Goal: Task Accomplishment & Management: Complete application form

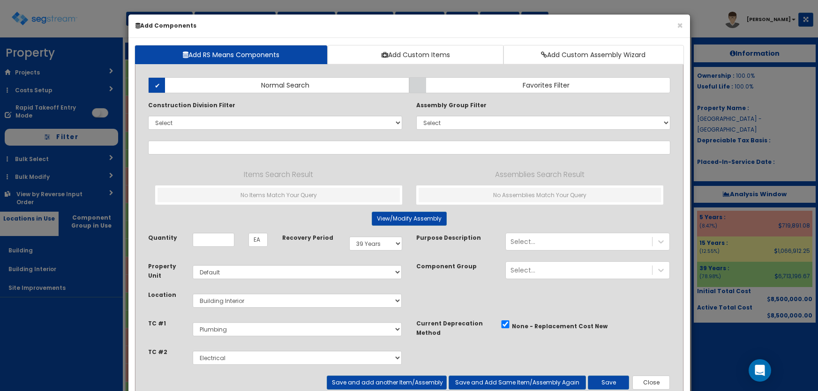
select select "39Y"
select select "default"
select select "7"
select select "5281463"
select select "5281465"
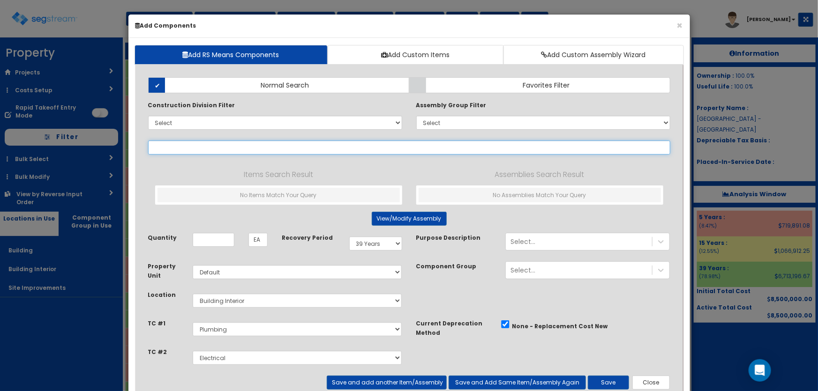
click at [176, 150] on input "text" at bounding box center [409, 148] width 522 height 14
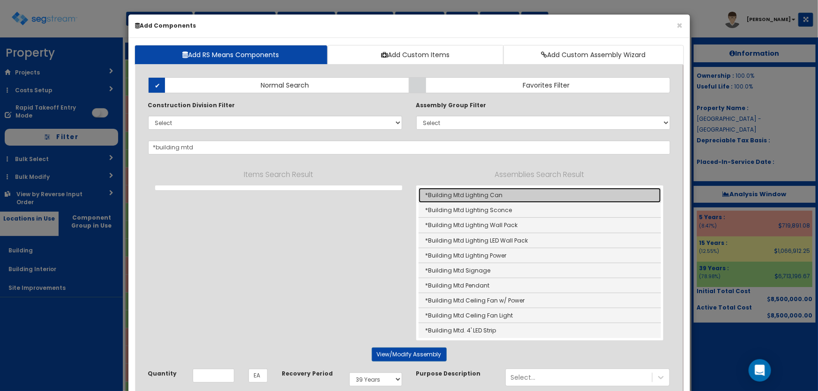
click at [484, 194] on link "*Building Mtd Lighting Can" at bounding box center [539, 195] width 242 height 15
type input "*Building Mtd Lighting Can"
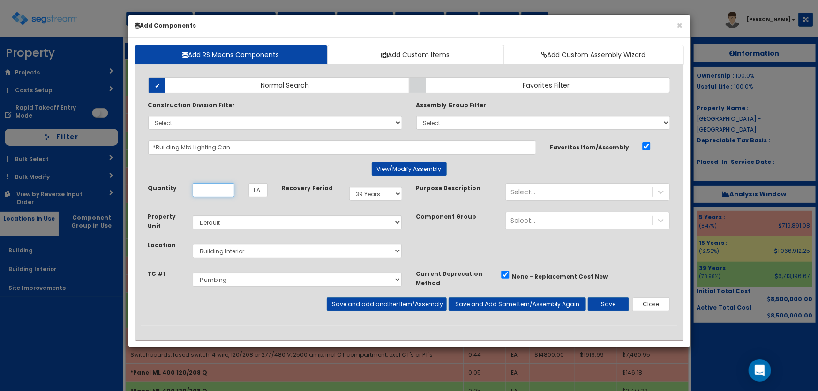
click at [206, 191] on input "Quantity" at bounding box center [214, 190] width 42 height 14
type input "14"
click at [358, 195] on select "Select 5 Years 7 Years 9 Years 10 Years 15 Years 15 Year QLI 15 Year QRP 15 Yea…" at bounding box center [375, 194] width 53 height 14
select select "5Y"
click at [349, 187] on select "Select 5 Years 7 Years 9 Years 10 Years 15 Years 15 Year QLI 15 Year QRP 15 Yea…" at bounding box center [375, 194] width 53 height 14
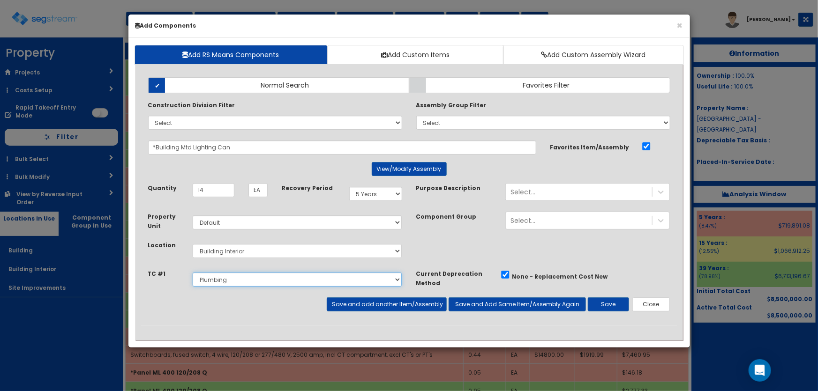
click at [227, 281] on select "Select Site Work Doors, Frames & Hardware Public Area Millwork Wall Finishes Pl…" at bounding box center [297, 280] width 209 height 14
select select "5281465"
click at [193, 273] on select "Select Site Work Doors, Frames & Hardware Public Area Millwork Wall Finishes Pl…" at bounding box center [297, 280] width 209 height 14
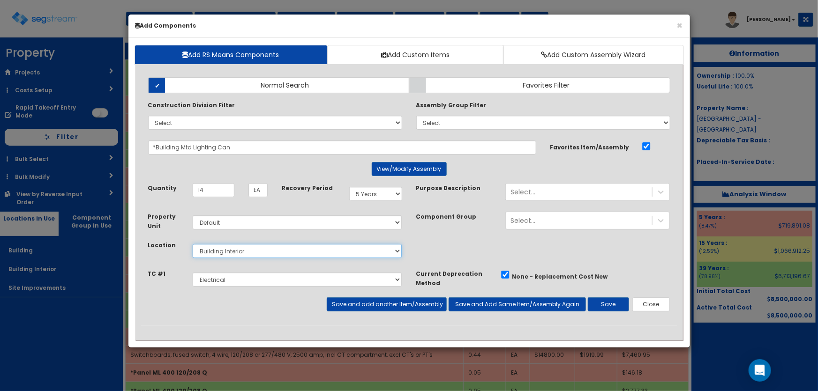
click at [219, 247] on select "Select Building Building Interior Site Improvements Add Additional Location" at bounding box center [297, 251] width 209 height 14
select select "6"
click at [193, 244] on select "Select Building Building Interior Site Improvements Add Additional Location" at bounding box center [297, 251] width 209 height 14
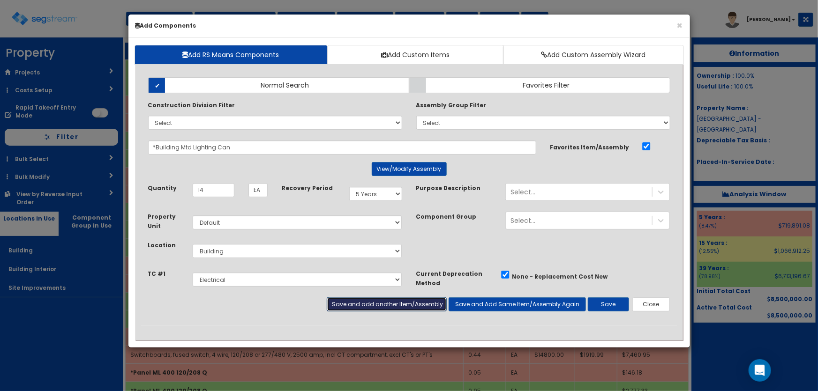
click at [361, 305] on button "Save and add another Item/Assembly" at bounding box center [387, 305] width 120 height 14
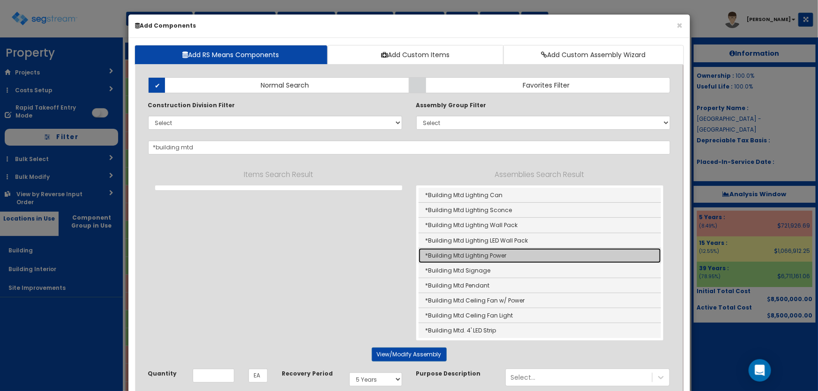
click at [487, 258] on link "*Building Mtd Lighting Power" at bounding box center [539, 255] width 242 height 15
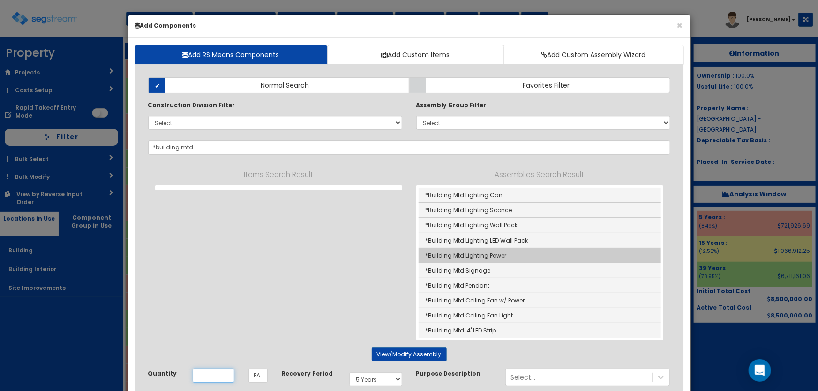
type input "*Building Mtd Lighting Power"
type input "SF"
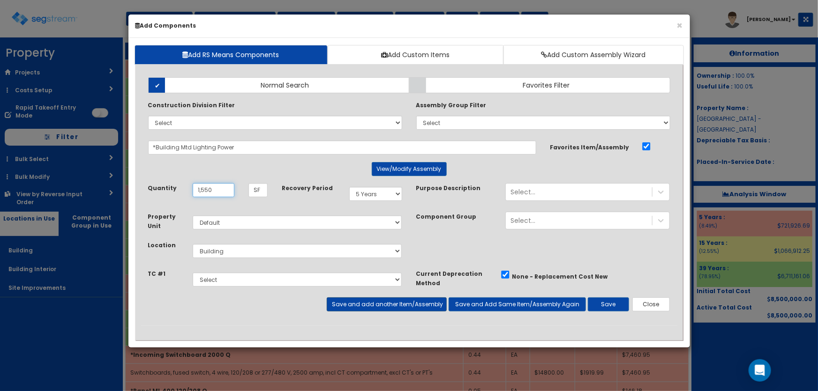
type input "1,550"
click at [349, 305] on button "Save and add another Item/Assembly" at bounding box center [387, 305] width 120 height 14
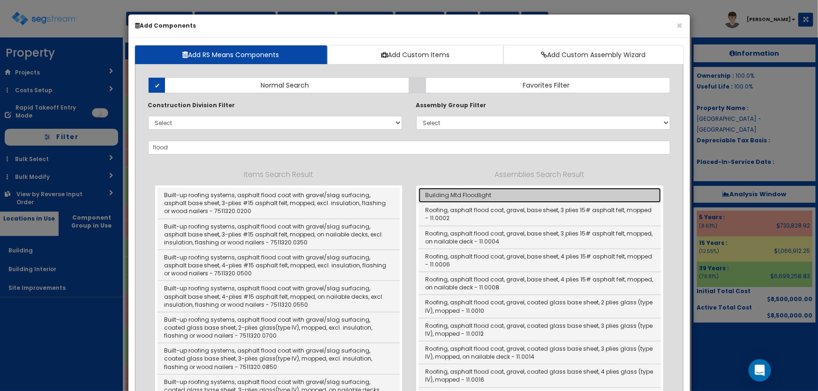
click at [476, 195] on link "Building Mtd Floodlight" at bounding box center [539, 195] width 242 height 15
type input "Building Mtd Floodlight"
type input "Ea"
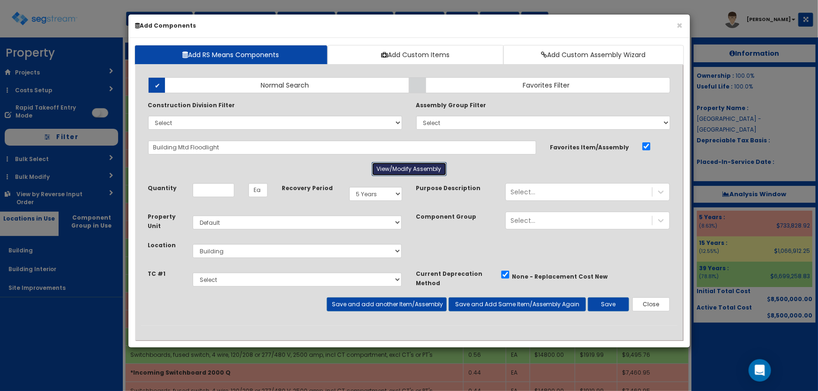
click at [397, 170] on button "View/Modify Assembly" at bounding box center [409, 169] width 75 height 14
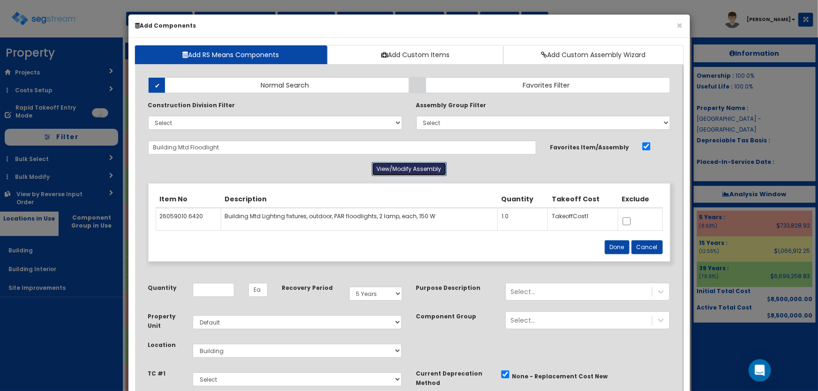
click at [397, 170] on button "View/Modify Assembly" at bounding box center [409, 169] width 75 height 14
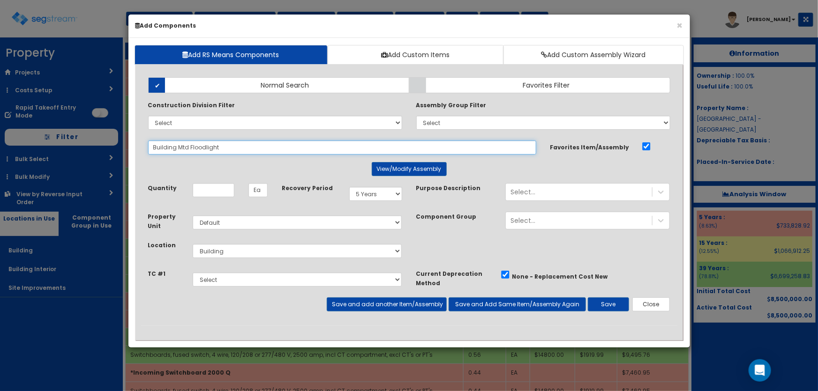
drag, startPoint x: 235, startPoint y: 146, endPoint x: 149, endPoint y: 144, distance: 85.8
click at [149, 144] on input "Building Mtd Floodlight" at bounding box center [342, 148] width 388 height 14
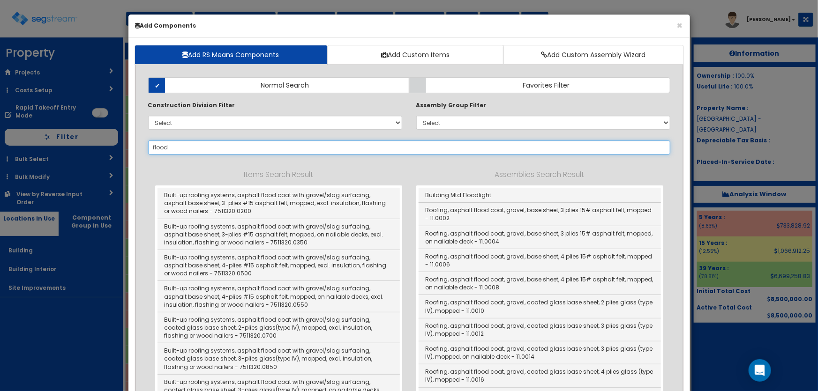
type input "flood"
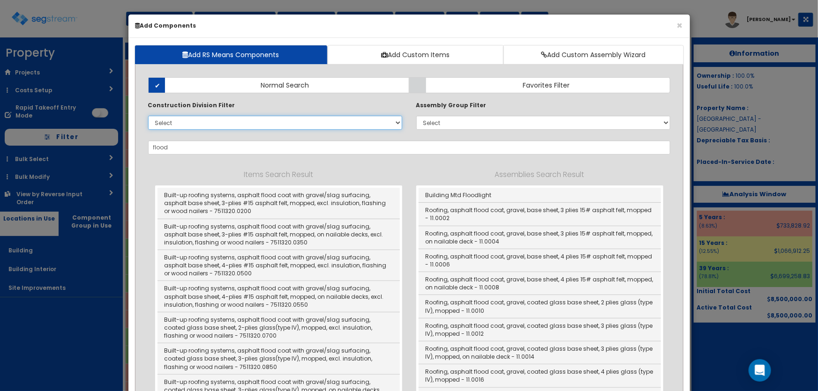
click at [183, 126] on select "Select 0. Custom Item 1. General Requirements 2. Existing Conditions 3. Concret…" at bounding box center [275, 123] width 254 height 14
select select "26000000"
click at [148, 116] on select "Select 0. Custom Item 1. General Requirements 2. Existing Conditions 3. Concret…" at bounding box center [275, 123] width 254 height 14
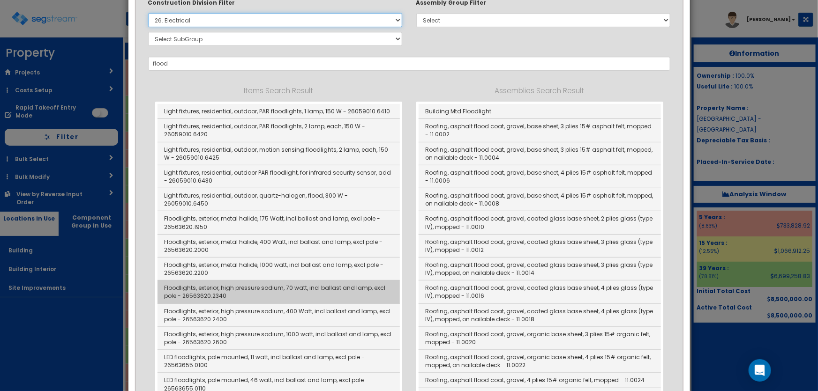
scroll to position [213, 0]
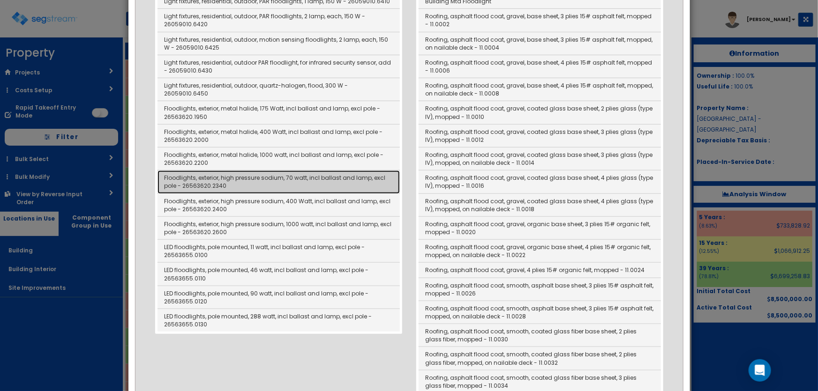
click at [293, 171] on link "Floodlights, exterior, high pressure sodium, 70 watt, incl ballast and lamp, ex…" at bounding box center [278, 182] width 242 height 23
type input "Floodlights, exterior, high pressure sodium, 70 watt, incl ballast and lamp, ex…"
checkbox input "false"
type input "EA"
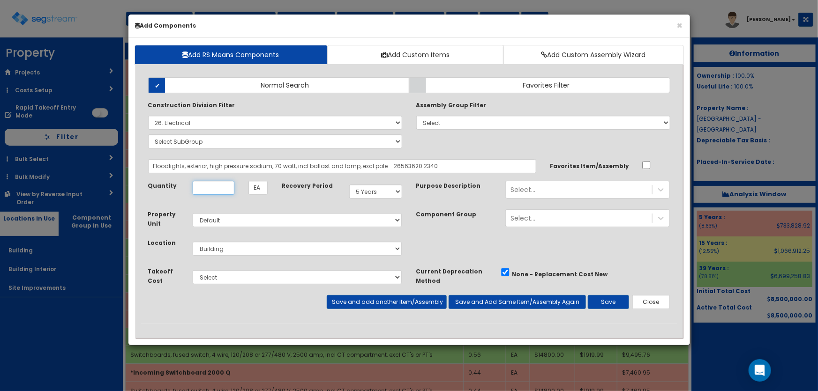
scroll to position [0, 0]
type input "17"
drag, startPoint x: 598, startPoint y: 298, endPoint x: 575, endPoint y: 283, distance: 27.3
click at [598, 298] on button "Save" at bounding box center [608, 302] width 41 height 14
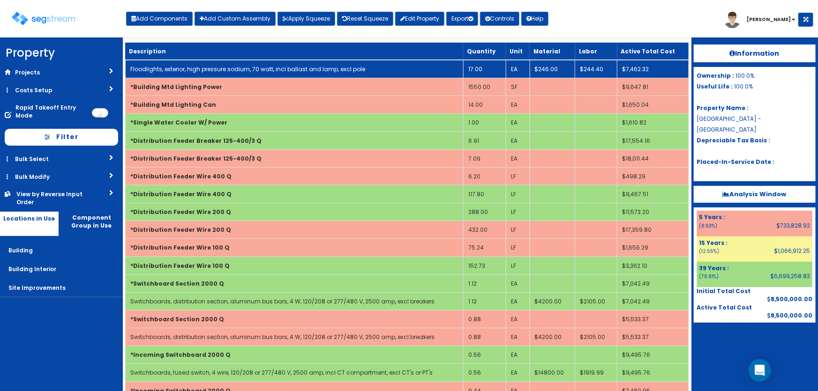
click at [209, 70] on link "Floodlights, exterior, high pressure sodium, 70 watt, incl ballast and lamp, ex…" at bounding box center [247, 69] width 235 height 8
select select "5281465"
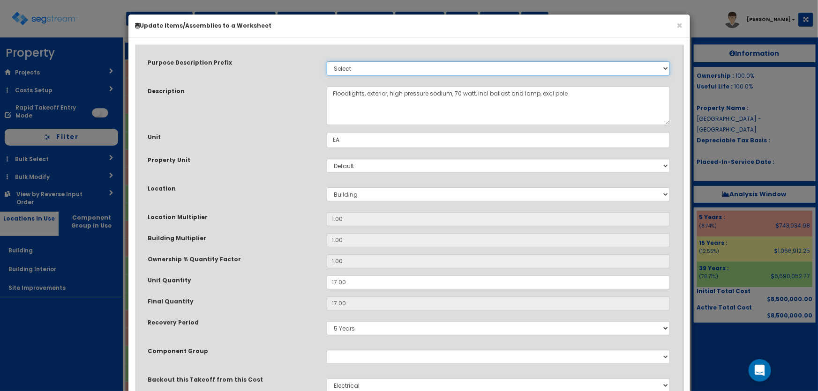
click at [336, 70] on select "Select Stair Construction, A/V System A/V System Equipment A/V System Equipment…" at bounding box center [498, 68] width 343 height 14
select select "442"
click at [327, 61] on select "Select Stair Construction, A/V System A/V System Equipment A/V System Equipment…" at bounding box center [498, 68] width 343 height 14
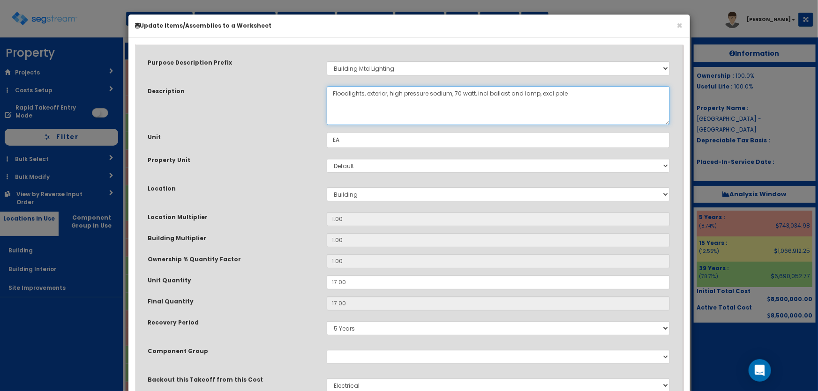
drag, startPoint x: 564, startPoint y: 93, endPoint x: 534, endPoint y: 91, distance: 30.0
click at [534, 91] on textarea "Floodlights, exterior, high pressure sodium, 70 watt, incl ballast and lamp, ex…" at bounding box center [498, 105] width 343 height 39
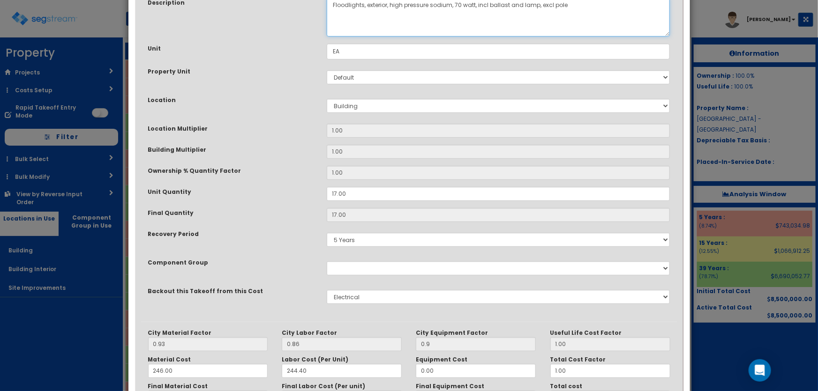
scroll to position [180, 0]
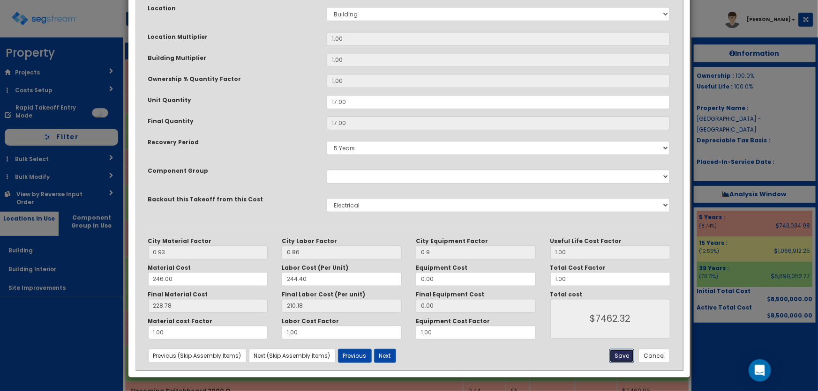
click at [618, 359] on button "Save" at bounding box center [621, 356] width 25 height 14
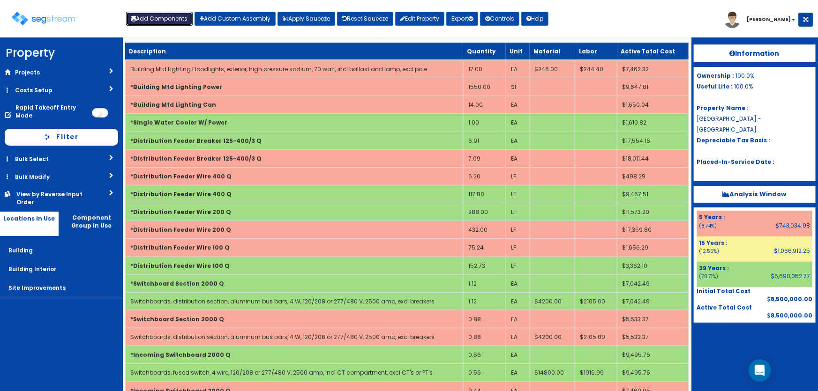
drag, startPoint x: 164, startPoint y: 19, endPoint x: 193, endPoint y: 51, distance: 43.1
click at [164, 19] on button "Add Components" at bounding box center [159, 19] width 67 height 14
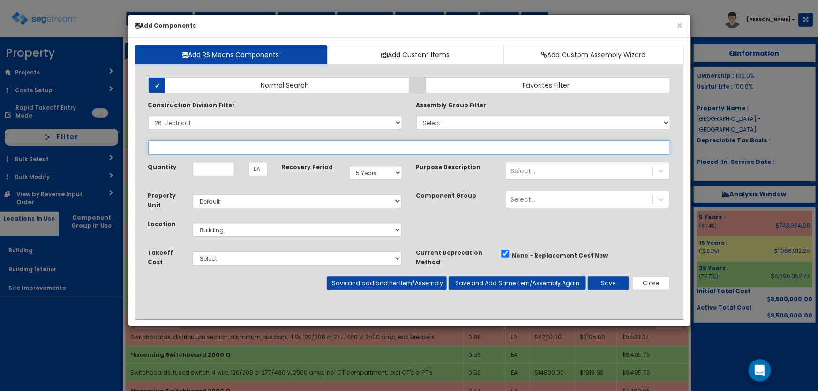
select select
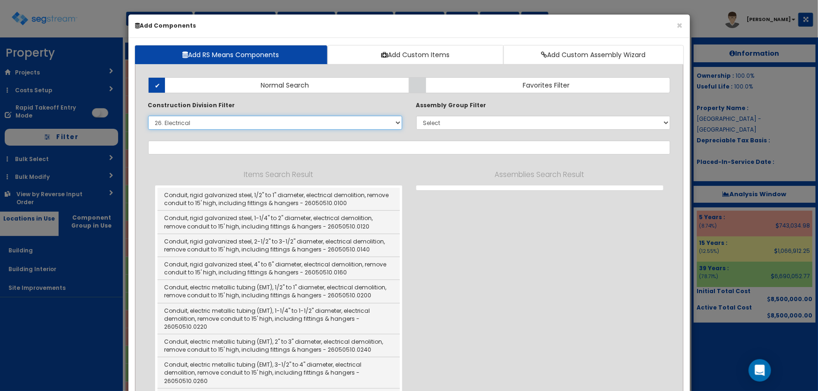
click at [183, 126] on select "Select 0. Custom Item 1. General Requirements 2. Existing Conditions 3. Concret…" at bounding box center [275, 123] width 254 height 14
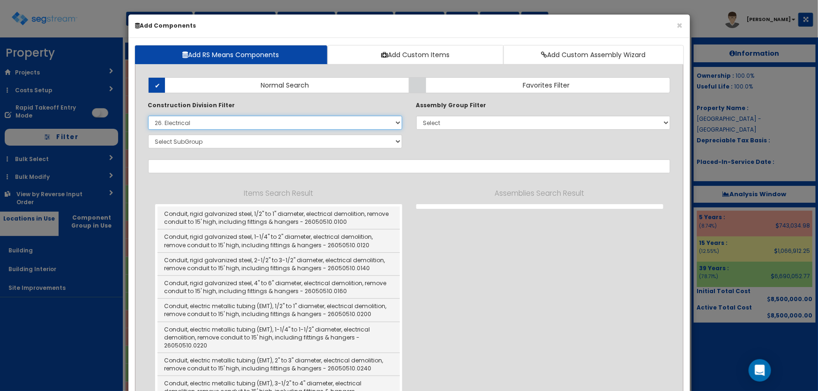
select select
click at [148, 116] on select "Select 0. Custom Item 1. General Requirements 2. Existing Conditions 3. Concret…" at bounding box center [275, 123] width 254 height 14
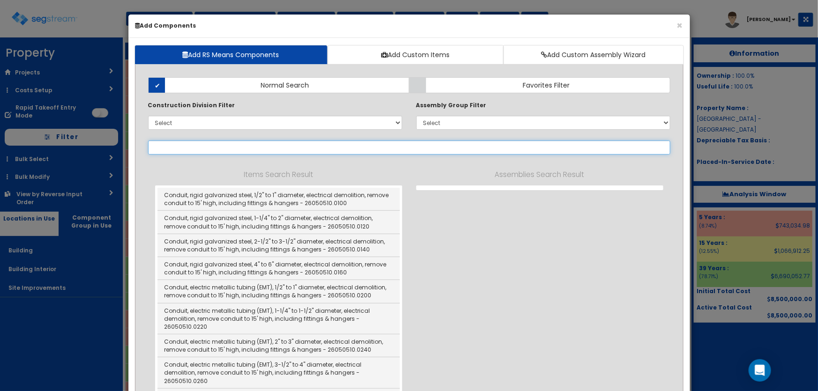
click at [180, 146] on input "text" at bounding box center [409, 148] width 522 height 14
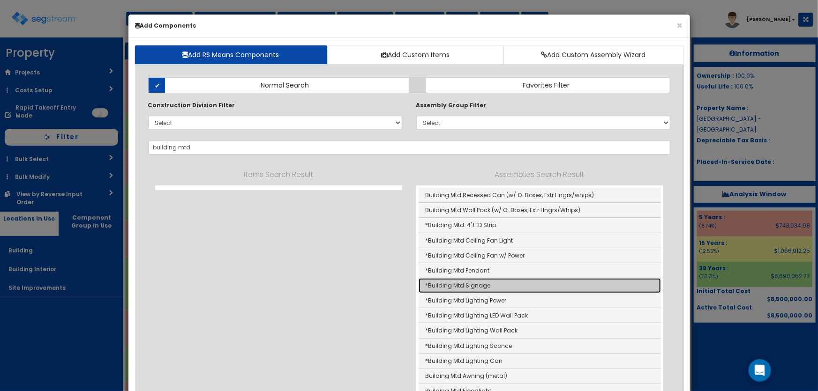
click at [483, 283] on link "*Building Mtd Signage" at bounding box center [539, 285] width 242 height 15
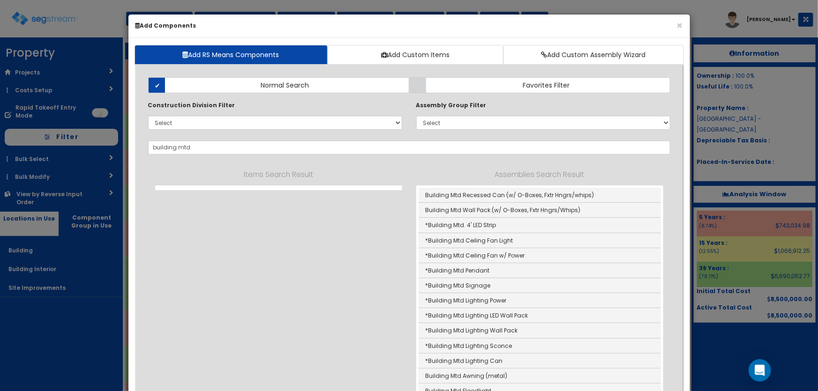
type input "*Building Mtd Signage"
checkbox input "true"
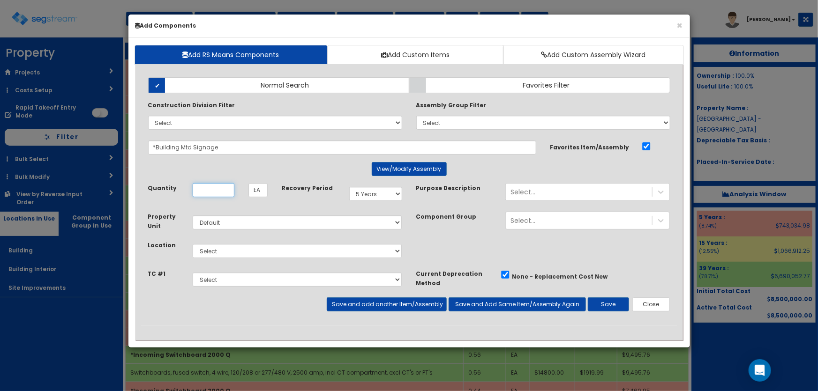
click at [226, 194] on input "Unit Quantity" at bounding box center [214, 190] width 42 height 14
type input "4"
click at [223, 253] on select "Select Building Building Interior Site Improvements Add Additional Location" at bounding box center [297, 251] width 209 height 14
select select "6"
click at [193, 244] on select "Select Building Building Interior Site Improvements Add Additional Location" at bounding box center [297, 251] width 209 height 14
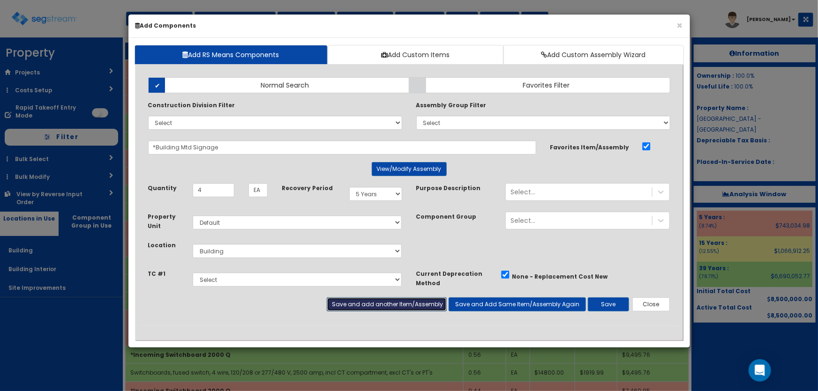
click at [378, 309] on button "Save and add another Item/Assembly" at bounding box center [387, 305] width 120 height 14
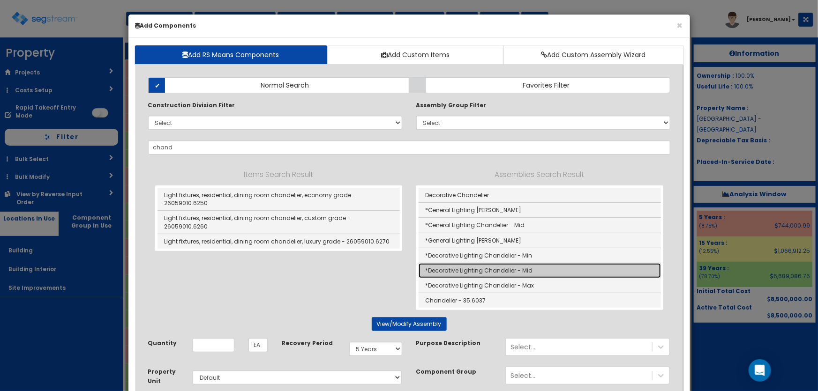
click at [515, 272] on link "*Decorative Lighting Chandelier - Mid" at bounding box center [539, 270] width 242 height 15
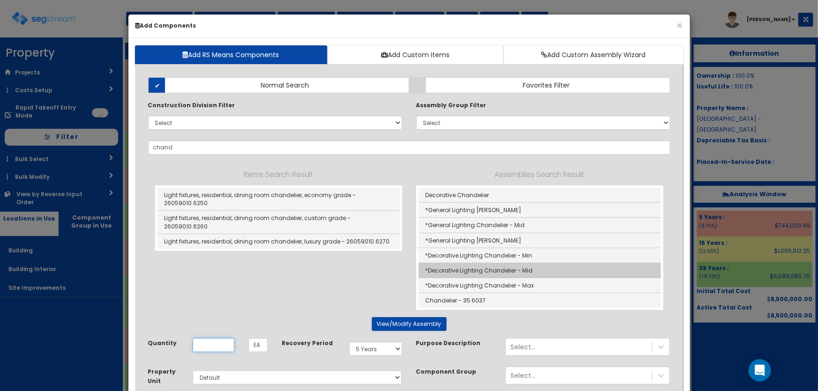
type input "*Decorative Lighting Chandelier - Mid"
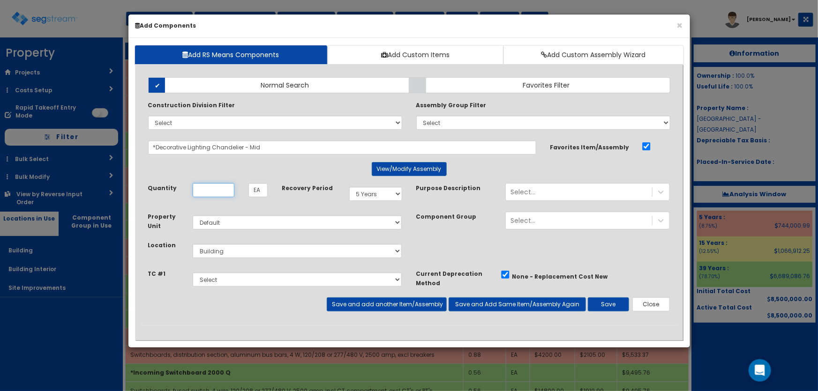
click at [208, 187] on input "Unit Quantity" at bounding box center [214, 190] width 42 height 14
type input "4"
click at [227, 252] on select "Select Building Building Interior Site Improvements Add Additional Location" at bounding box center [297, 251] width 209 height 14
select select "7"
click at [193, 244] on select "Select Building Building Interior Site Improvements Add Additional Location" at bounding box center [297, 251] width 209 height 14
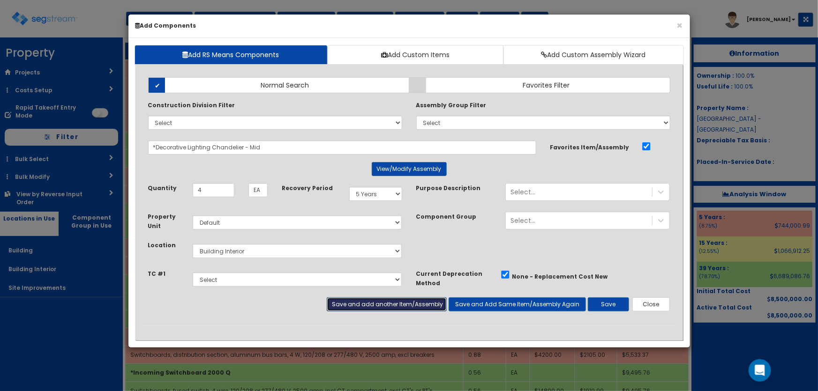
click at [402, 306] on button "Save and add another Item/Assembly" at bounding box center [387, 305] width 120 height 14
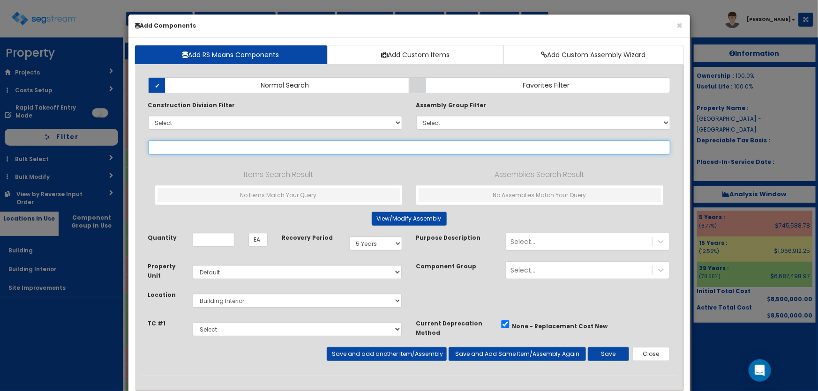
click at [194, 142] on input "text" at bounding box center [409, 148] width 522 height 14
paste input "*Incoming Underground 2000A Q"
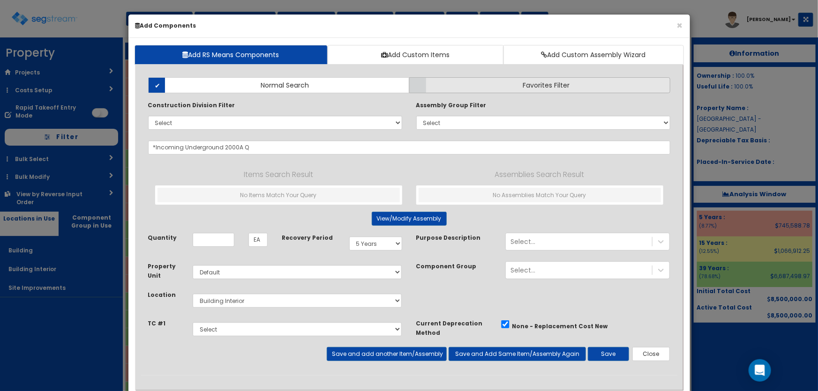
click at [522, 82] on span "Favorites Filter" at bounding box center [545, 85] width 47 height 9
click at [0, 0] on input "Favorites Filter" at bounding box center [0, 0] width 0 height 0
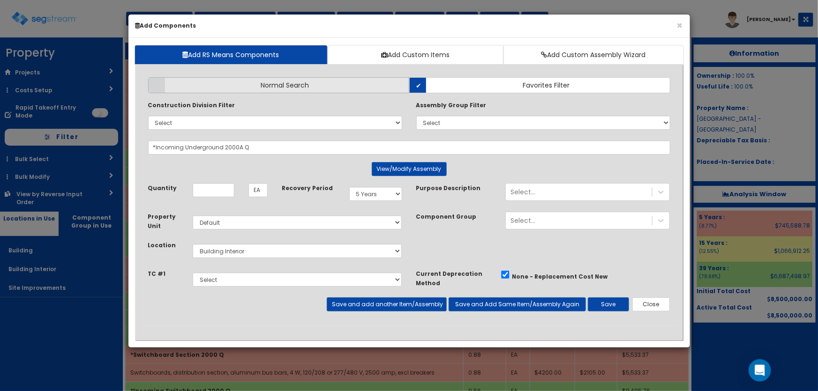
click at [266, 87] on span "Normal Search" at bounding box center [285, 85] width 48 height 9
click at [0, 0] on input "Normal Search" at bounding box center [0, 0] width 0 height 0
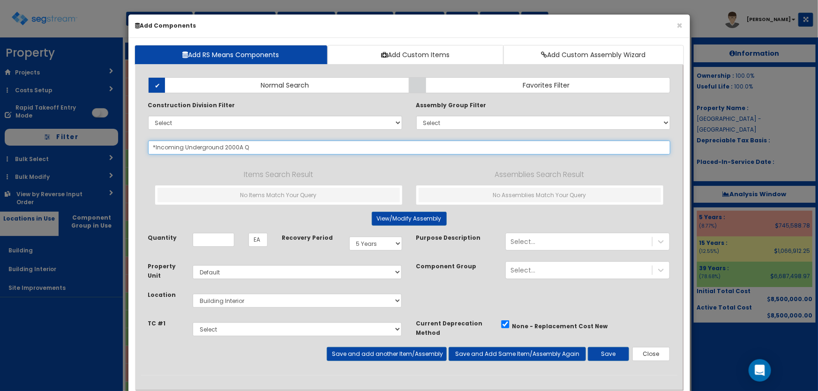
click at [257, 149] on input "*Incoming Underground 2000A Q" at bounding box center [409, 148] width 522 height 14
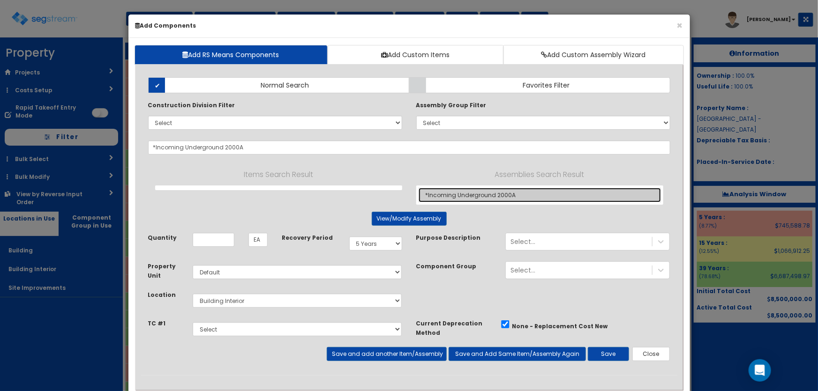
click at [475, 195] on link "*Incoming Underground 2000A" at bounding box center [539, 195] width 242 height 15
type input "*Incoming Underground 2000A"
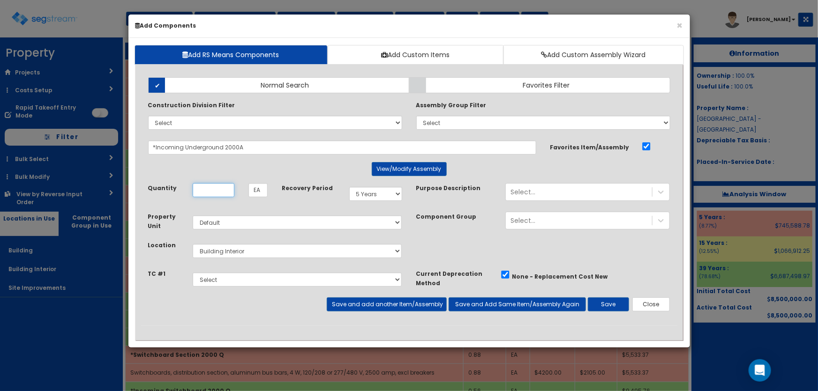
click at [215, 190] on input "Unit Quantity" at bounding box center [214, 190] width 42 height 14
type input ".44"
click at [231, 252] on select "Select Building Building Interior Site Improvements Add Additional Location" at bounding box center [297, 251] width 209 height 14
select select "6"
click at [193, 244] on select "Select Building Building Interior Site Improvements Add Additional Location" at bounding box center [297, 251] width 209 height 14
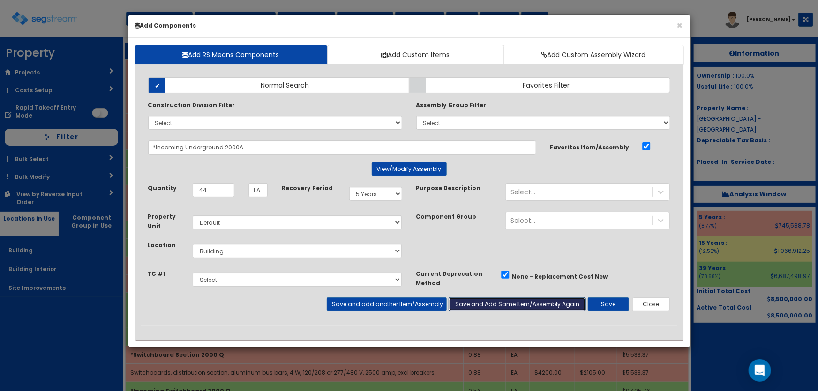
click at [492, 302] on button "Save and Add Same Item/Assembly Again" at bounding box center [516, 305] width 137 height 14
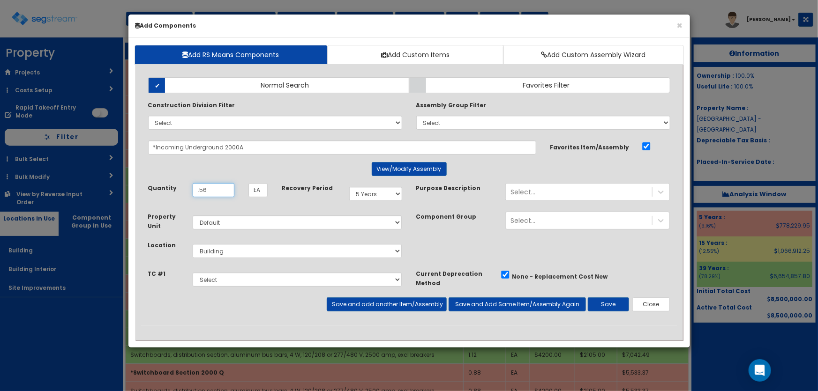
type input ".56"
click at [371, 193] on select "Select 5 Years 7 Years 9 Years 10 Years 15 Years 15 Year QLI 15 Year QRP 15 Yea…" at bounding box center [375, 194] width 53 height 14
select select "39Y"
click at [349, 187] on select "Select 5 Years 7 Years 9 Years 10 Years 15 Years 15 Year QLI 15 Year QRP 15 Yea…" at bounding box center [375, 194] width 53 height 14
click at [611, 304] on button "Save" at bounding box center [608, 305] width 41 height 14
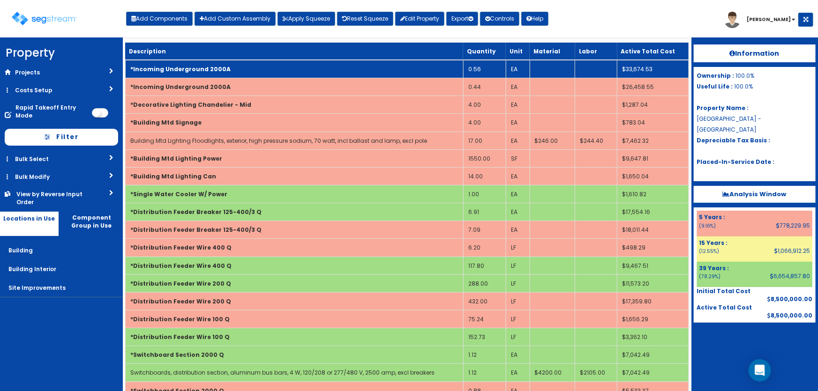
click at [244, 70] on td "*Incoming Underground 2000A" at bounding box center [294, 69] width 338 height 18
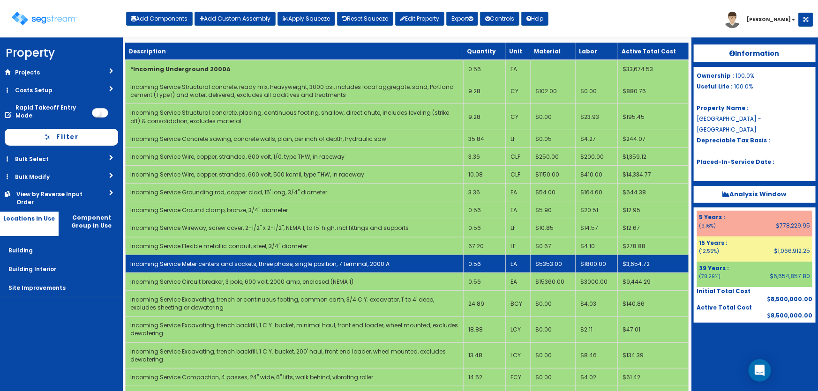
click at [319, 260] on link "Incoming Service Meter centers and sockets, three phase, single position, 7 ter…" at bounding box center [259, 264] width 259 height 8
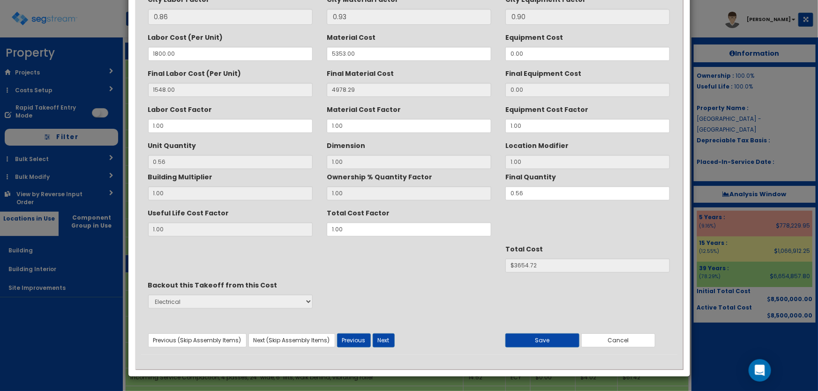
scroll to position [0, 0]
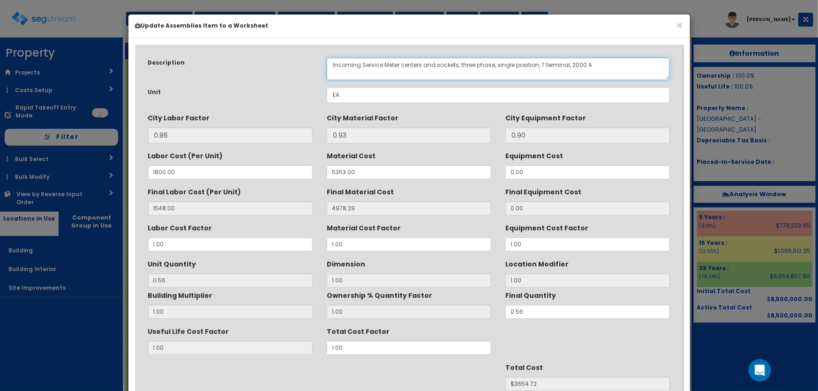
click at [575, 61] on textarea "Incoming Service Meter centers and sockets, three phase, single position, 7 ter…" at bounding box center [498, 69] width 343 height 22
type textarea "Incoming Service Meter centers and sockets, three phase, single position, 7 ter…"
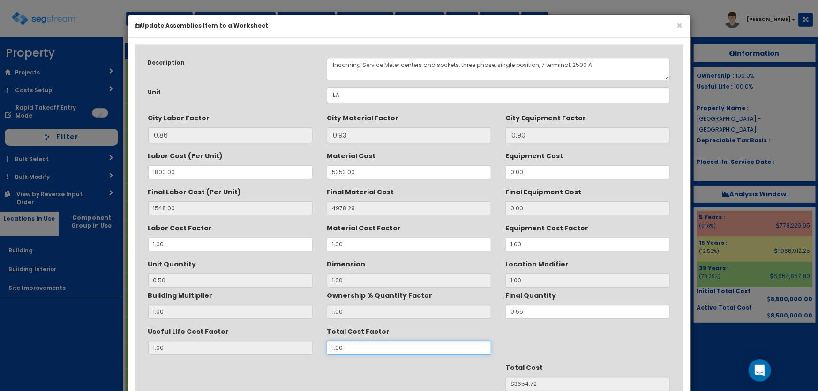
drag, startPoint x: 338, startPoint y: 350, endPoint x: 314, endPoint y: 348, distance: 24.0
click at [316, 349] on div "Useful Life Cost Factor 1.00 Total Cost Factor 1.00" at bounding box center [409, 339] width 536 height 31
type input "1.1"
type input "$4020.19"
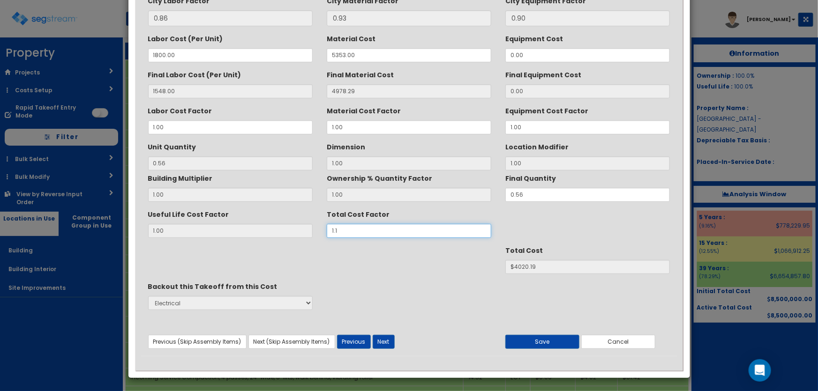
scroll to position [118, 0]
type input "1.1"
click at [386, 341] on button "Next" at bounding box center [384, 342] width 22 height 14
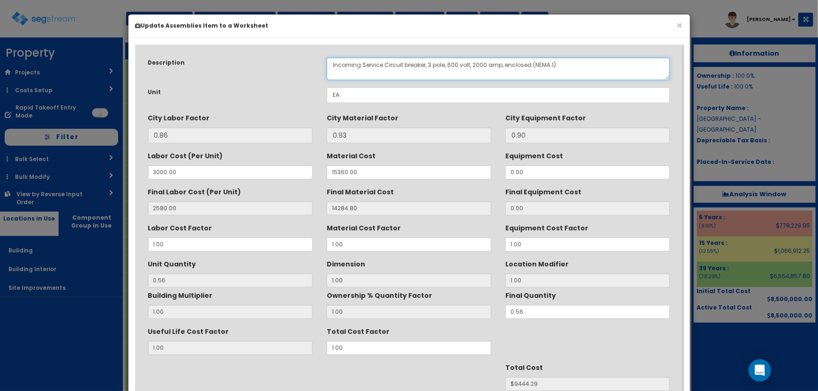
click at [477, 65] on textarea "Incoming Service Circuit breaker, 3 pole, 600 volt, 2000 amp, enclosed (NEMA 1)" at bounding box center [498, 69] width 343 height 22
type textarea "Incoming Service Circuit breaker, 3 pole, 600 volt, 2500 amp, enclosed (NEMA 1)"
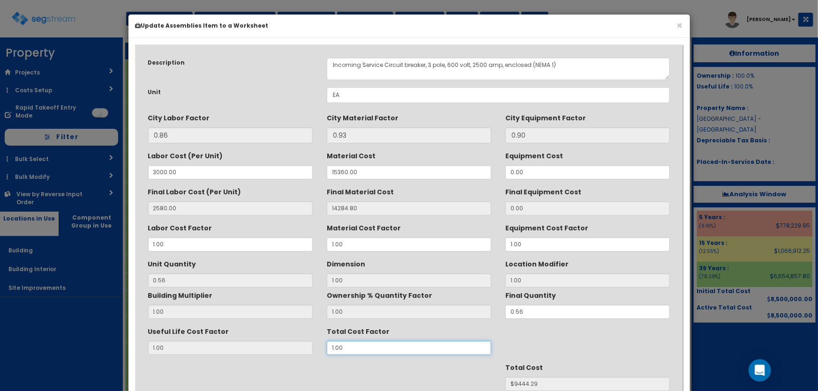
drag, startPoint x: 346, startPoint y: 347, endPoint x: 320, endPoint y: 347, distance: 26.2
click at [320, 347] on div "Total Cost Factor 1.00" at bounding box center [409, 339] width 179 height 31
type input "1.1"
type input "$10388.72"
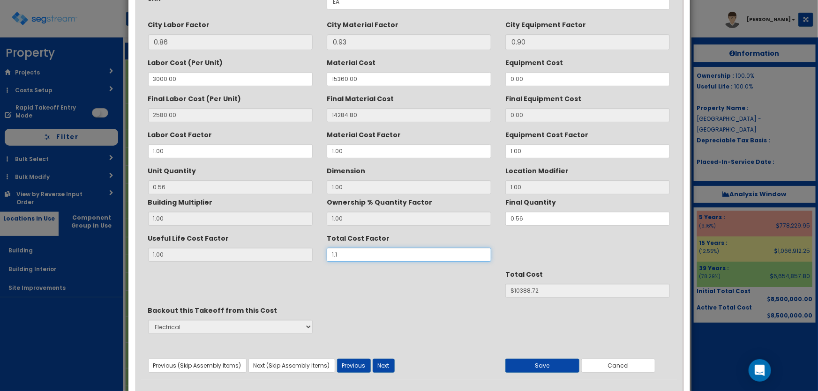
scroll to position [118, 0]
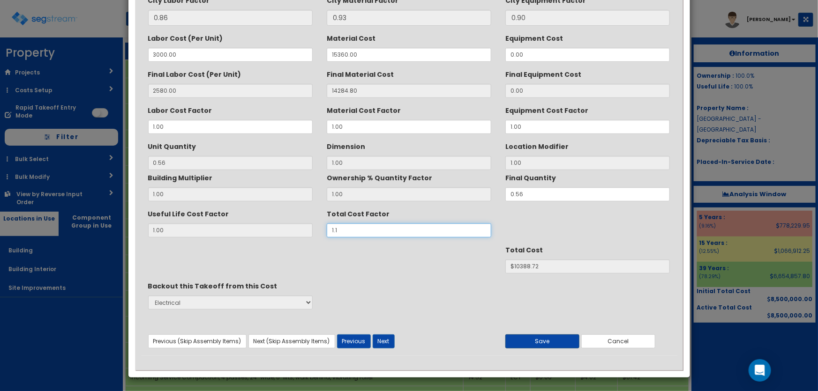
type input "1.1"
click at [555, 338] on button "Save" at bounding box center [542, 342] width 74 height 14
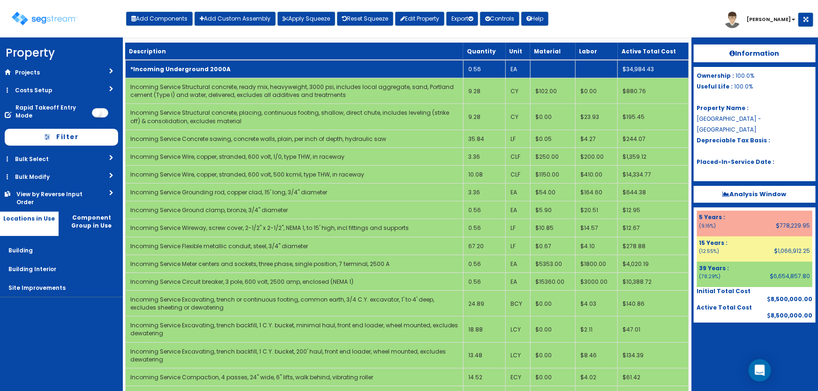
click at [207, 61] on td "*Incoming Underground 2000A" at bounding box center [294, 69] width 338 height 18
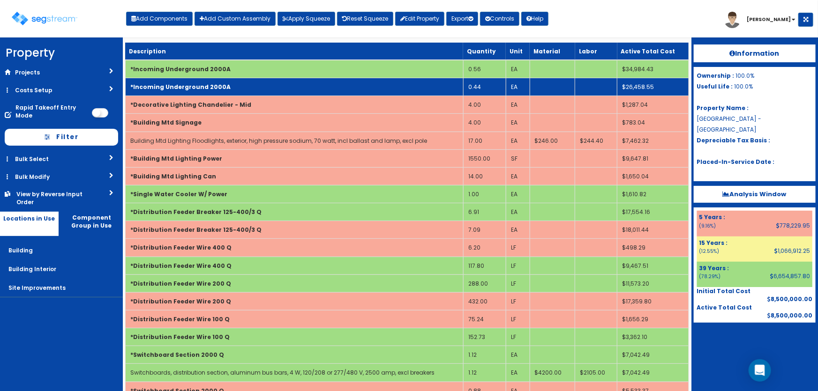
click at [200, 89] on b "*Incoming Underground 2000A" at bounding box center [180, 87] width 100 height 8
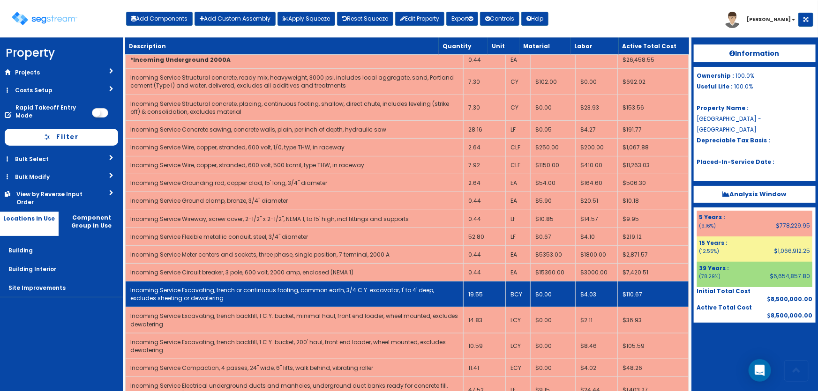
scroll to position [42, 0]
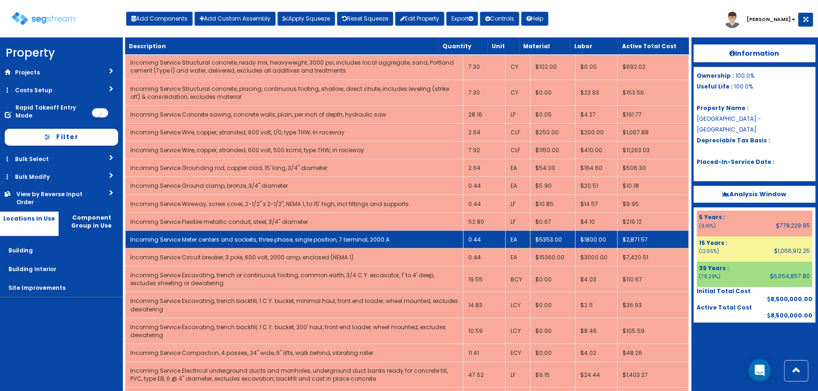
click at [371, 241] on link "Incoming Service Meter centers and sockets, three phase, single position, 7 ter…" at bounding box center [259, 240] width 259 height 8
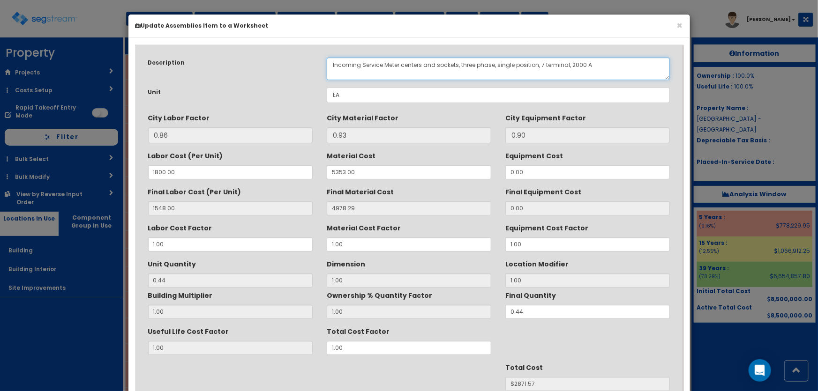
click at [575, 63] on textarea "Incoming Service Meter centers and sockets, three phase, single position, 7 ter…" at bounding box center [498, 69] width 343 height 22
type textarea "Incoming Service Meter centers and sockets, three phase, single position, 7 ter…"
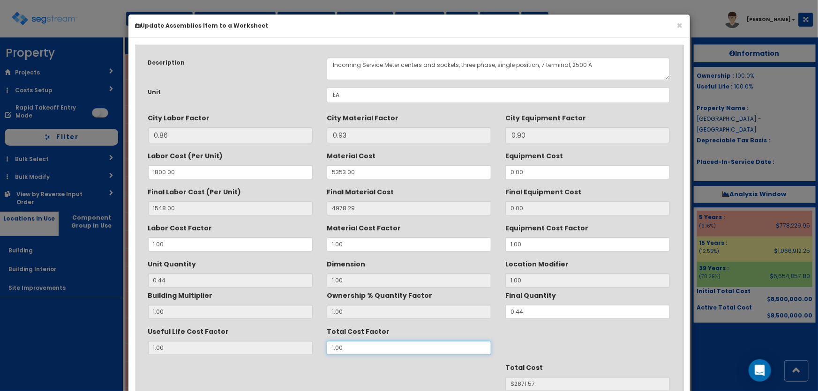
click at [307, 349] on div "Useful Life Cost Factor 1.00 Total Cost Factor 1.00" at bounding box center [409, 339] width 536 height 31
type input "1.1"
type input "$3158.73"
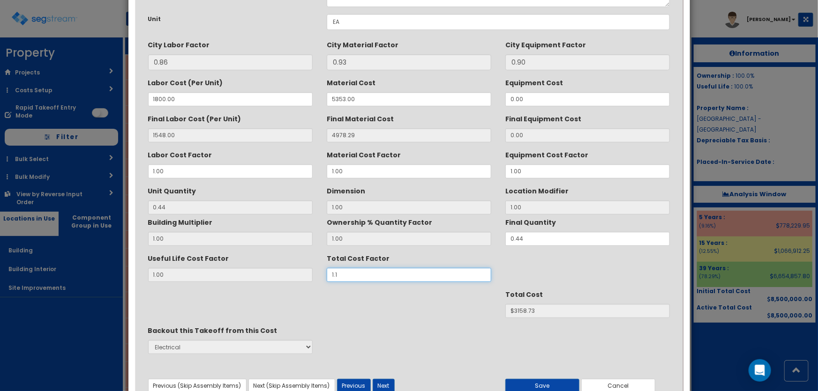
scroll to position [118, 0]
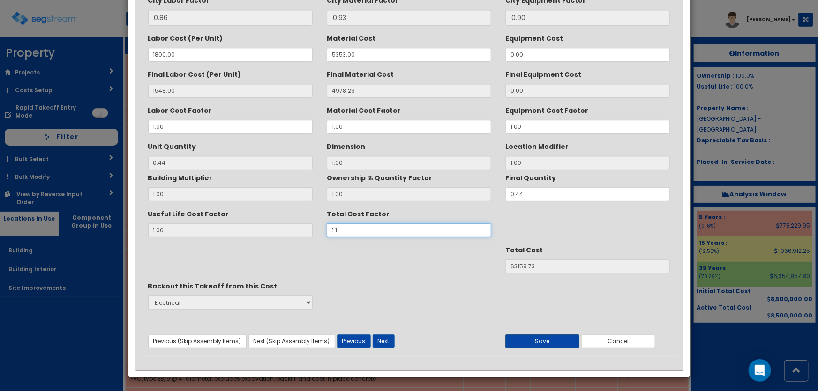
type input "1.1"
click at [511, 342] on button "Save" at bounding box center [542, 342] width 74 height 14
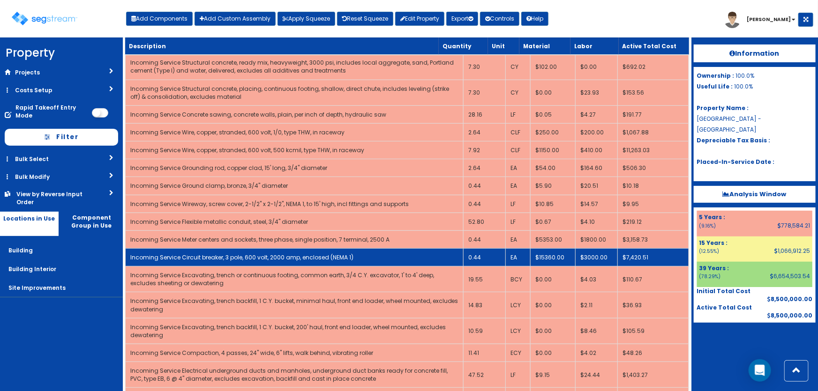
click at [319, 249] on td "Incoming Service Circuit breaker, 3 pole, 600 volt, 2000 amp, enclosed (NEMA 1)" at bounding box center [294, 257] width 338 height 18
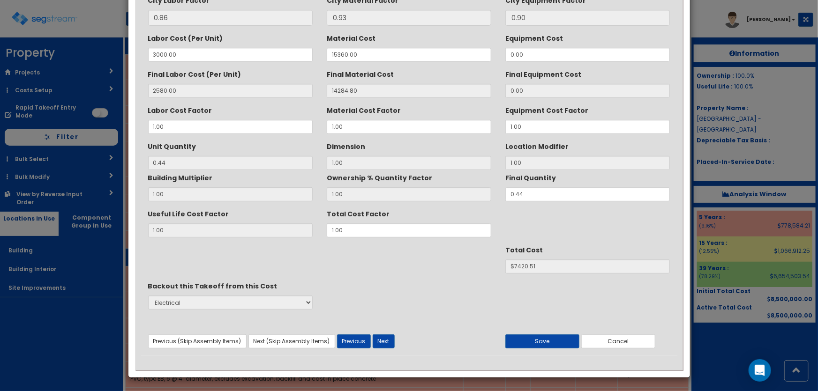
scroll to position [0, 0]
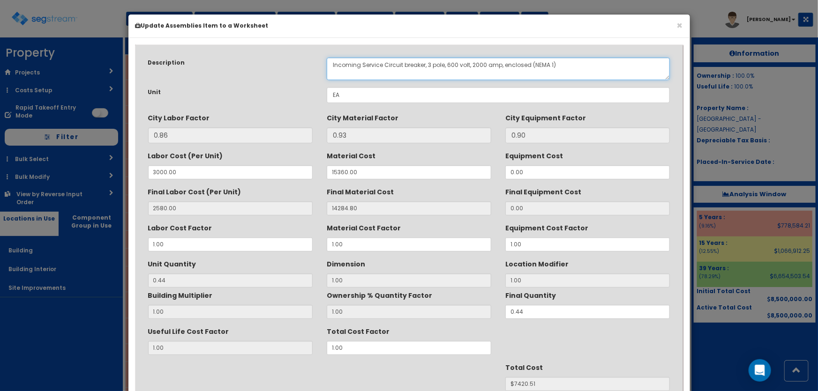
click at [474, 63] on textarea "Incoming Service Circuit breaker, 3 pole, 600 volt, 2000 amp, enclosed (NEMA 1)" at bounding box center [498, 69] width 343 height 22
type textarea "Incoming Service Circuit breaker, 3 pole, 600 volt, 2500 amp, enclosed (NEMA 1)"
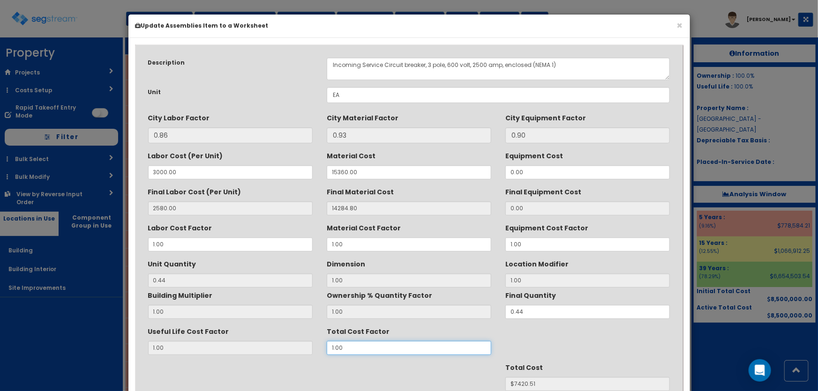
drag, startPoint x: 316, startPoint y: 343, endPoint x: 282, endPoint y: 336, distance: 35.2
click at [281, 337] on div "Useful Life Cost Factor 1.00 Total Cost Factor 1.00" at bounding box center [409, 339] width 536 height 31
type input "1.1"
type input "$8162.56"
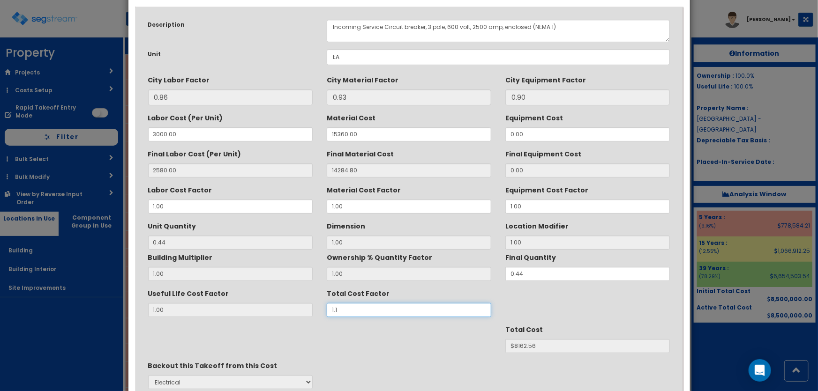
scroll to position [85, 0]
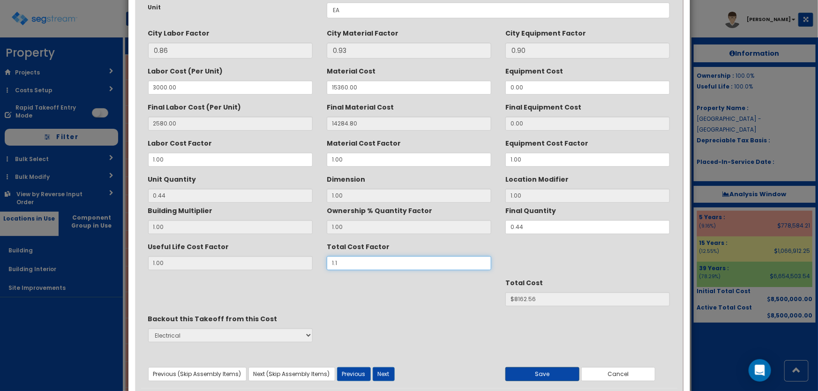
type input "1.1"
click at [546, 371] on button "Save" at bounding box center [542, 374] width 74 height 14
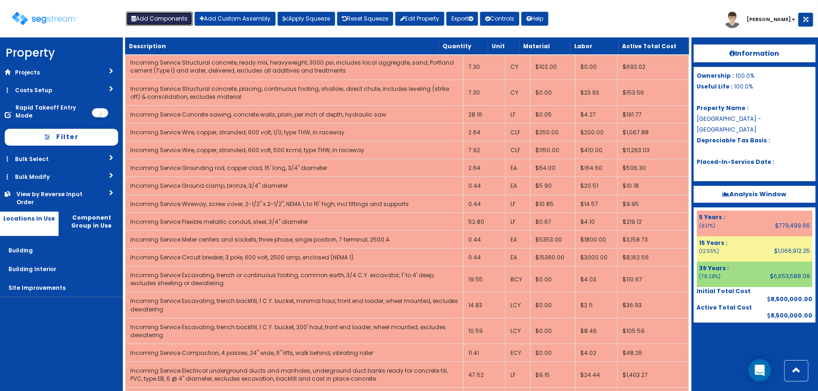
click at [154, 21] on button "Add Components" at bounding box center [159, 19] width 67 height 14
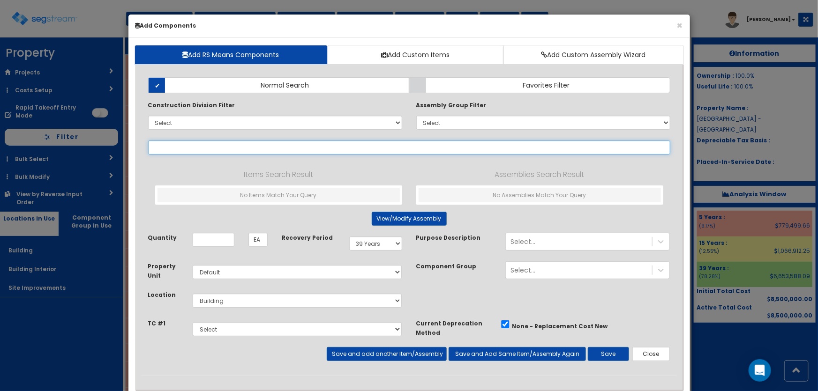
click at [180, 148] on input "text" at bounding box center [409, 148] width 522 height 14
paste input "*Site Lighting 2 Arm Aluminum 20'"
type input "*Site Lighting 2 Arm Aluminum 20'"
select select
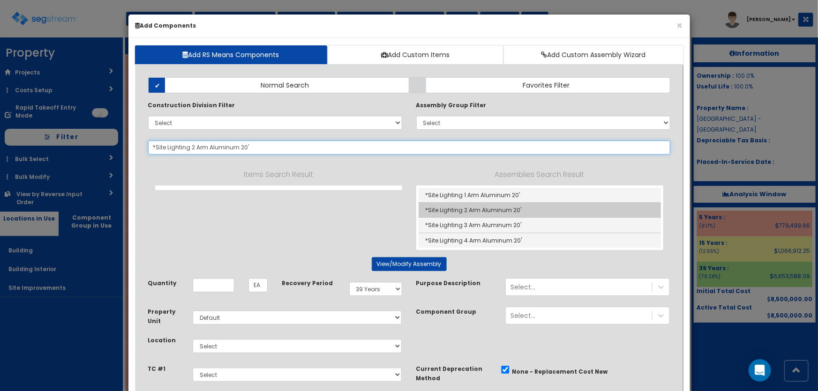
type input "*Site Lighting 2 Arm Aluminum 20'"
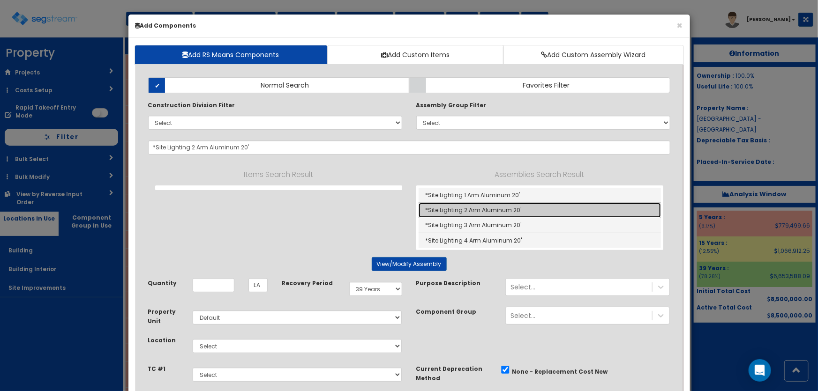
click at [482, 212] on link "*Site Lighting 2 Arm Aluminum 20'" at bounding box center [539, 210] width 242 height 15
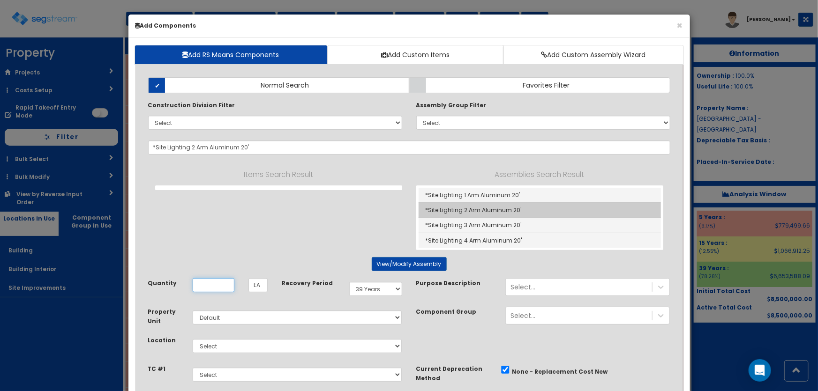
scroll to position [0, 0]
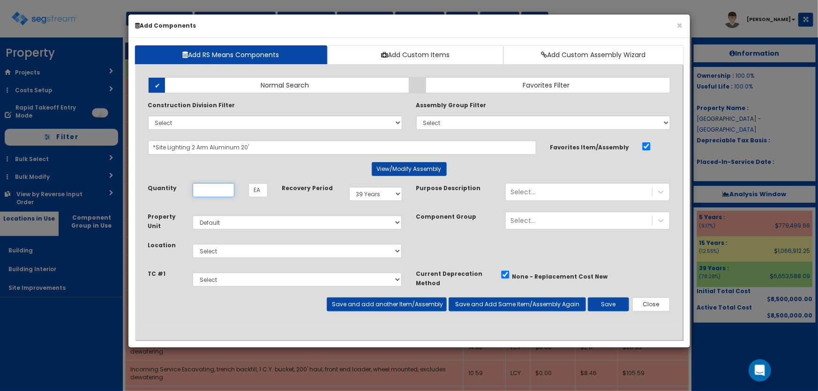
click at [217, 190] on input "Quantity" at bounding box center [214, 190] width 42 height 14
type input "11"
click at [376, 196] on select "Select 5 Years 7 Years 9 Years 10 Years 15 Years 15 Year QLI 15 Year QRP 15 Yea…" at bounding box center [375, 194] width 53 height 14
select select "15Y"
click at [349, 187] on select "Select 5 Years 7 Years 9 Years 10 Years 15 Years 15 Year QLI 15 Year QRP 15 Yea…" at bounding box center [375, 194] width 53 height 14
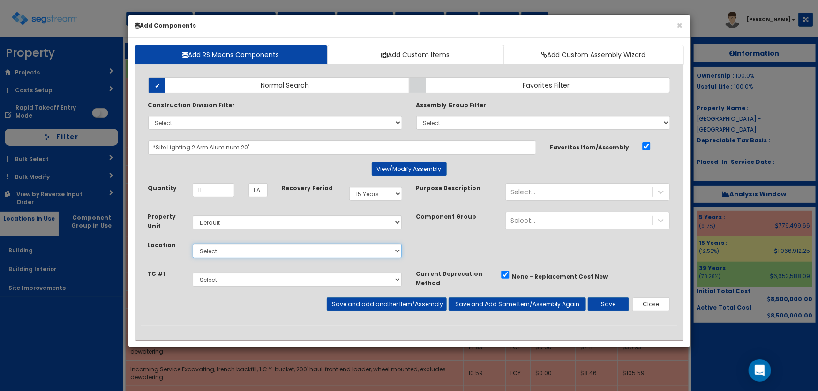
click at [218, 253] on select "Select Building Building Interior Site Improvements Add Additional Location" at bounding box center [297, 251] width 209 height 14
select select "27"
click at [193, 244] on select "Select Building Building Interior Site Improvements Add Additional Location" at bounding box center [297, 251] width 209 height 14
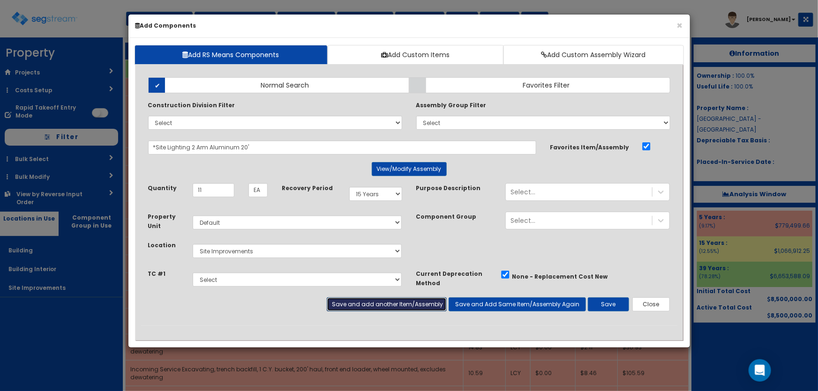
click at [351, 302] on button "Save and add another Item/Assembly" at bounding box center [387, 305] width 120 height 14
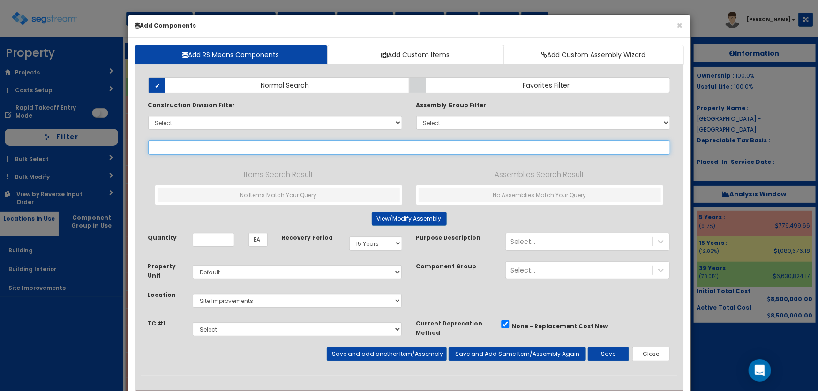
click at [239, 149] on input "text" at bounding box center [409, 148] width 522 height 14
paste input "*Site Lighting LED Bulbs"
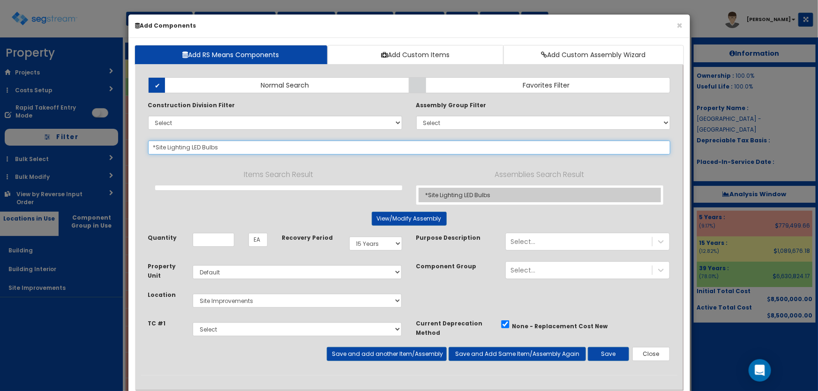
type input "*Site Lighting LED Bulbs"
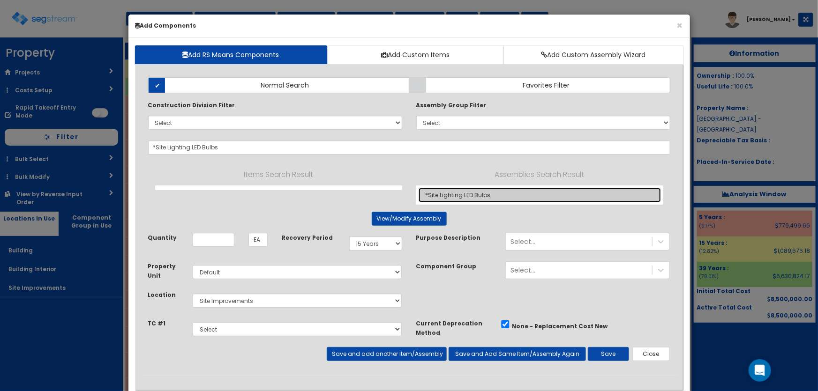
click at [456, 193] on link "*Site Lighting LED Bulbs" at bounding box center [539, 195] width 242 height 15
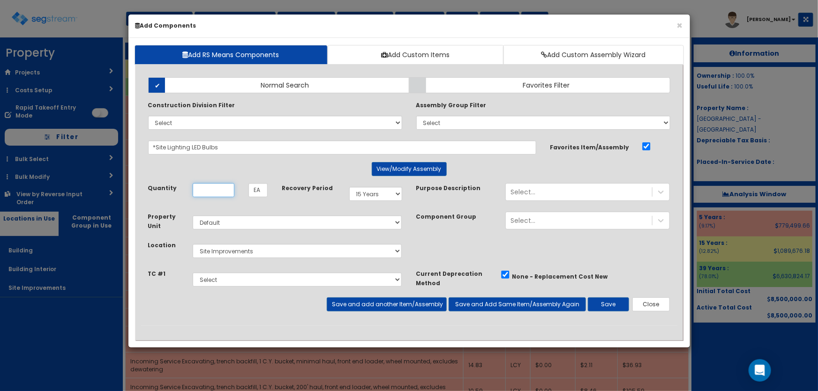
click at [209, 190] on input "Quantity" at bounding box center [214, 190] width 42 height 14
type input "22"
click at [394, 309] on button "Save and add another Item/Assembly" at bounding box center [387, 305] width 120 height 14
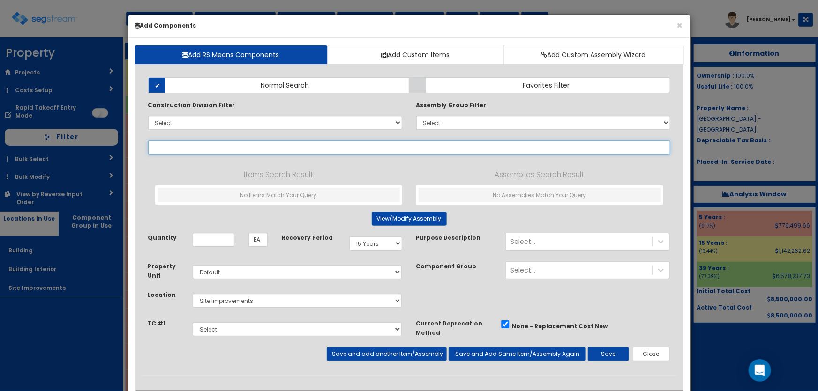
click at [238, 142] on input "text" at bounding box center [409, 148] width 522 height 14
paste input "*Site Lighting Excavation & Base"
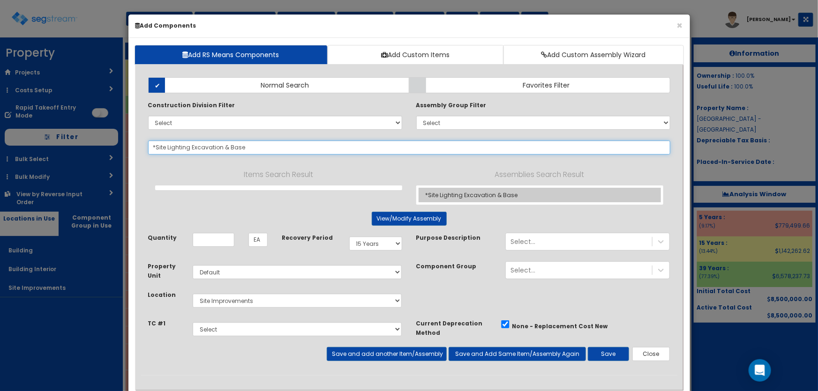
type input "*Site Lighting Excavation & Base"
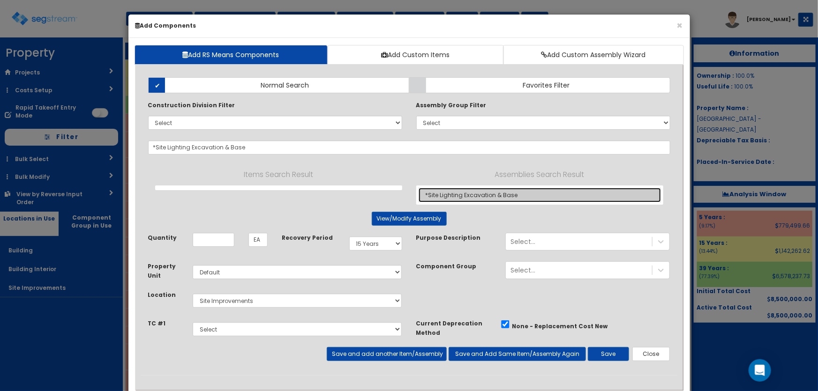
click at [475, 191] on link "*Site Lighting Excavation & Base" at bounding box center [539, 195] width 242 height 15
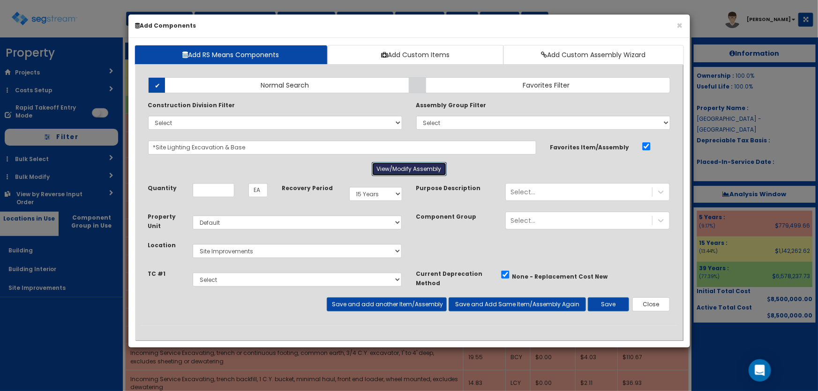
click at [402, 171] on button "View/Modify Assembly" at bounding box center [409, 169] width 75 height 14
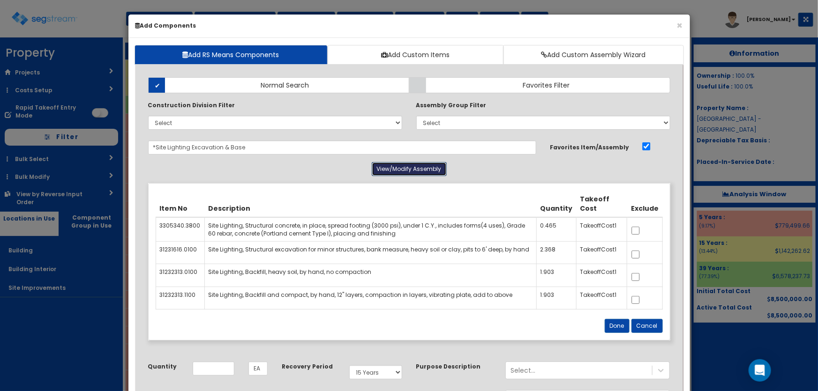
click at [402, 171] on button "View/Modify Assembly" at bounding box center [409, 169] width 75 height 14
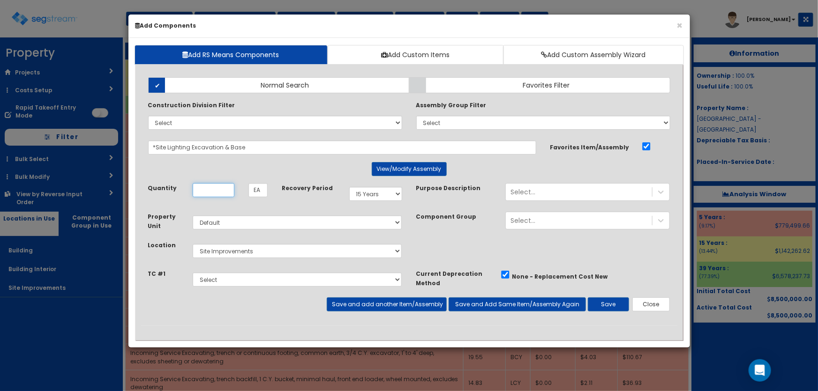
click at [220, 191] on input "Quantity" at bounding box center [214, 190] width 42 height 14
type input "11"
click at [343, 299] on button "Save and add another Item/Assembly" at bounding box center [387, 305] width 120 height 14
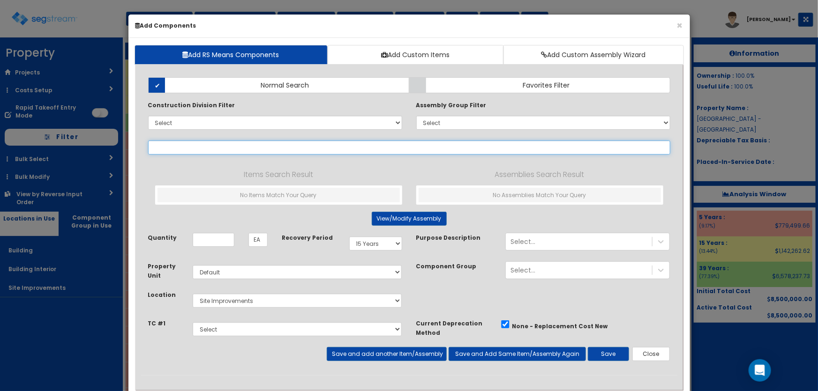
click at [208, 148] on input "text" at bounding box center [409, 148] width 522 height 14
paste input "*Site Lighting Power & Trench"
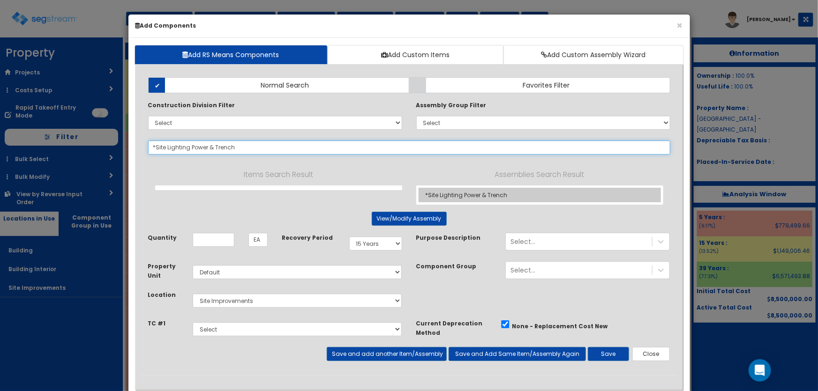
type input "*Site Lighting Power & Trench"
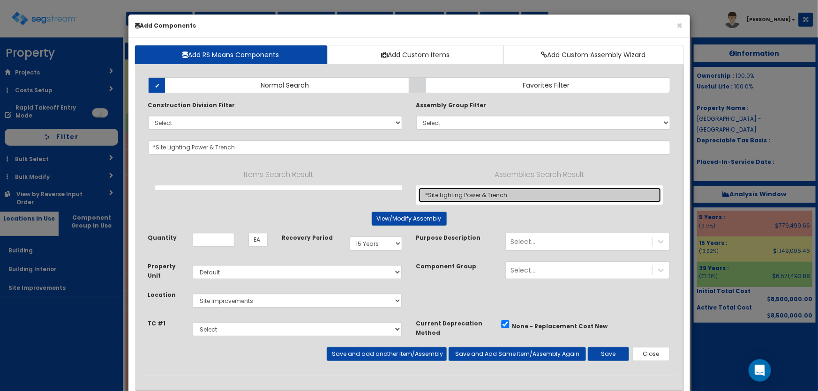
click at [473, 192] on link "*Site Lighting Power & Trench" at bounding box center [539, 195] width 242 height 15
type input "LF"
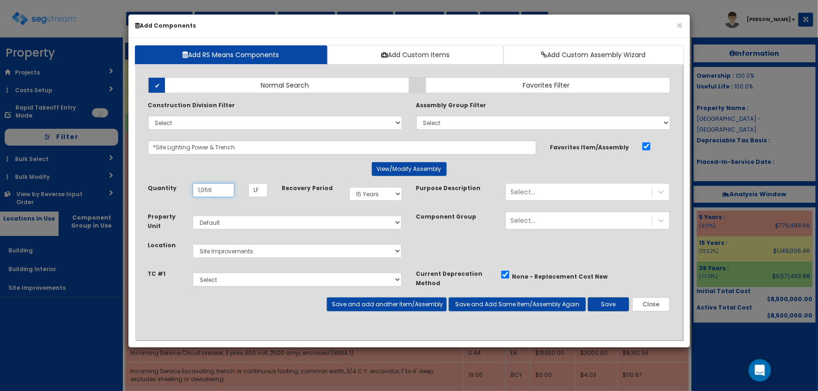
type input "1,056"
click at [611, 305] on button "Save" at bounding box center [608, 305] width 41 height 14
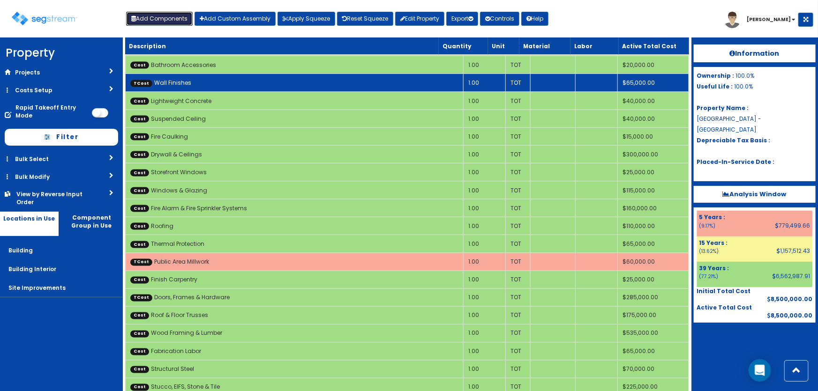
scroll to position [4264, 0]
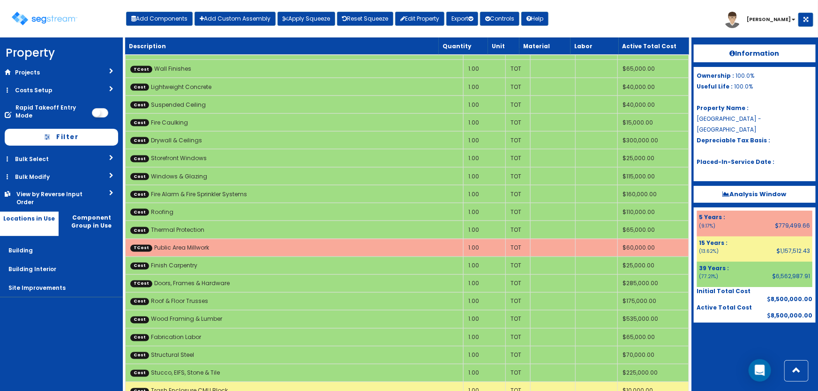
click at [589, 13] on div "Toggle navigation Add Components Add Custom Assembly Apply Squeeze Reset Squeez…" at bounding box center [409, 22] width 808 height 30
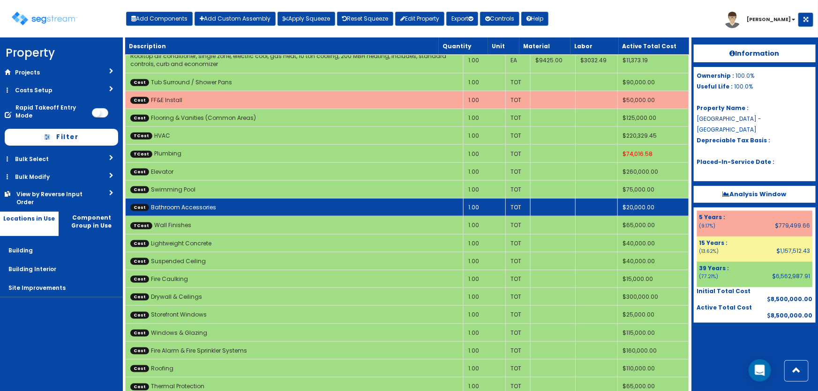
scroll to position [4094, 0]
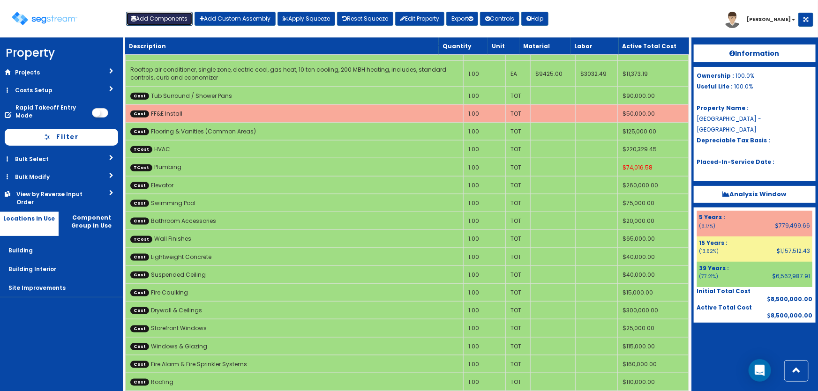
click at [162, 19] on button "Add Components" at bounding box center [159, 19] width 67 height 14
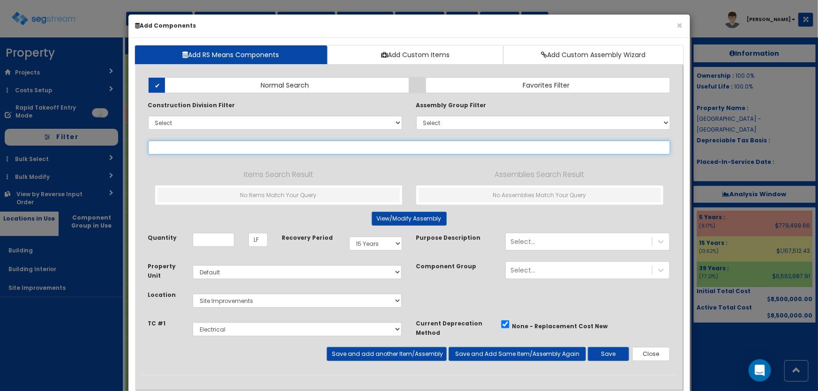
select select
click at [167, 145] on input "text" at bounding box center [409, 148] width 522 height 14
paste input "*Fiberglass Reinforced Panels"
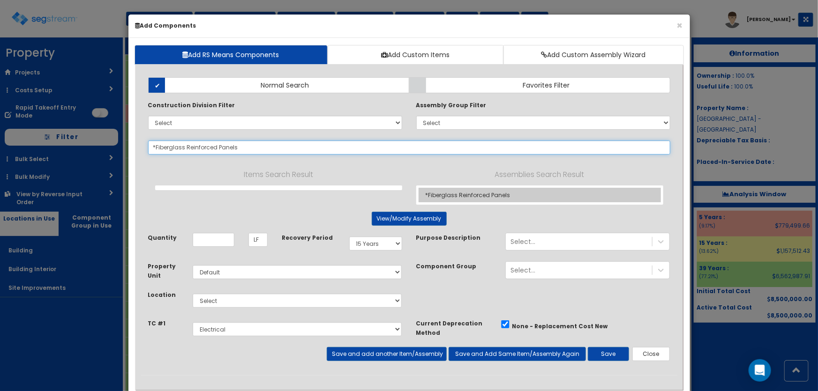
type input "*Fiberglass Reinforced Panels"
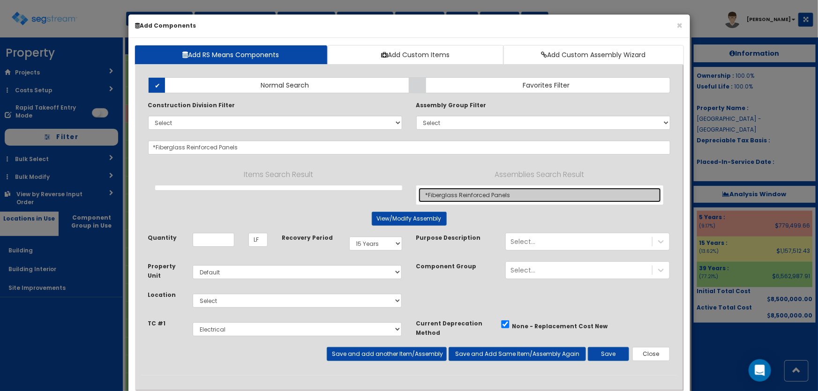
click at [457, 191] on link "*Fiberglass Reinforced Panels" at bounding box center [539, 195] width 242 height 15
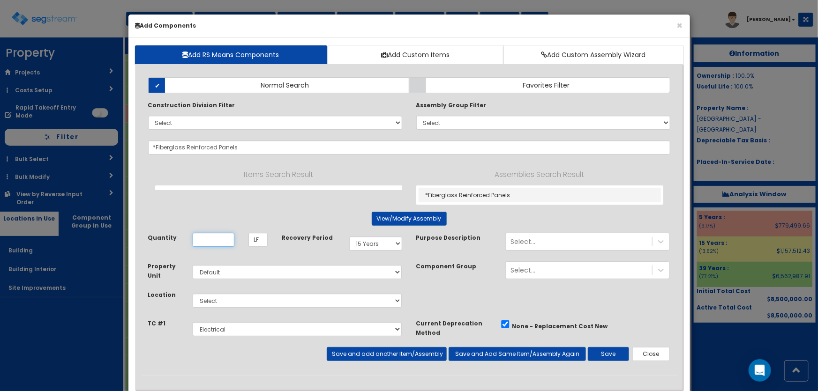
type input "SF"
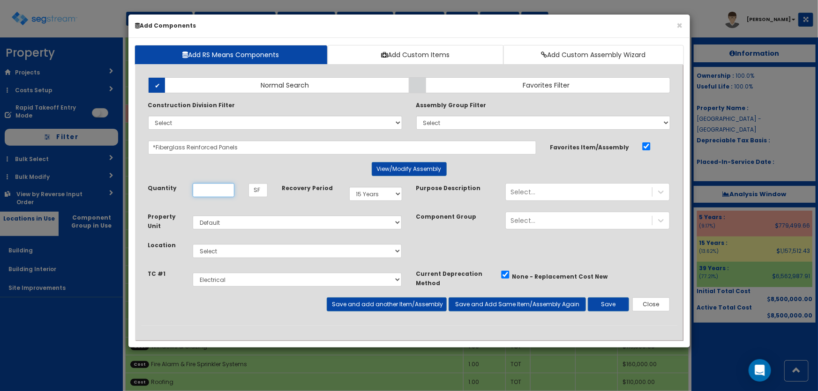
scroll to position [0, 0]
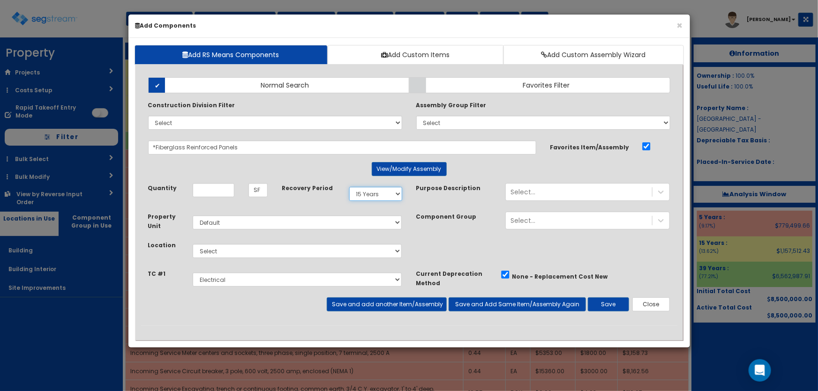
drag, startPoint x: 396, startPoint y: 192, endPoint x: 374, endPoint y: 194, distance: 22.6
click at [396, 192] on select "Select 5 Years 7 Years 9 Years 10 Years 15 Years 15 Year QLI 15 Year QRP 15 Yea…" at bounding box center [375, 194] width 53 height 14
select select "5Y"
click at [349, 187] on select "Select 5 Years 7 Years 9 Years 10 Years 15 Years 15 Year QLI 15 Year QRP 15 Yea…" at bounding box center [375, 194] width 53 height 14
click at [224, 252] on select "Select Building Building Interior Site Improvements Add Additional Location" at bounding box center [297, 251] width 209 height 14
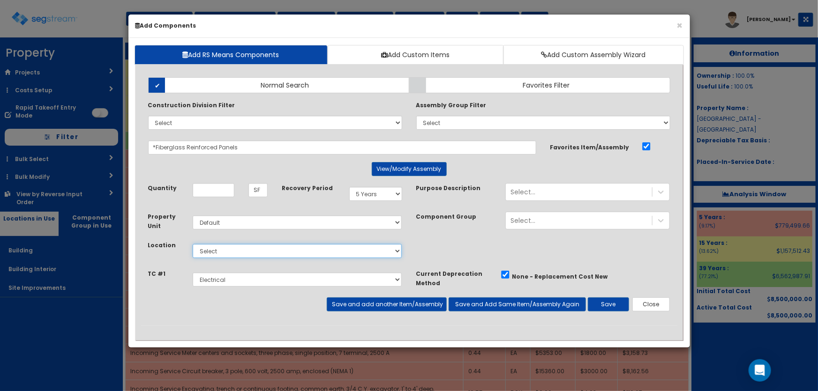
select select "7"
click at [193, 244] on select "Select Building Building Interior Site Improvements Add Additional Location" at bounding box center [297, 251] width 209 height 14
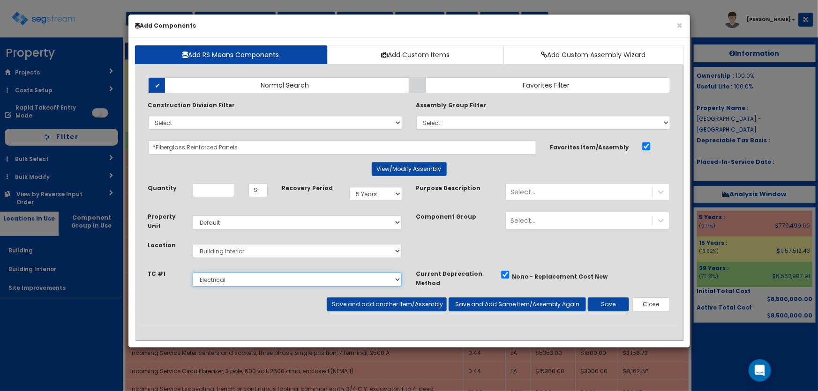
click at [221, 279] on select "Select Site Work Doors, Frames & Hardware Public Area Millwork Wall Finishes Pl…" at bounding box center [297, 280] width 209 height 14
select select "5281459"
click at [193, 273] on select "Select Site Work Doors, Frames & Hardware Public Area Millwork Wall Finishes Pl…" at bounding box center [297, 280] width 209 height 14
click at [219, 188] on input "Quantity" at bounding box center [214, 190] width 42 height 14
type input "1,350"
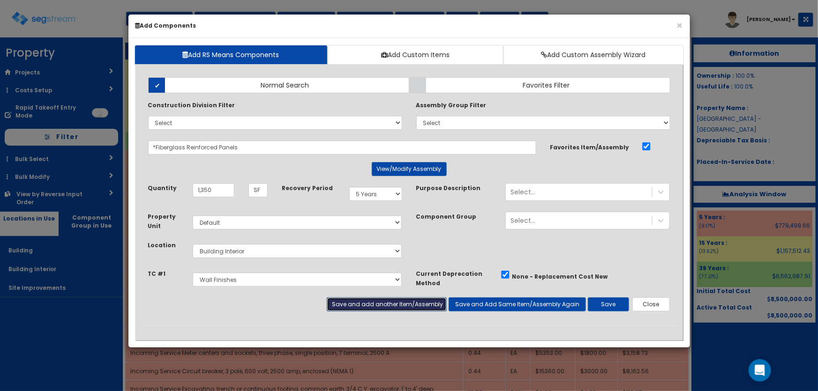
click at [381, 305] on button "Save and add another Item/Assembly" at bounding box center [387, 305] width 120 height 14
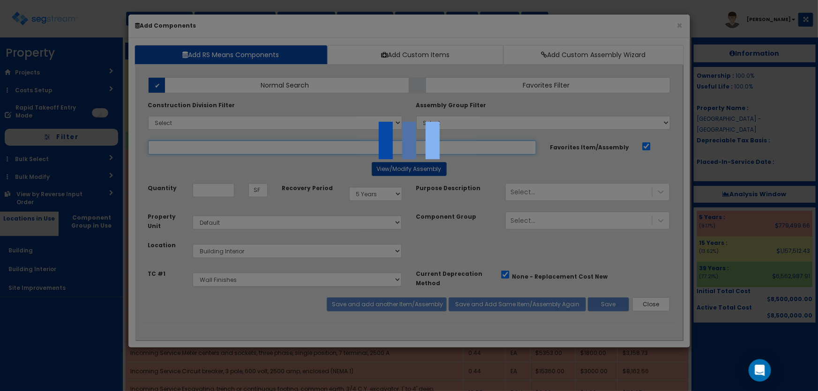
select select "5281459"
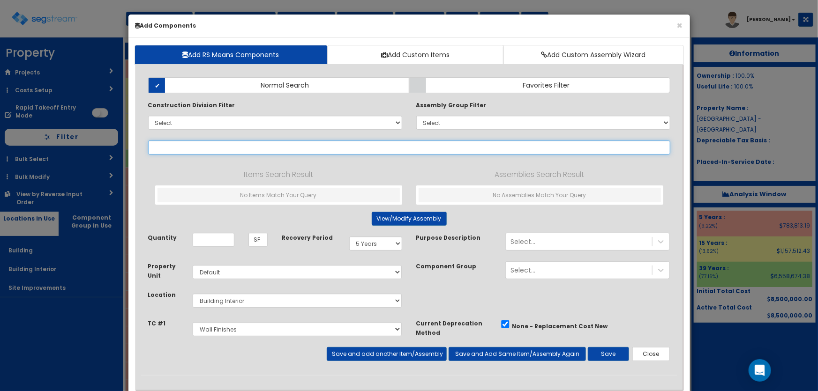
click at [209, 144] on input "text" at bounding box center [409, 148] width 522 height 14
paste input "*Vinyl Wall Covering"
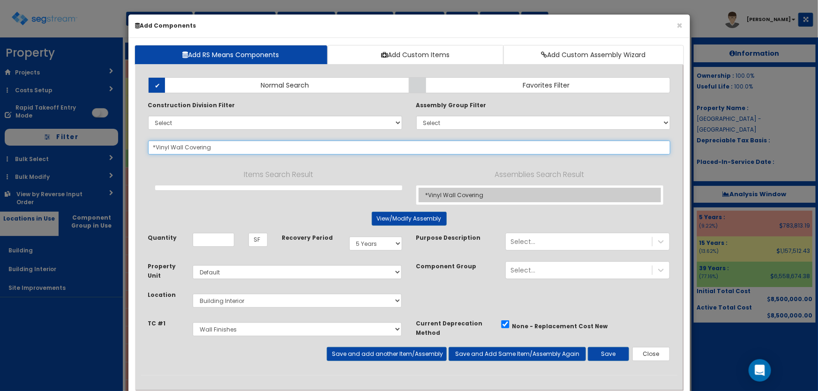
type input "*Vinyl Wall Covering"
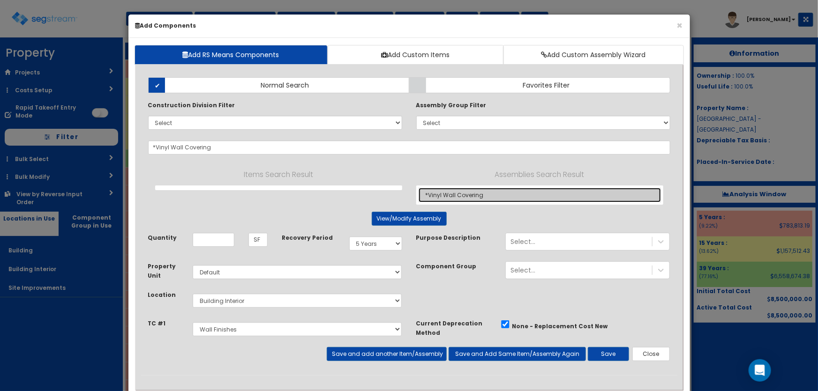
click at [468, 194] on link "*Vinyl Wall Covering" at bounding box center [539, 195] width 242 height 15
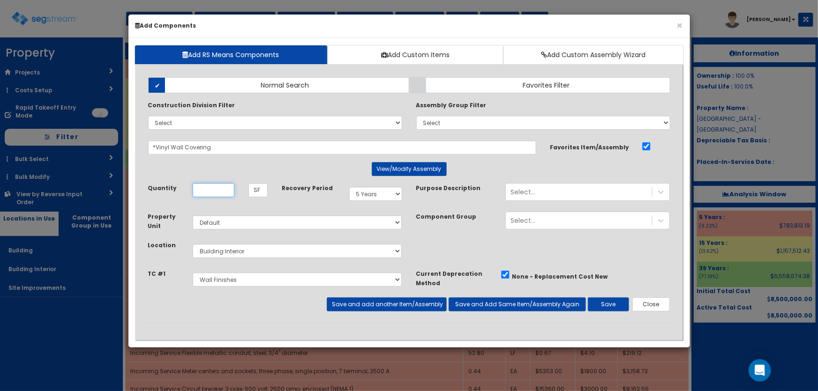
click at [224, 190] on input "Quantity" at bounding box center [214, 190] width 42 height 14
type input "19,044"
click at [367, 299] on button "Save and add another Item/Assembly" at bounding box center [387, 305] width 120 height 14
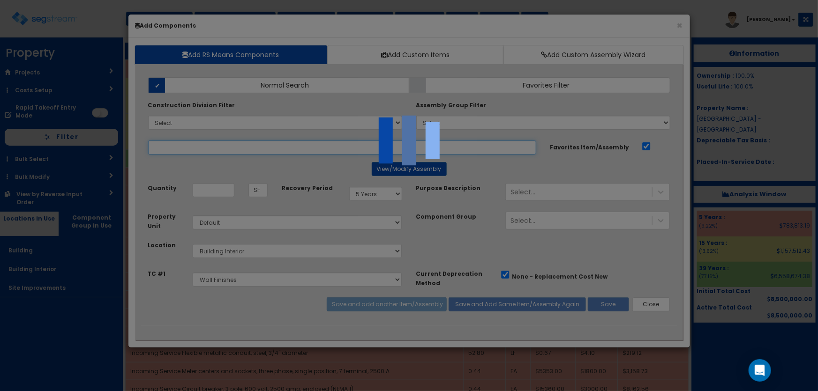
select select "5281459"
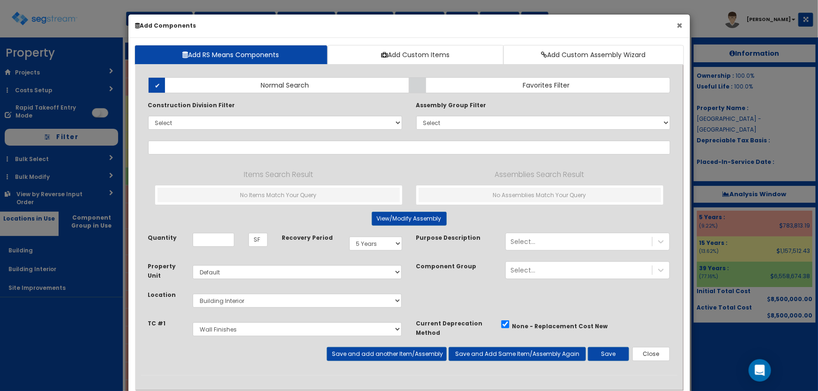
click at [677, 24] on button "×" at bounding box center [680, 26] width 6 height 10
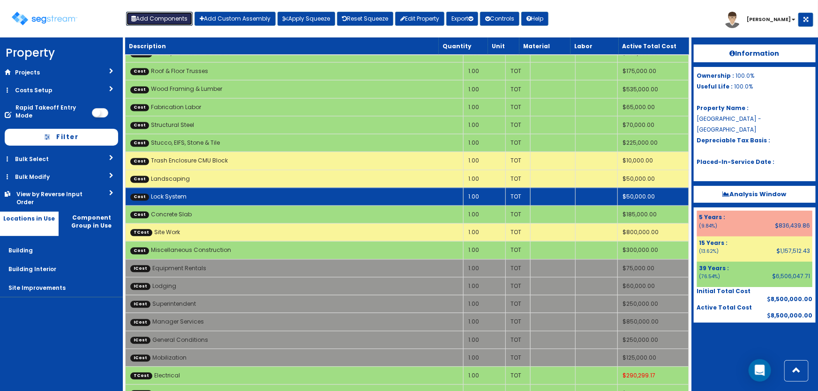
scroll to position [4343, 0]
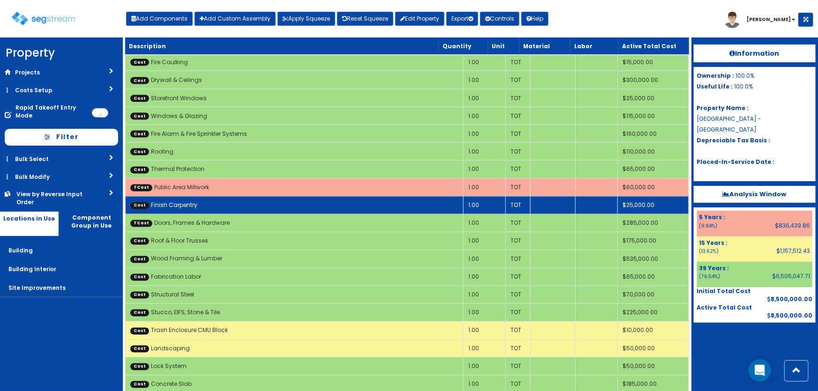
click at [215, 196] on td "Cost Finish Carpentry" at bounding box center [294, 205] width 338 height 18
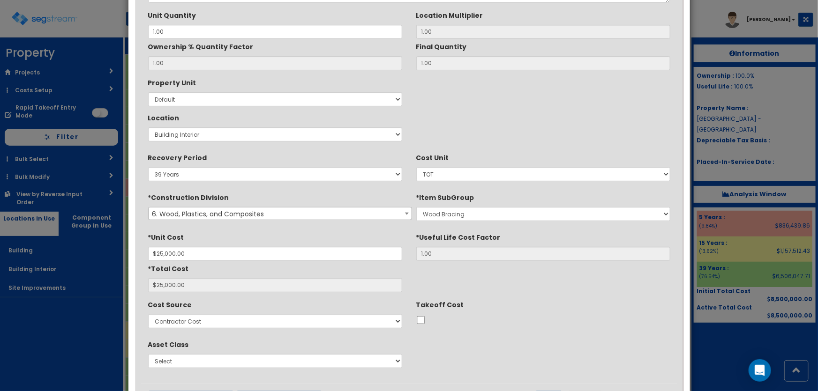
scroll to position [85, 0]
click at [423, 318] on input "Takeoff Cost" at bounding box center [420, 320] width 9 height 8
checkbox input "true"
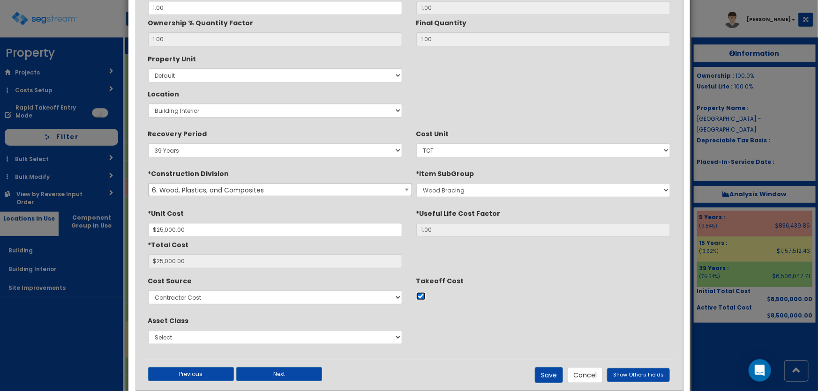
scroll to position [128, 0]
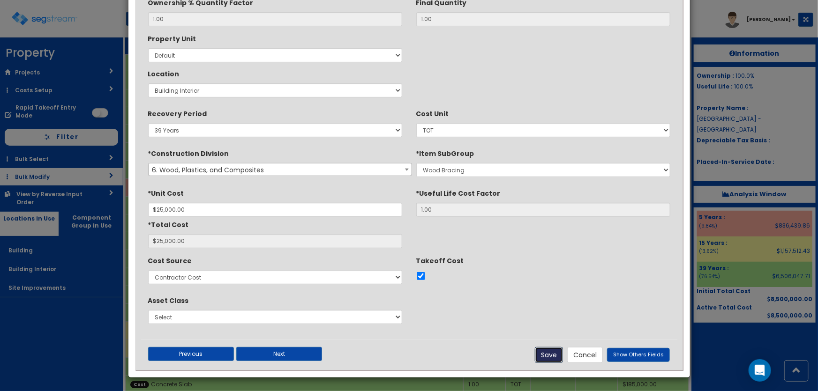
drag, startPoint x: 551, startPoint y: 353, endPoint x: 27, endPoint y: 176, distance: 553.6
click at [552, 353] on button "Save" at bounding box center [549, 355] width 28 height 16
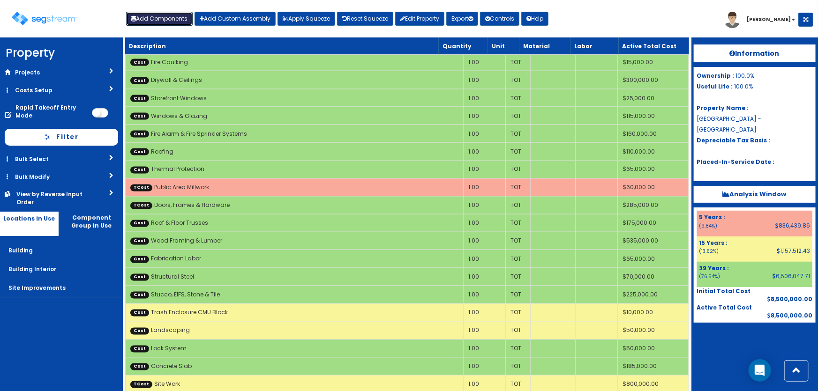
drag, startPoint x: 169, startPoint y: 18, endPoint x: 228, endPoint y: 61, distance: 72.8
click at [169, 18] on button "Add Components" at bounding box center [159, 19] width 67 height 14
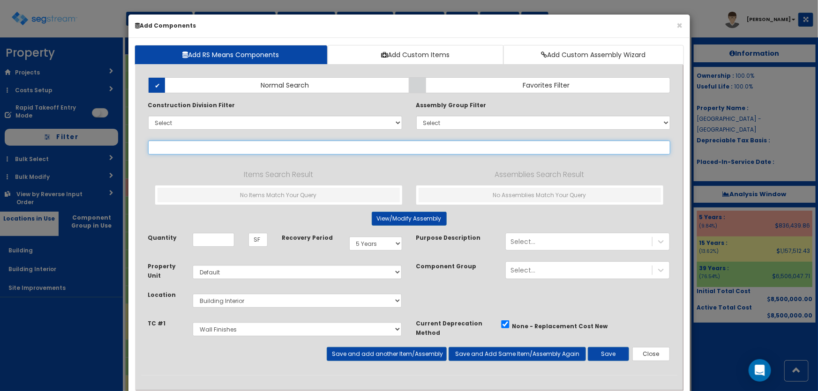
click at [224, 145] on input "text" at bounding box center [409, 148] width 522 height 14
paste input "*Data / Comm Backboard"
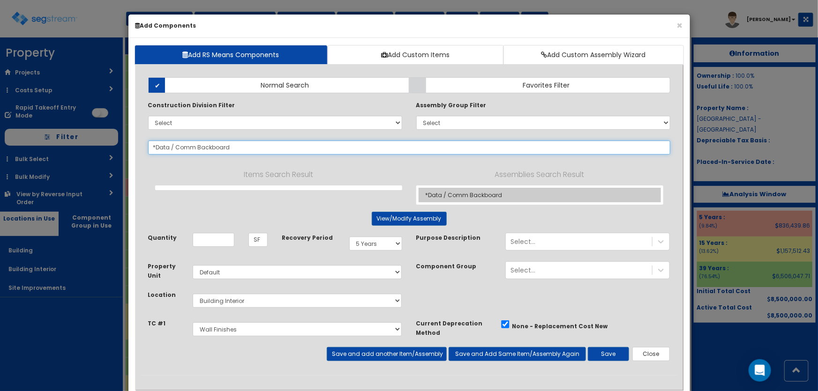
type input "*Data / Comm Backboard"
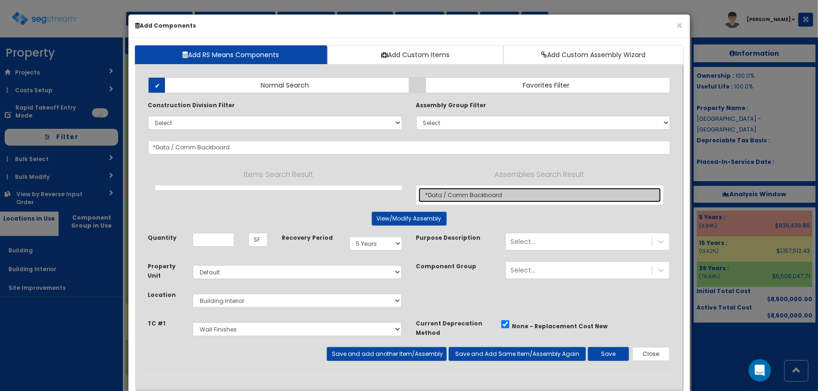
click at [449, 192] on link "*Data / Comm Backboard" at bounding box center [539, 195] width 242 height 15
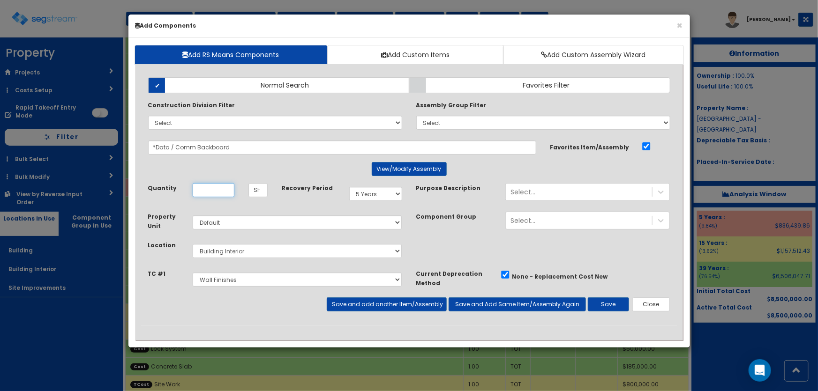
scroll to position [0, 0]
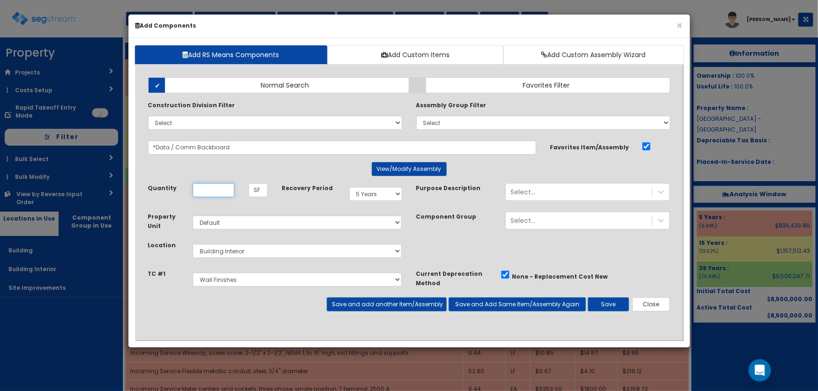
click at [223, 192] on input "Unit Quantity" at bounding box center [214, 190] width 42 height 14
type input "16"
click at [221, 275] on select "Select Site Work Doors, Frames & Hardware Public Area Millwork Wall Finishes Pl…" at bounding box center [297, 280] width 209 height 14
click at [319, 264] on div "Property Unit Select Default Location Select" at bounding box center [275, 240] width 268 height 57
click at [363, 306] on button "Save and add another Item/Assembly" at bounding box center [387, 305] width 120 height 14
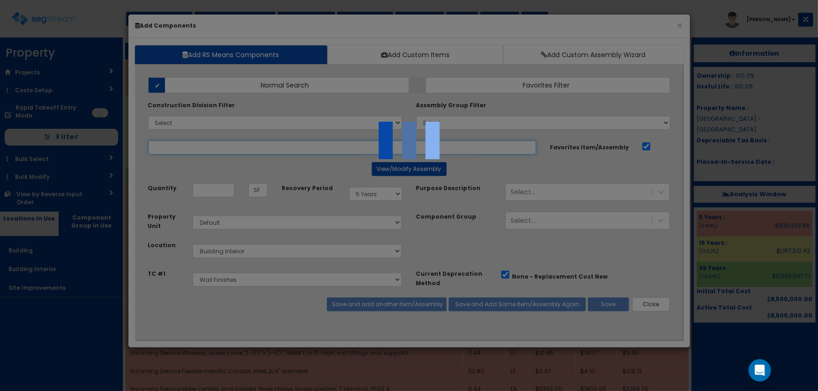
select select "5281459"
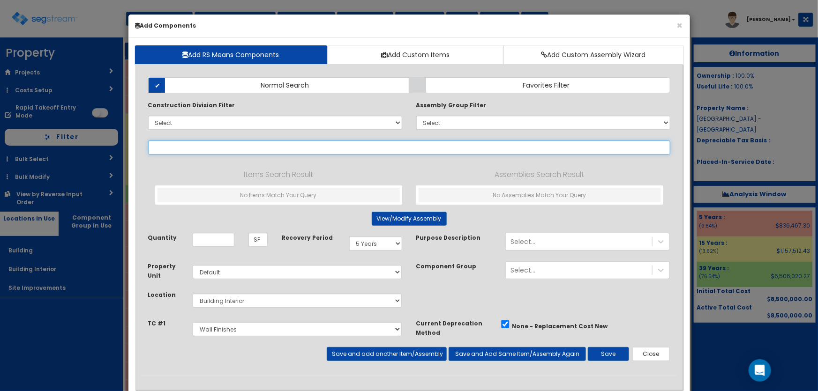
click at [159, 148] on input "text" at bounding box center [409, 148] width 522 height 14
paste input "*Carpet"
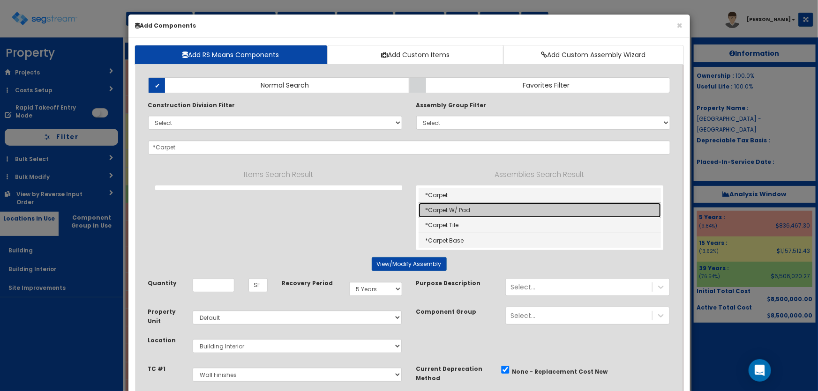
click at [463, 205] on link "*Carpet W/ Pad" at bounding box center [539, 210] width 242 height 15
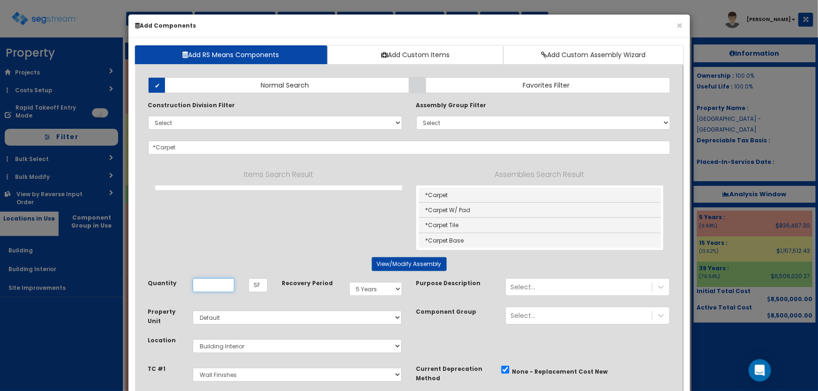
type input "*Carpet W/ Pad"
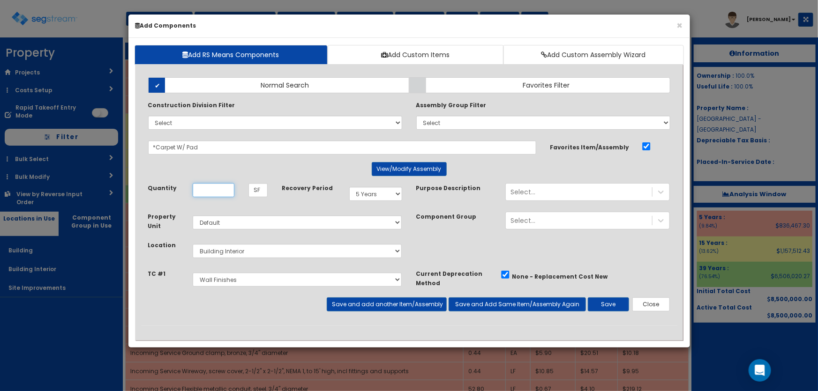
click at [220, 190] on input "Unit Quantity" at bounding box center [214, 190] width 42 height 14
type input "7,731"
click at [229, 281] on select "Select Site Work Doors, Frames & Hardware Finish Carpentry Public Area Millwork…" at bounding box center [297, 280] width 209 height 14
drag, startPoint x: 444, startPoint y: 242, endPoint x: 487, endPoint y: 248, distance: 43.6
click at [444, 242] on div "Property Unit Select Default Location Select Building" at bounding box center [409, 240] width 536 height 57
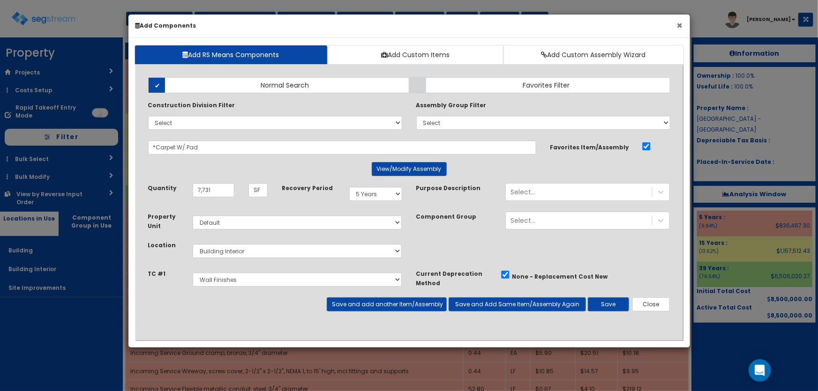
click at [678, 26] on button "×" at bounding box center [680, 26] width 6 height 10
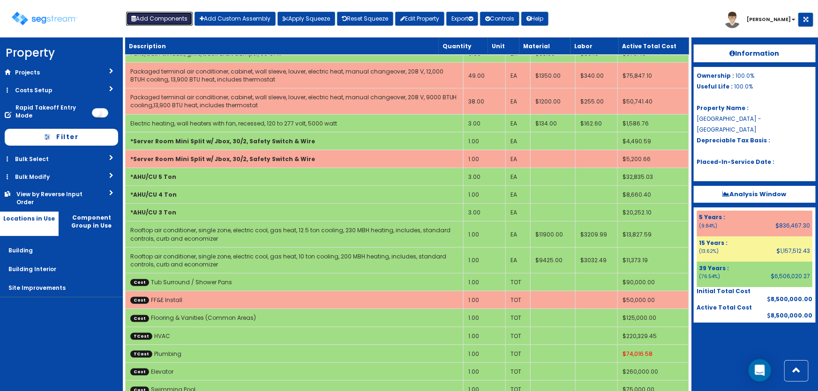
scroll to position [4132, 0]
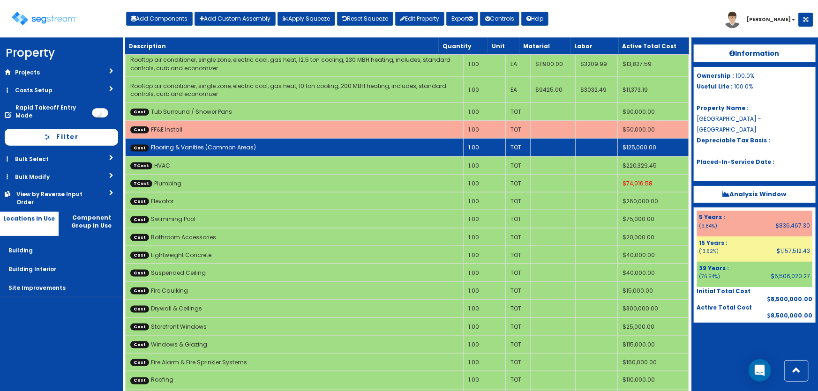
click at [234, 143] on link "Cost Flooring & Vanities (Common Areas)" at bounding box center [193, 147] width 126 height 8
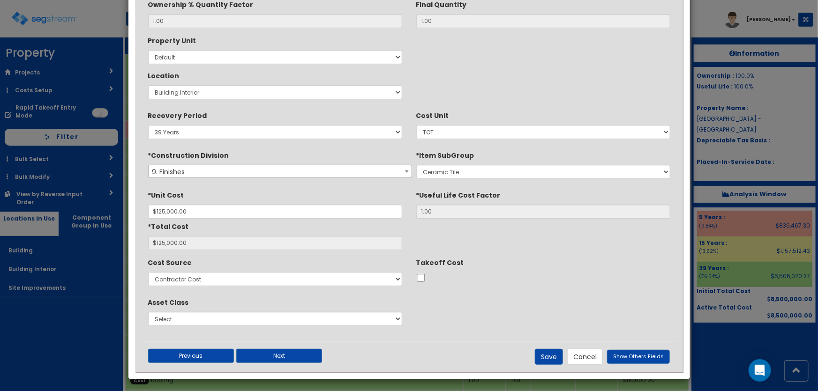
scroll to position [127, 0]
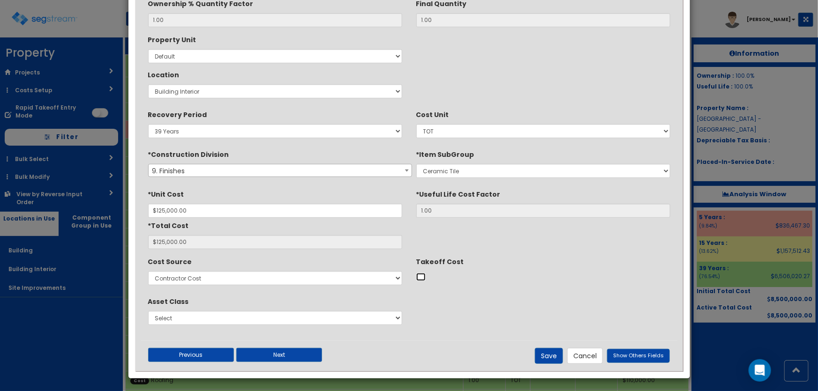
click at [421, 279] on input "Takeoff Cost" at bounding box center [420, 277] width 9 height 8
checkbox input "true"
click at [545, 354] on button "Save" at bounding box center [549, 356] width 28 height 16
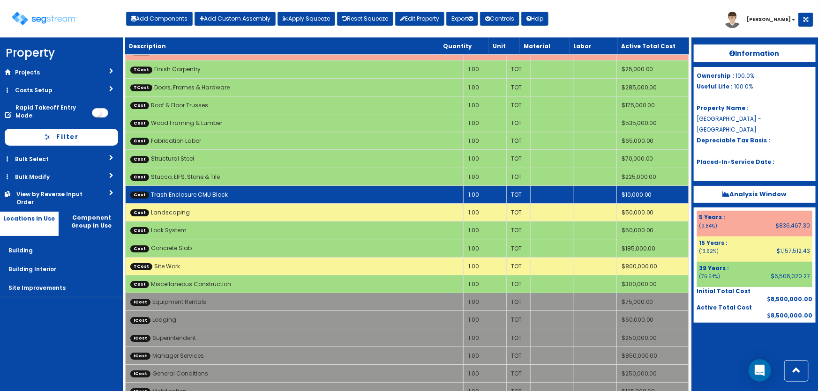
scroll to position [3297, 0]
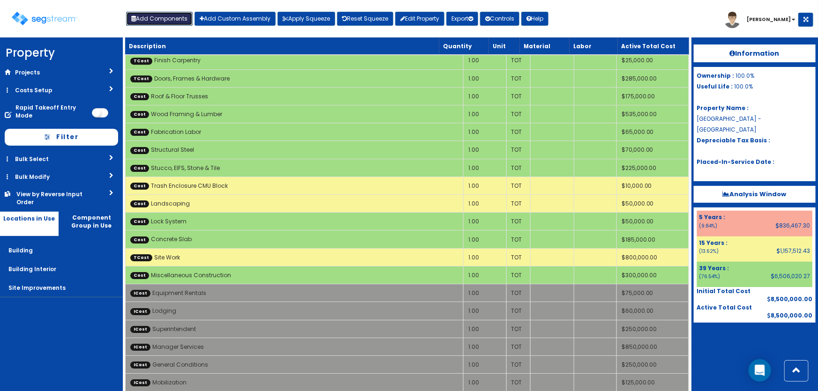
click at [158, 21] on button "Add Components" at bounding box center [159, 19] width 67 height 14
select select "5Y"
select select "default"
select select "7"
select select "5281459"
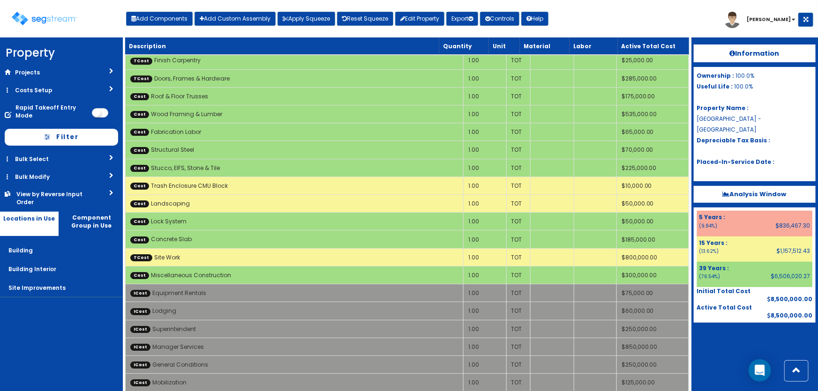
select select
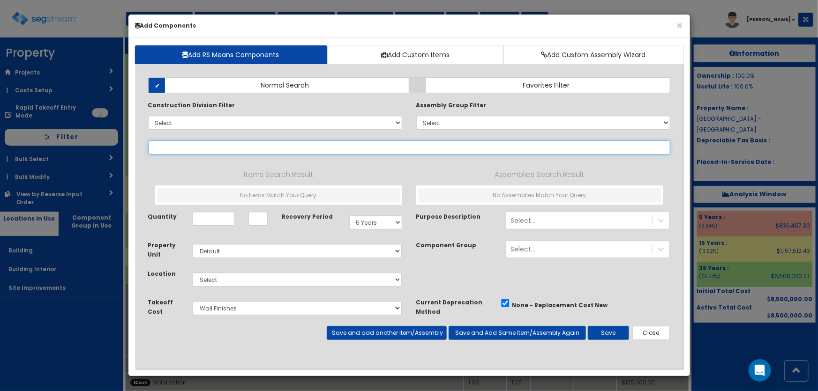
click at [181, 149] on input "text" at bounding box center [409, 148] width 522 height 14
paste input "*Carpet"
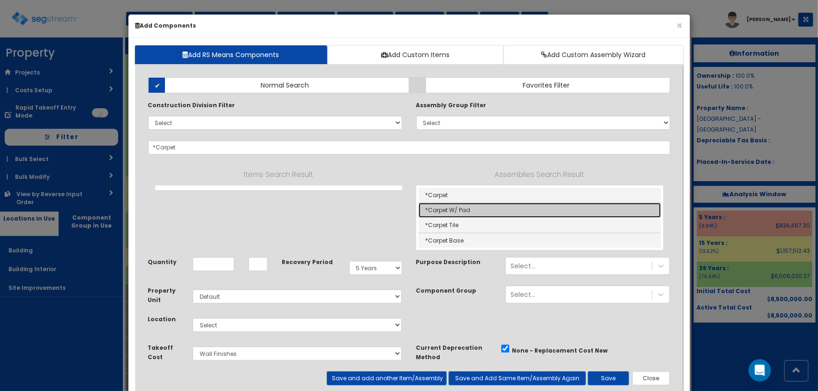
click at [460, 207] on link "*Carpet W/ Pad" at bounding box center [539, 210] width 242 height 15
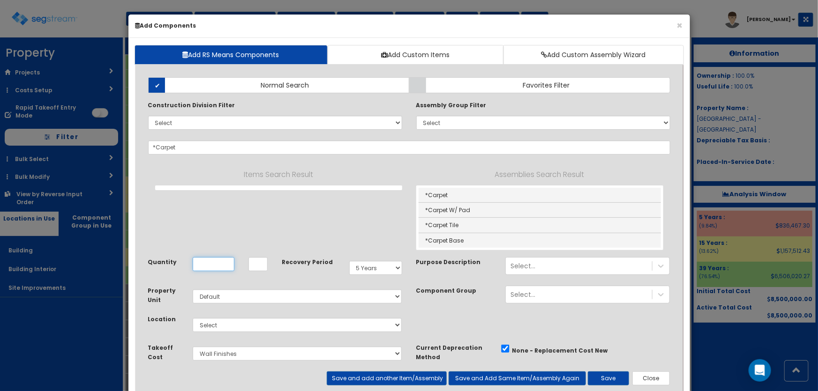
type input "*Carpet W/ Pad"
type input "SF"
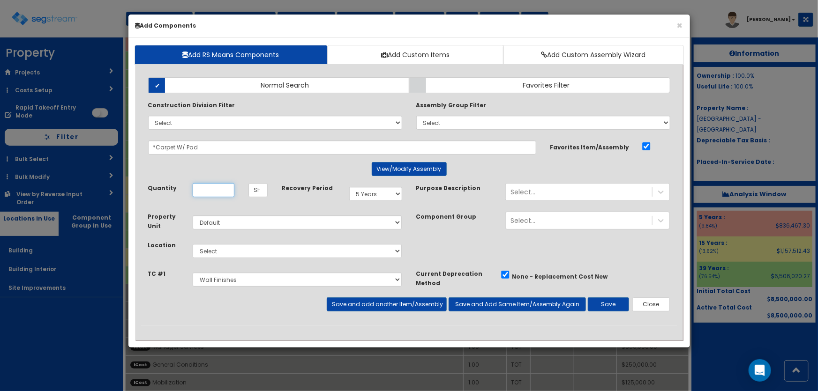
scroll to position [0, 0]
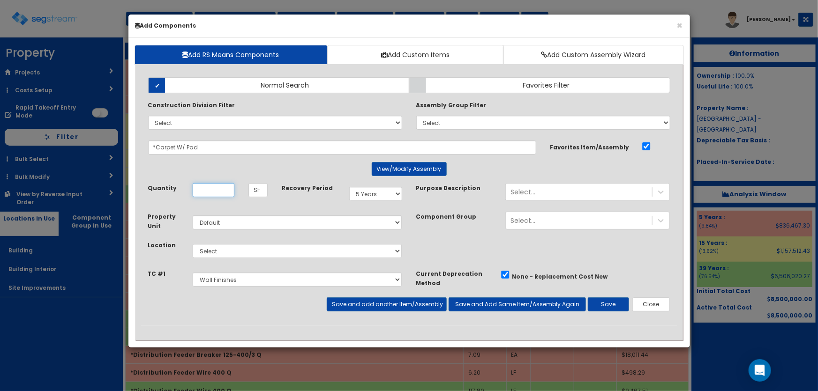
click at [214, 191] on input "Quantity" at bounding box center [214, 190] width 42 height 14
type input "7,731"
click at [214, 254] on select "Select Building Building Interior Site Improvements Add Additional Location" at bounding box center [297, 251] width 209 height 14
select select "7"
click at [193, 244] on select "Select Building Building Interior Site Improvements Add Additional Location" at bounding box center [297, 251] width 209 height 14
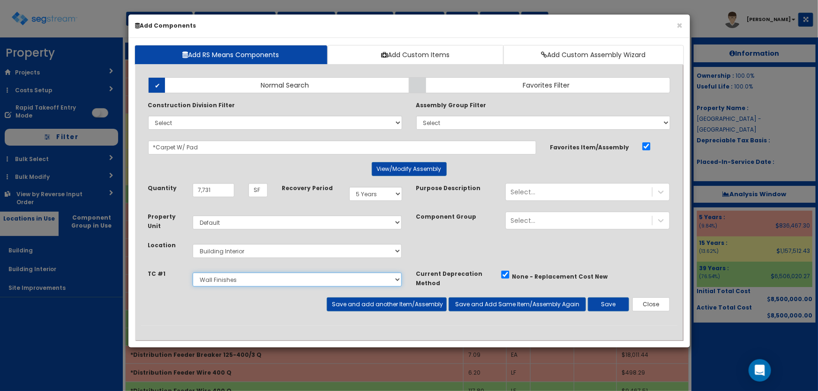
click at [225, 283] on select "Select Site Work Doors, Frames & Hardware Finish Carpentry Public Area Millwork…" at bounding box center [297, 280] width 209 height 14
select select "5281466"
click at [193, 273] on select "Select Site Work Doors, Frames & Hardware Finish Carpentry Public Area Millwork…" at bounding box center [297, 280] width 209 height 14
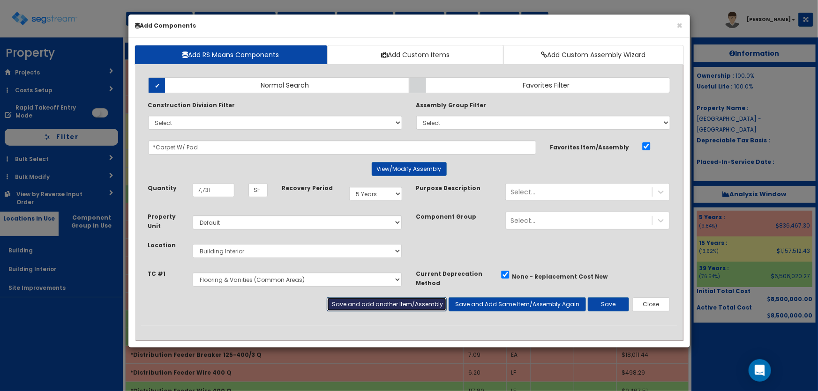
click at [350, 307] on button "Save and add another Item/Assembly" at bounding box center [387, 305] width 120 height 14
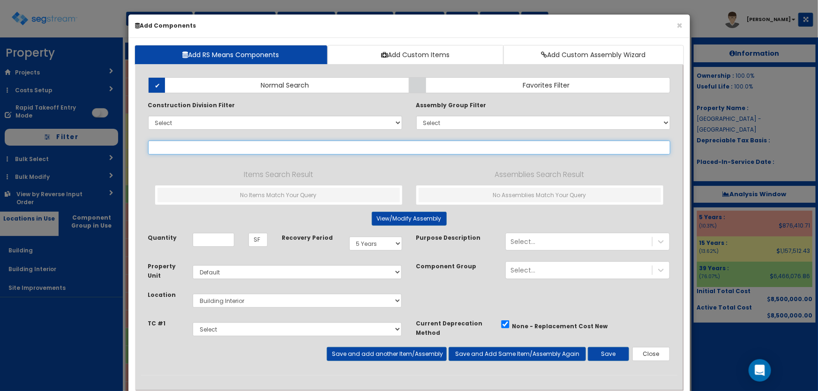
click at [222, 147] on input "text" at bounding box center [409, 148] width 522 height 14
paste input "*VCT"
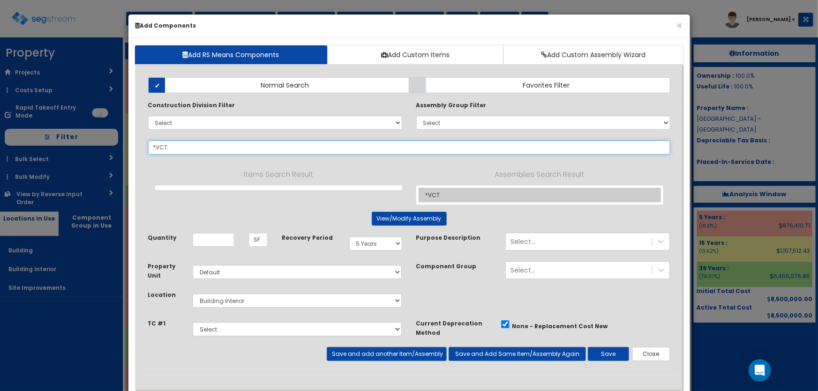
type input "*VCT"
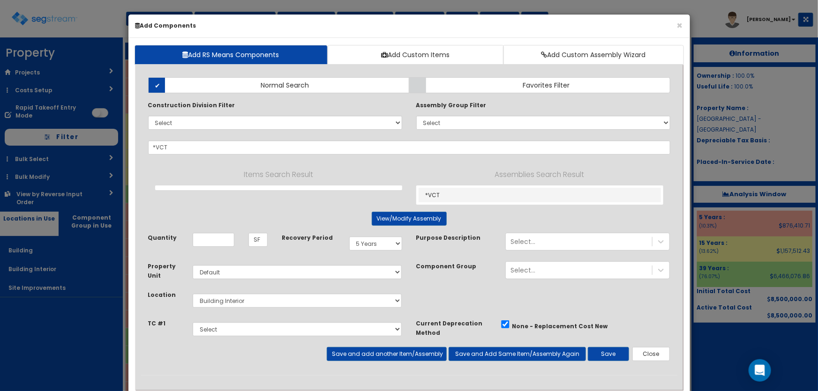
click at [438, 195] on link "*VCT" at bounding box center [539, 195] width 242 height 15
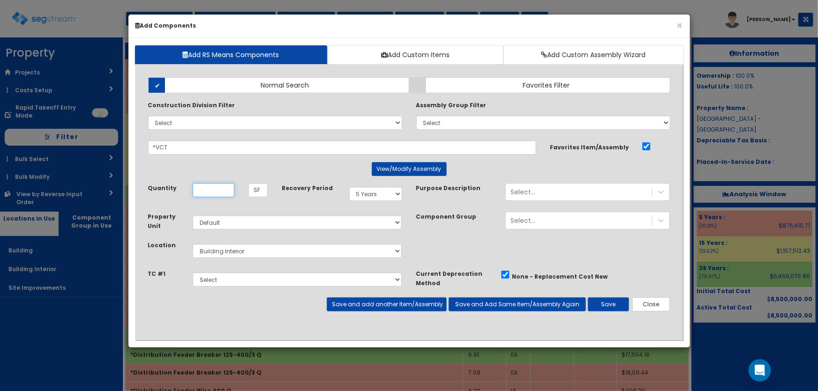
click at [209, 191] on input "Quantity" at bounding box center [214, 190] width 42 height 14
type input "1,908"
click at [359, 301] on button "Save and add another Item/Assembly" at bounding box center [387, 305] width 120 height 14
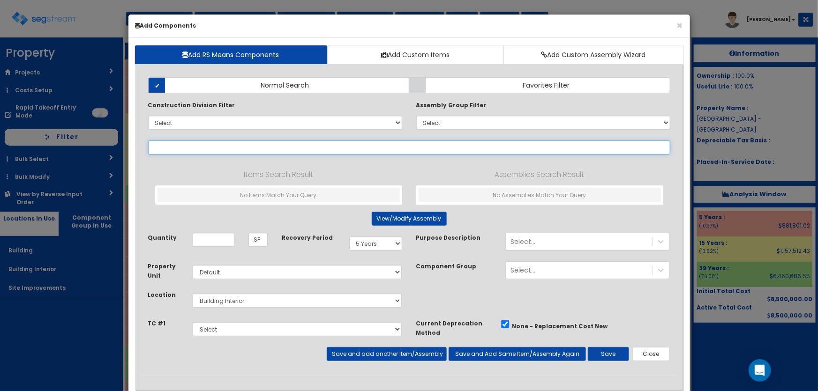
drag, startPoint x: 246, startPoint y: 150, endPoint x: 255, endPoint y: 144, distance: 11.3
click at [246, 150] on input "text" at bounding box center [409, 148] width 522 height 14
paste input "*Ceramic Tile"
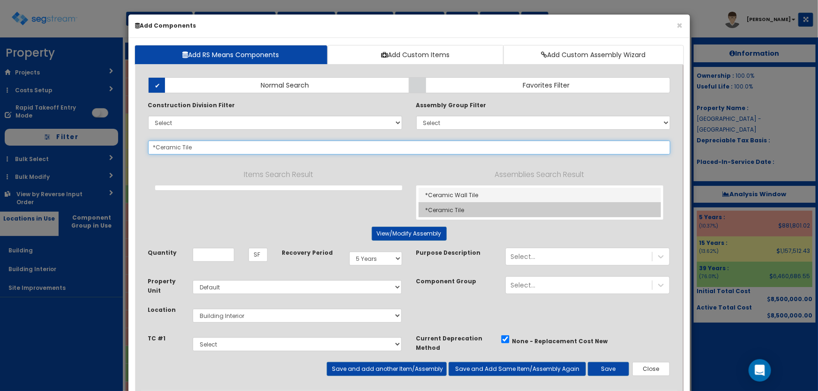
type input "*Ceramic Tile"
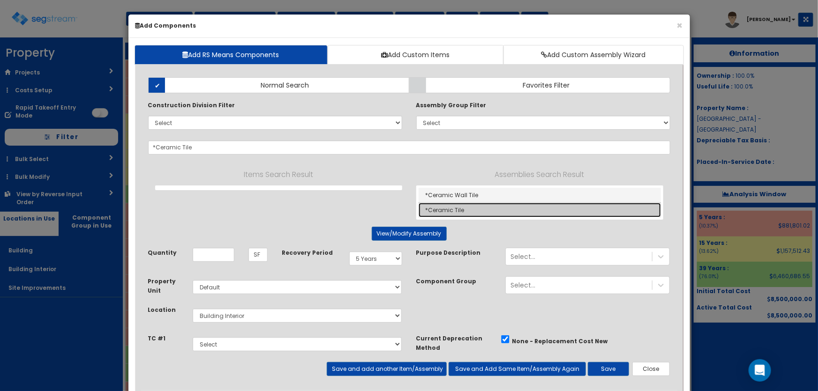
click at [472, 206] on link "*Ceramic Tile" at bounding box center [539, 210] width 242 height 15
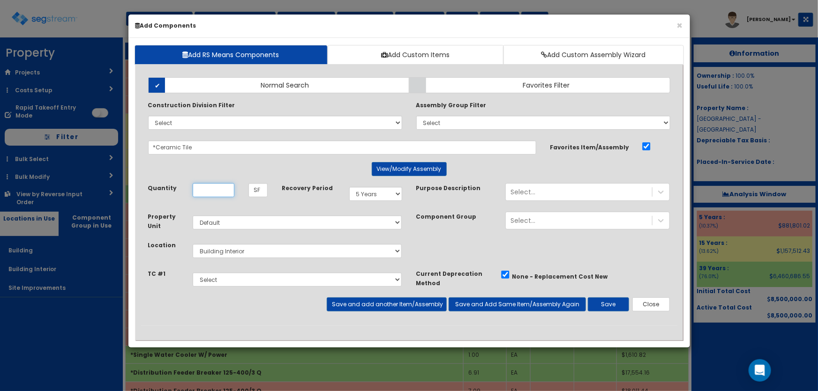
click at [199, 186] on input "Quantity" at bounding box center [214, 190] width 42 height 14
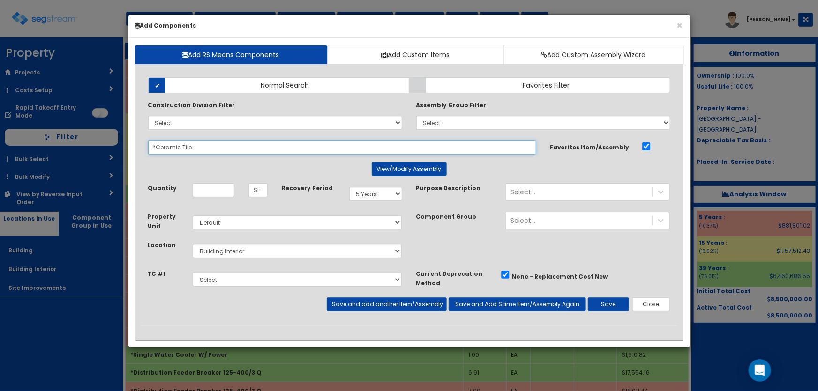
drag, startPoint x: 201, startPoint y: 146, endPoint x: 155, endPoint y: 146, distance: 46.4
click at [155, 146] on input "*Ceramic Tile" at bounding box center [342, 148] width 388 height 14
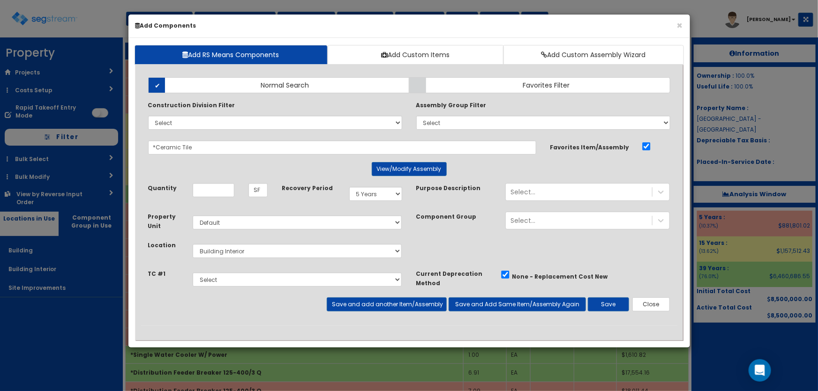
click at [202, 162] on center "View/Modify Assembly" at bounding box center [409, 169] width 522 height 14
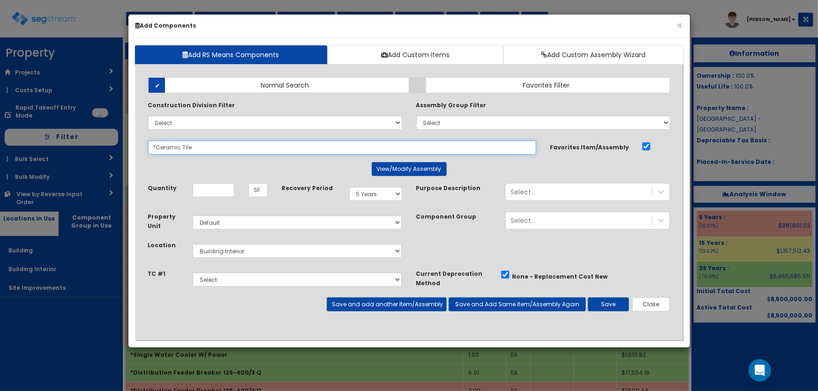
drag, startPoint x: 170, startPoint y: 147, endPoint x: 145, endPoint y: 146, distance: 24.4
click at [145, 146] on div "*Ceramic Tile 242428" at bounding box center [342, 148] width 402 height 14
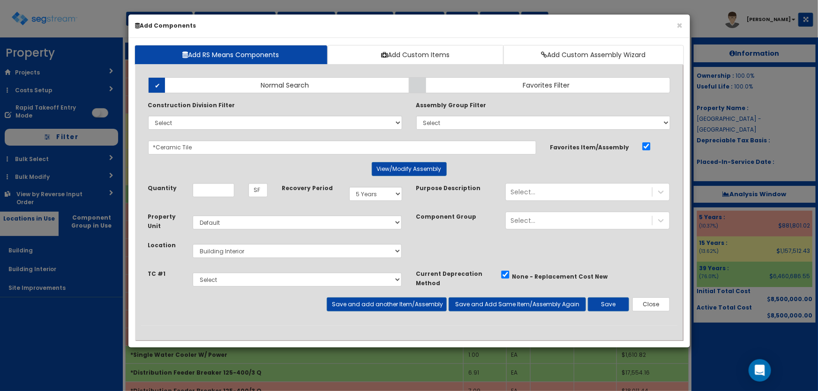
drag, startPoint x: 193, startPoint y: 173, endPoint x: 200, endPoint y: 192, distance: 20.0
click at [194, 173] on center "View/Modify Assembly" at bounding box center [409, 169] width 522 height 14
click at [201, 188] on input "Quantity" at bounding box center [214, 190] width 42 height 14
type input "5,660"
click at [383, 197] on select "Select 5 Years 7 Years 9 Years 10 Years 15 Years 15 Year QLI 15 Year QRP 15 Yea…" at bounding box center [375, 194] width 53 height 14
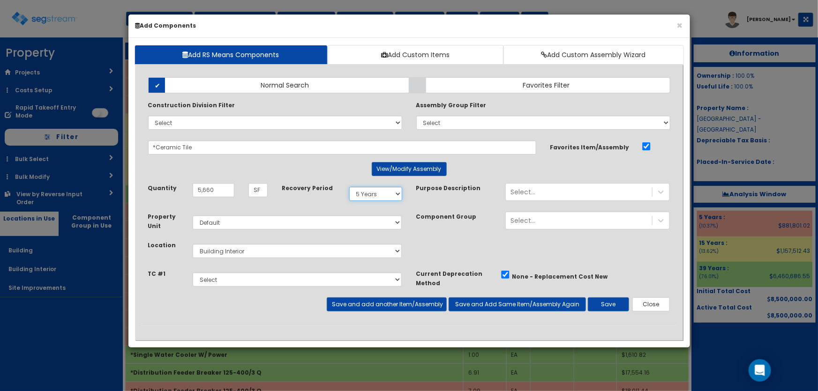
select select "39Y"
click at [349, 187] on select "Select 5 Years 7 Years 9 Years 10 Years 15 Years 15 Year QLI 15 Year QRP 15 Yea…" at bounding box center [375, 194] width 53 height 14
click at [361, 305] on button "Save and add another Item/Assembly" at bounding box center [387, 305] width 120 height 14
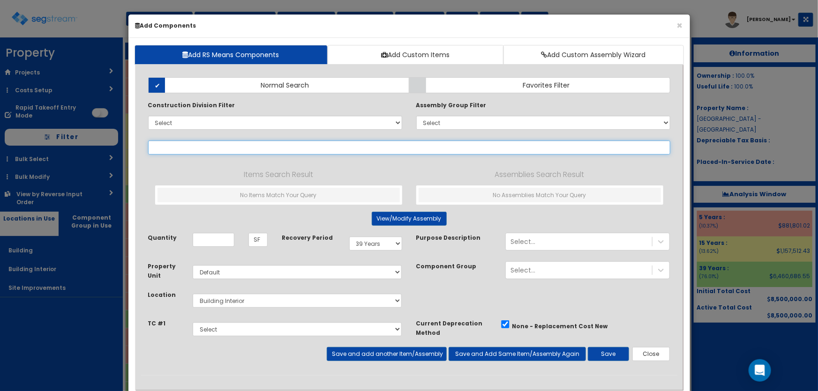
click at [282, 146] on input "text" at bounding box center [409, 148] width 522 height 14
paste input "*Quarry Tile"
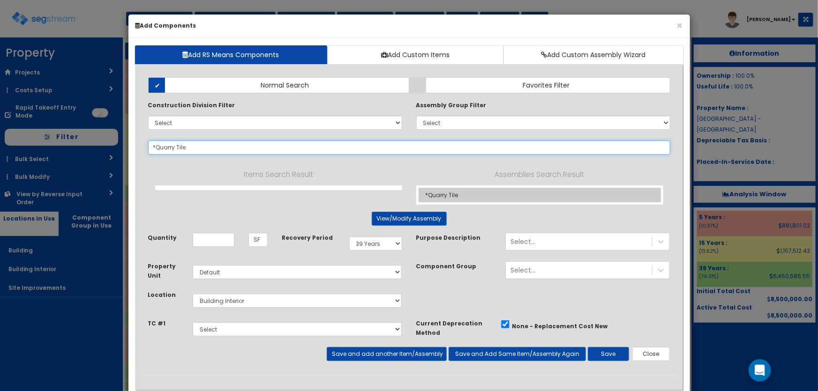
type input "*Quarry Tile"
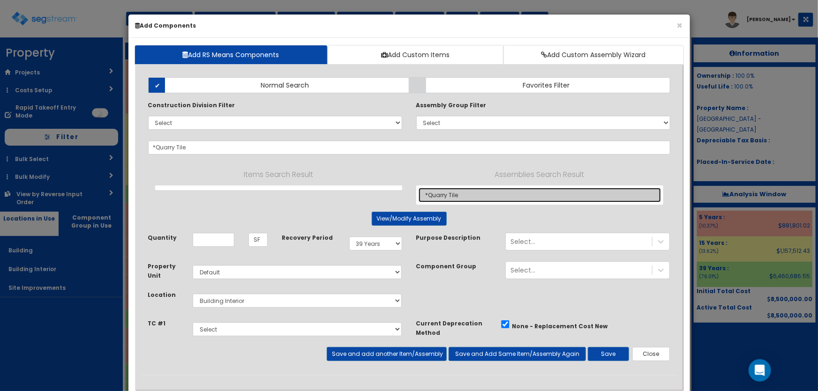
click at [455, 193] on link "*Quarry Tile" at bounding box center [539, 195] width 242 height 15
type input "EA"
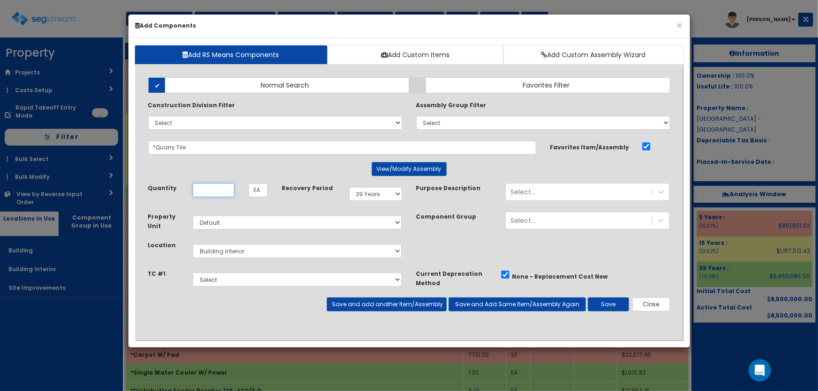
click at [220, 187] on input "Quantity" at bounding box center [214, 190] width 42 height 14
type input "372"
click at [362, 302] on button "Save and add another Item/Assembly" at bounding box center [387, 305] width 120 height 14
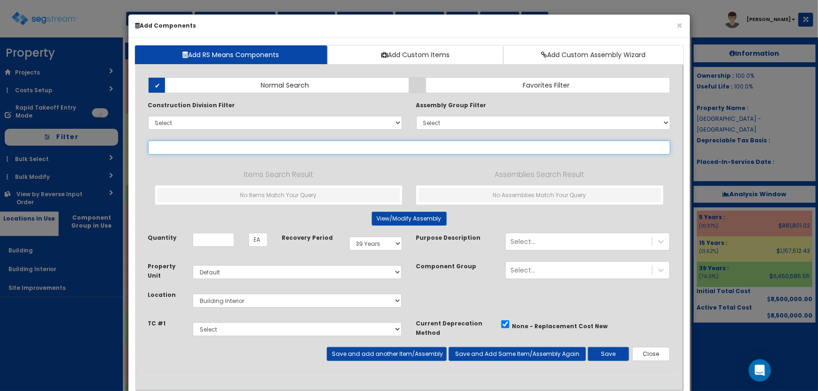
click at [209, 148] on input "text" at bounding box center [409, 148] width 522 height 14
paste input "*Ceramic Base"
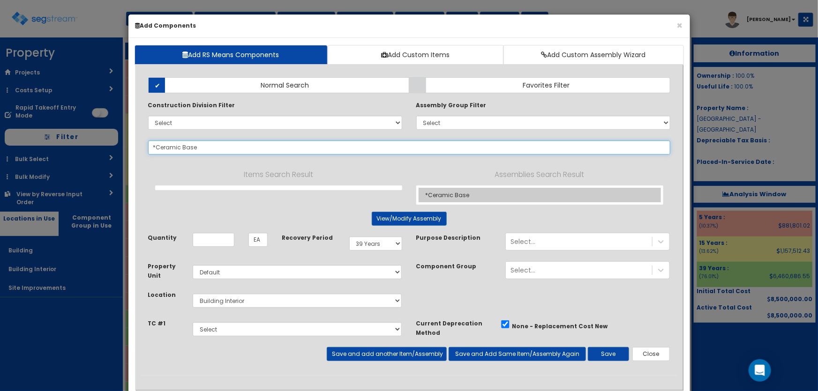
type input "*Ceramic Base"
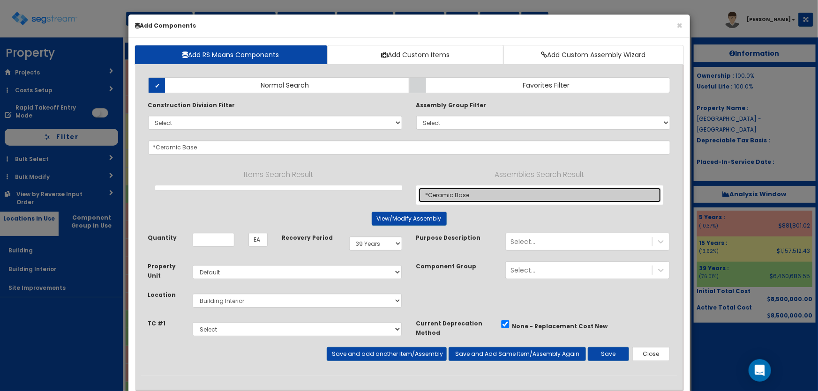
click at [433, 191] on link "*Ceramic Base" at bounding box center [539, 195] width 242 height 15
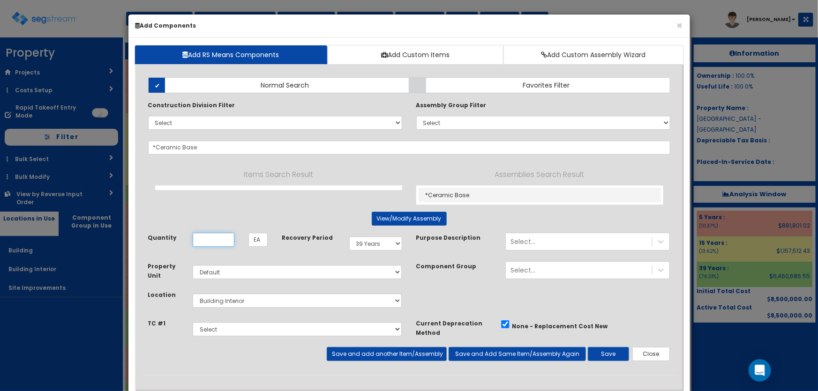
type input "LF"
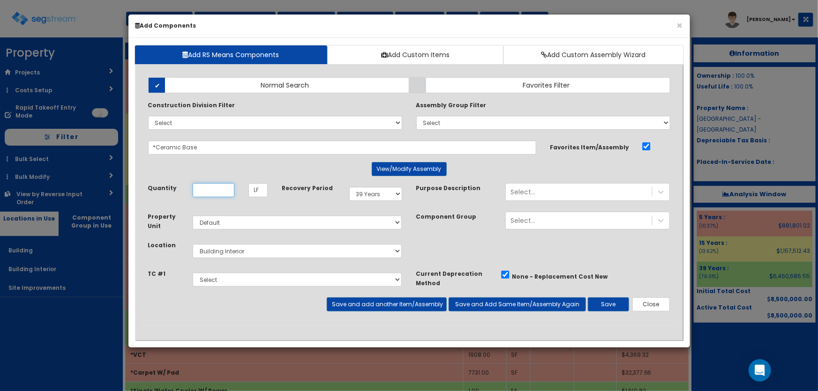
click at [219, 186] on input "Quantity" at bounding box center [214, 190] width 42 height 14
type input "302"
click at [362, 304] on button "Save and add another Item/Assembly" at bounding box center [387, 305] width 120 height 14
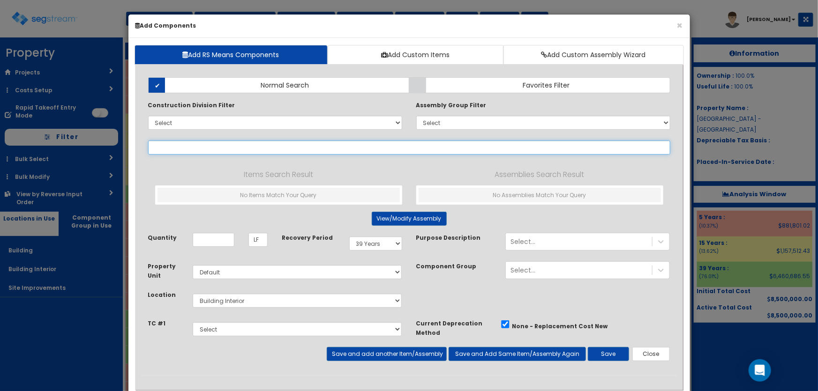
drag, startPoint x: 169, startPoint y: 149, endPoint x: 173, endPoint y: 146, distance: 4.8
click at [169, 148] on input "text" at bounding box center [409, 148] width 522 height 14
paste input "*Vinyl Base"
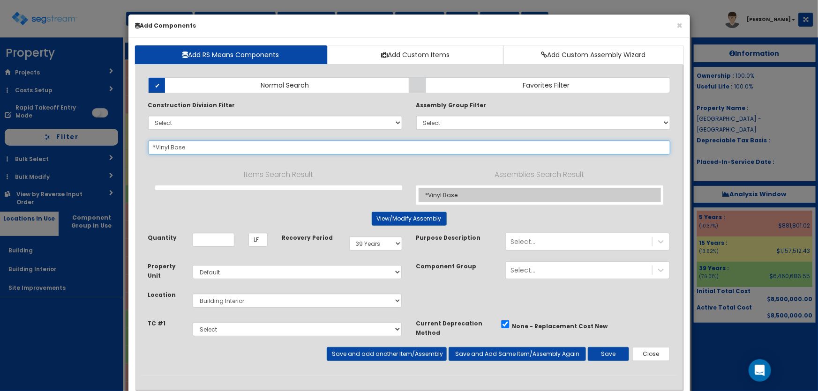
type input "*Vinyl Base"
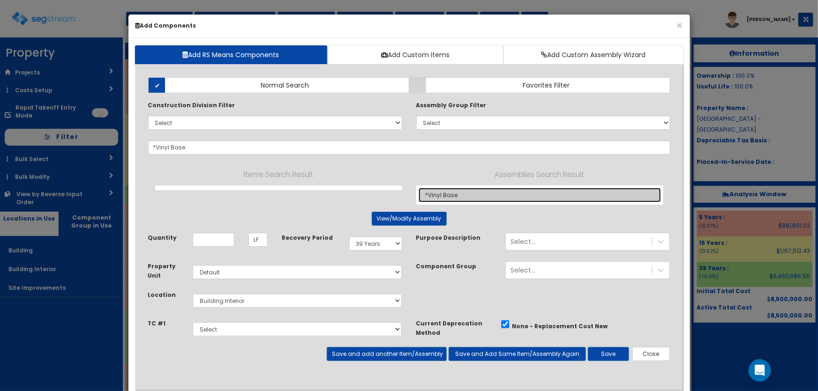
click at [449, 194] on link "*Vinyl Base" at bounding box center [539, 195] width 242 height 15
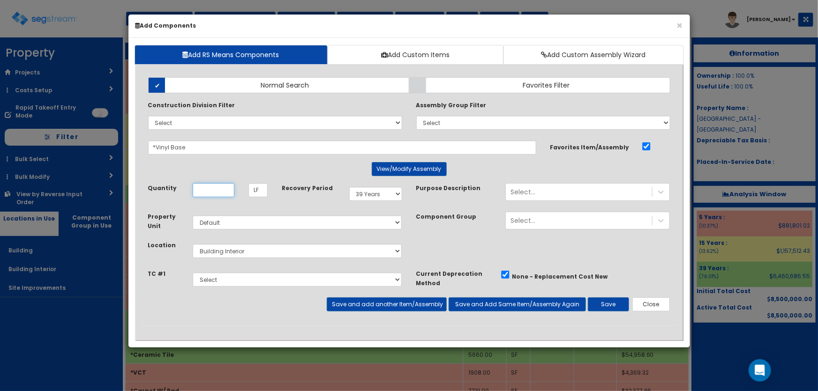
click at [208, 191] on input "Quantity" at bounding box center [214, 190] width 42 height 14
type input "536"
drag, startPoint x: 370, startPoint y: 191, endPoint x: 370, endPoint y: 198, distance: 7.0
click at [370, 191] on select "Select 5 Years 7 Years 9 Years 10 Years 15 Years 15 Year QLI 15 Year QRP 15 Yea…" at bounding box center [375, 194] width 53 height 14
select select "5Y"
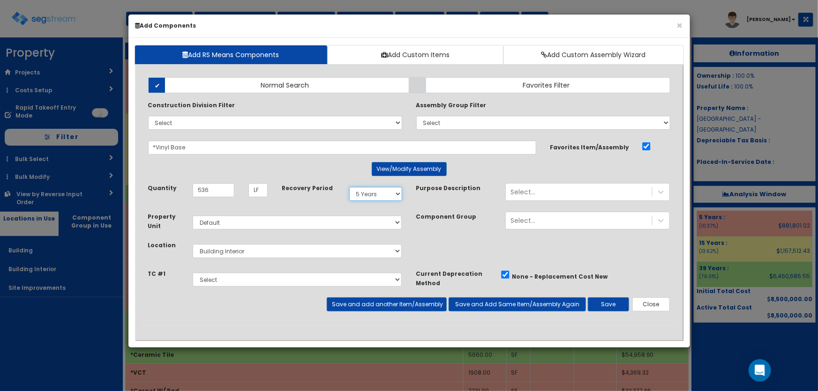
click at [349, 187] on select "Select 5 Years 7 Years 9 Years 10 Years 15 Years 15 Year QLI 15 Year QRP 15 Yea…" at bounding box center [375, 194] width 53 height 14
click at [369, 305] on button "Save and add another Item/Assembly" at bounding box center [387, 305] width 120 height 14
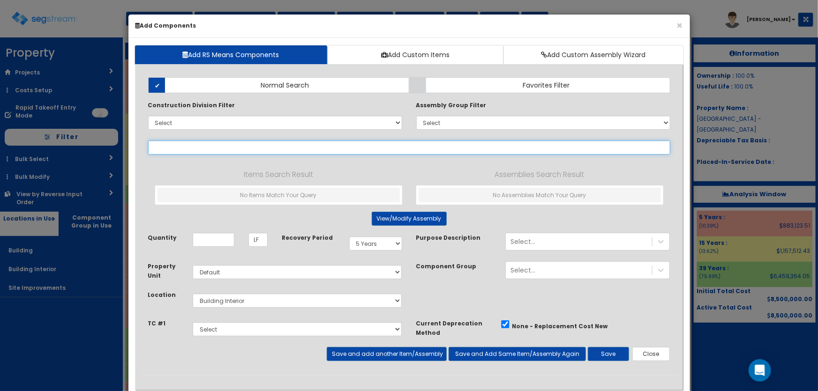
click at [173, 150] on input "text" at bounding box center [409, 148] width 522 height 14
paste input "*Carpet Base"
type input "*Carpet Base"
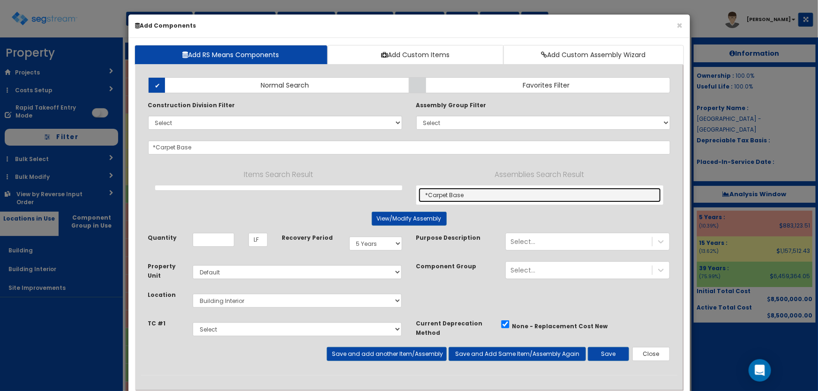
click at [466, 192] on link "*Carpet Base" at bounding box center [539, 195] width 242 height 15
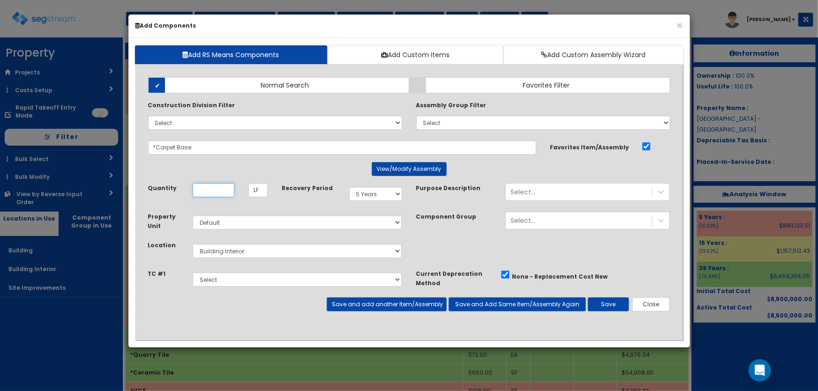
click at [211, 192] on input "Quantity" at bounding box center [214, 190] width 42 height 14
type input "2,116"
click at [365, 305] on button "Save and add another Item/Assembly" at bounding box center [387, 305] width 120 height 14
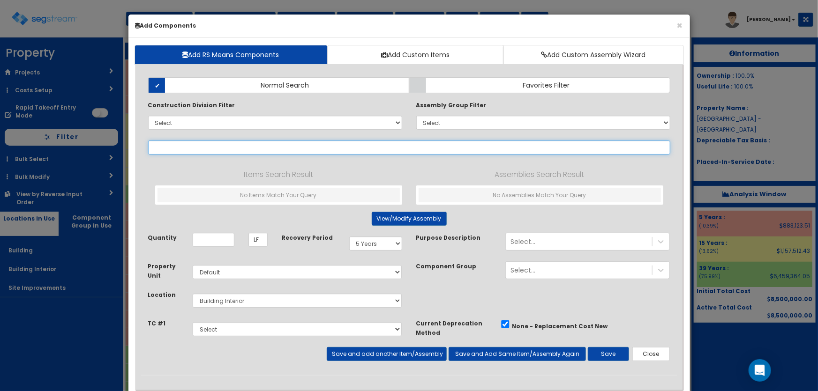
click at [219, 142] on input "text" at bounding box center [409, 148] width 522 height 14
paste input "*Quarry Base"
type input "*Quarry Base"
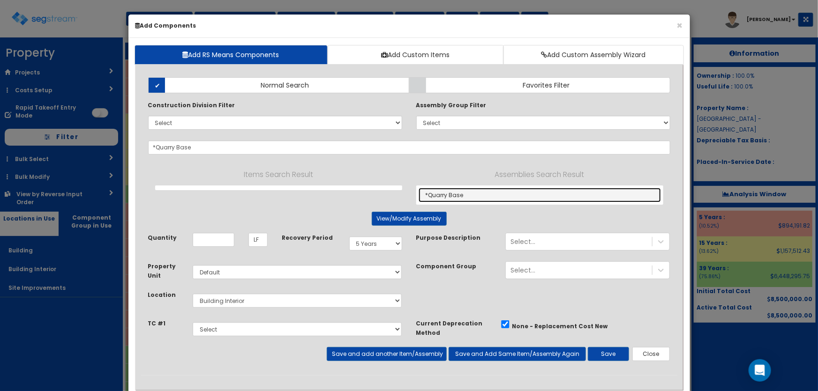
click at [449, 192] on link "*Quarry Base" at bounding box center [539, 195] width 242 height 15
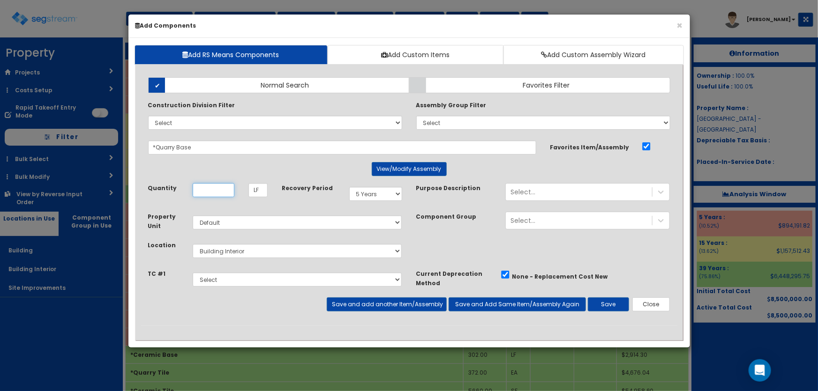
click at [215, 188] on input "Quantity" at bounding box center [214, 190] width 42 height 14
type input "78"
click at [377, 197] on select "Select 5 Years 7 Years 9 Years 10 Years 15 Years 15 Year QLI 15 Year QRP 15 Yea…" at bounding box center [375, 194] width 53 height 14
select select "39Y"
click at [349, 187] on select "Select 5 Years 7 Years 9 Years 10 Years 15 Years 15 Year QLI 15 Year QRP 15 Yea…" at bounding box center [375, 194] width 53 height 14
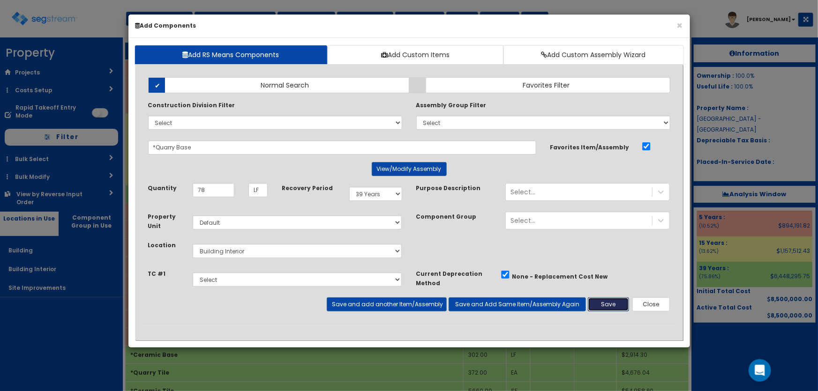
click at [593, 304] on button "Save" at bounding box center [608, 305] width 41 height 14
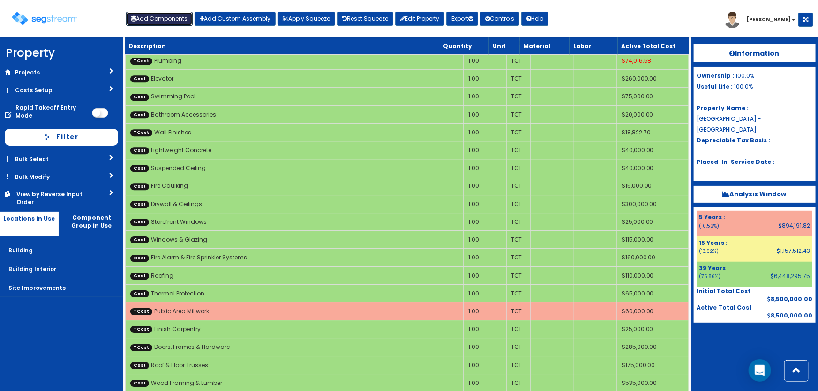
scroll to position [3439, 0]
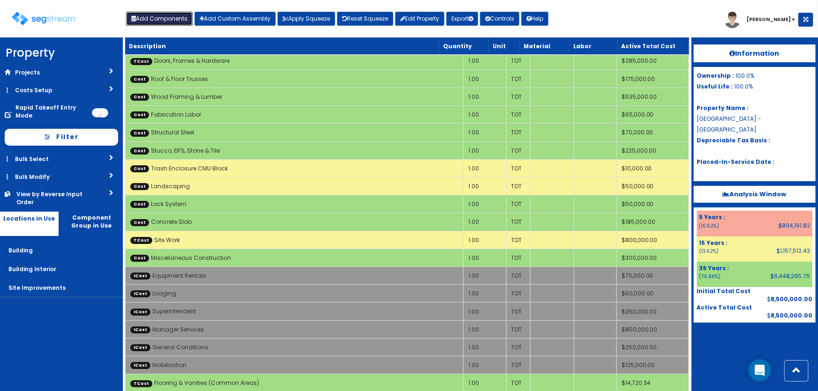
click at [153, 18] on button "Add Components" at bounding box center [159, 19] width 67 height 14
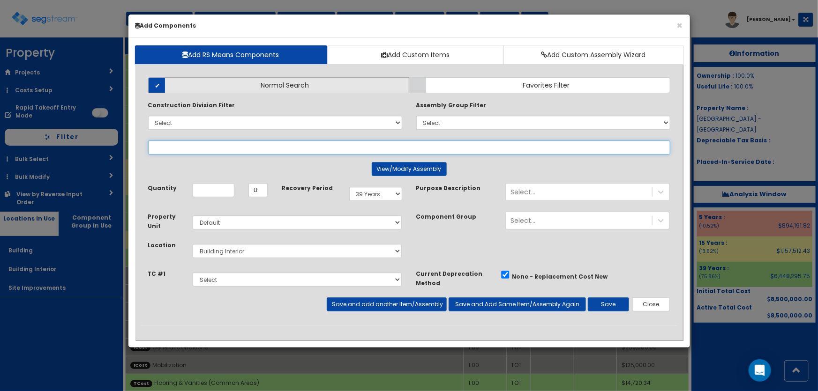
select select
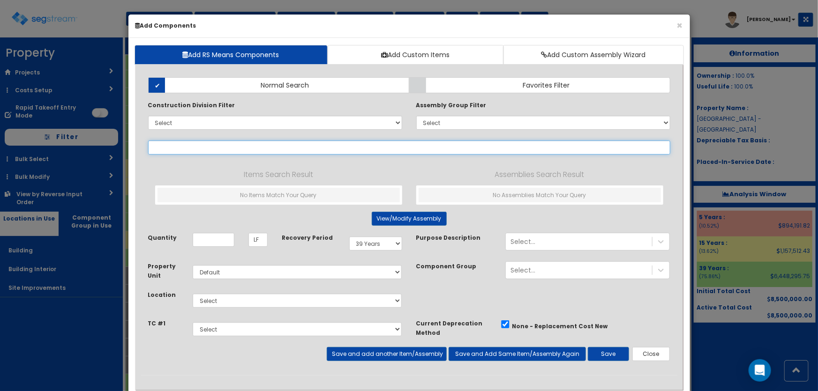
click at [192, 147] on input "text" at bounding box center [409, 148] width 522 height 14
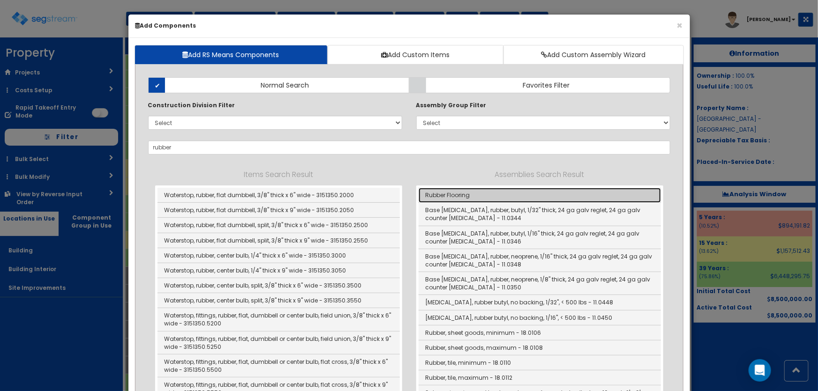
click at [432, 193] on link "Rubber Flooring" at bounding box center [539, 195] width 242 height 15
type input "Rubber Flooring"
type input "SF"
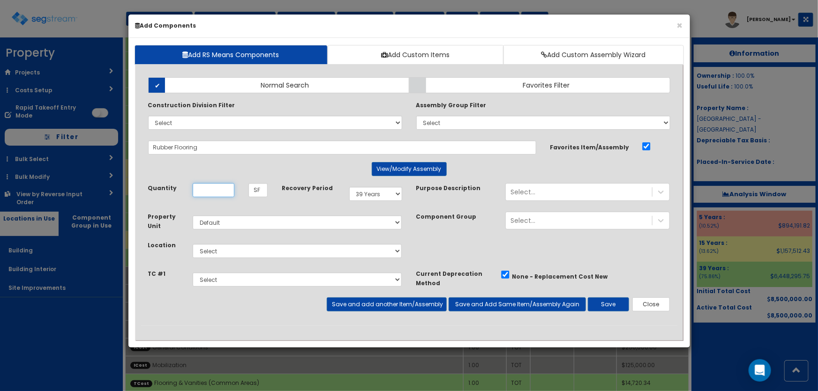
scroll to position [0, 0]
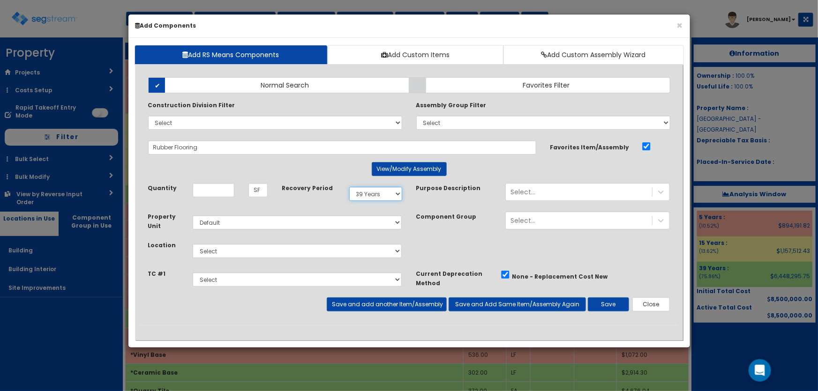
drag, startPoint x: 395, startPoint y: 194, endPoint x: 381, endPoint y: 200, distance: 15.5
click at [395, 194] on select "Select 5 Years 7 Years 9 Years 10 Years 15 Years 15 Year QLI 15 Year QRP 15 Yea…" at bounding box center [375, 194] width 53 height 14
select select "5Y"
click at [349, 187] on select "Select 5 Years 7 Years 9 Years 10 Years 15 Years 15 Year QLI 15 Year QRP 15 Yea…" at bounding box center [375, 194] width 53 height 14
click at [241, 250] on select "Select Building Building Interior Site Improvements Add Additional Location" at bounding box center [297, 251] width 209 height 14
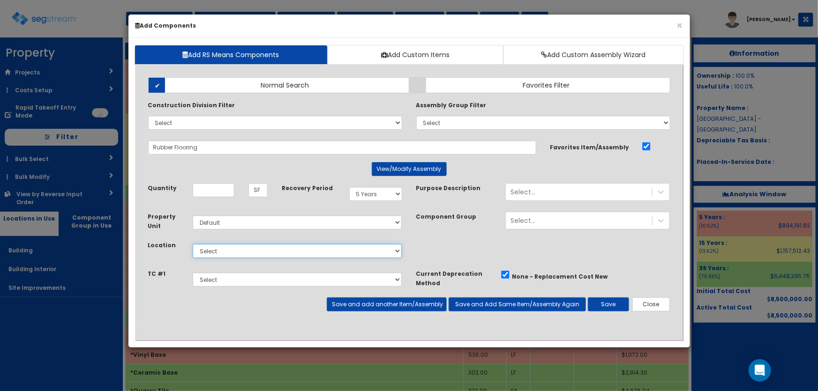
select select "7"
click at [193, 244] on select "Select Building Building Interior Site Improvements Add Additional Location" at bounding box center [297, 251] width 209 height 14
click at [206, 190] on input "Quantity" at bounding box center [214, 190] width 42 height 14
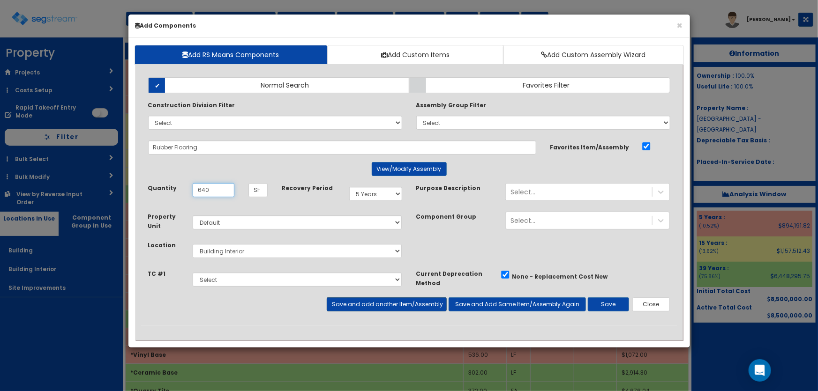
type input "640"
click at [372, 305] on button "Save and add another Item/Assembly" at bounding box center [387, 305] width 120 height 14
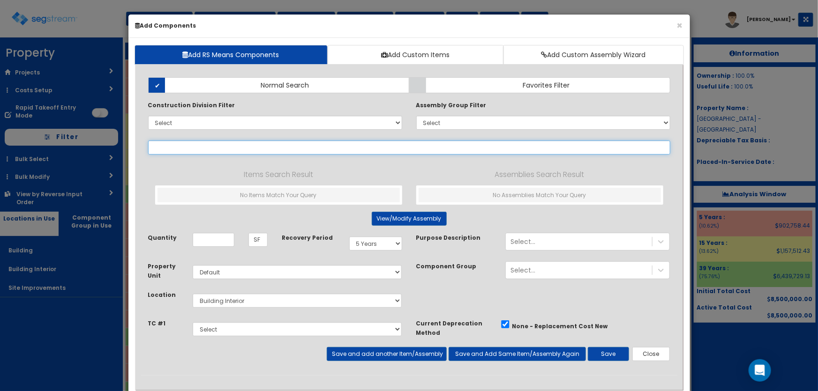
click at [178, 146] on input "text" at bounding box center [409, 148] width 522 height 14
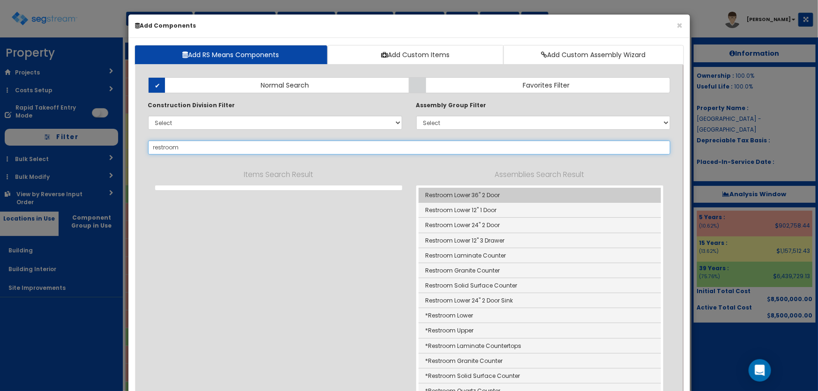
scroll to position [42, 0]
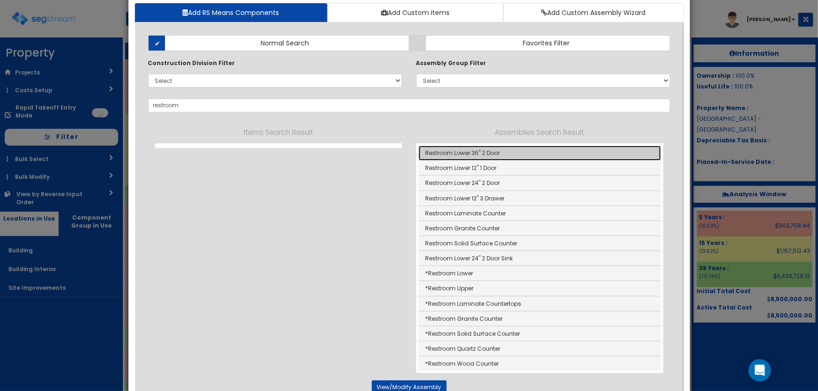
click at [489, 154] on link "Restroom Lower 36" 2 Door" at bounding box center [539, 153] width 242 height 15
type input "Restroom Lower 36" 2 Door"
checkbox input "false"
type input "EA"
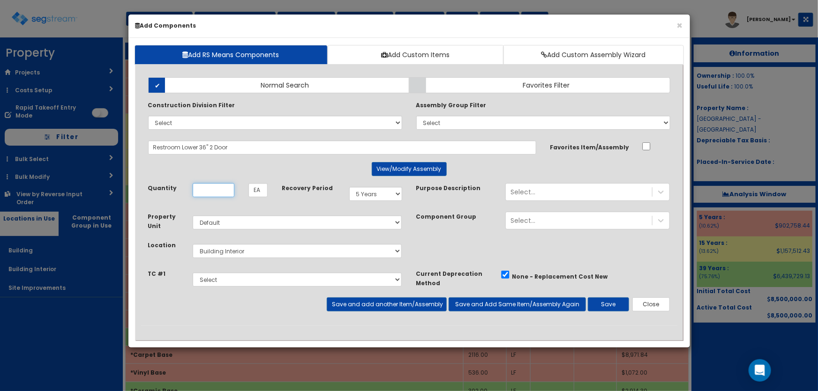
click at [213, 187] on input "Quantity" at bounding box center [214, 190] width 42 height 14
type input "2"
click at [372, 195] on select "Select 5 Years 7 Years 9 Years 10 Years 15 Years 15 Year QLI 15 Year QRP 15 Yea…" at bounding box center [375, 194] width 53 height 14
select select "39Y"
click at [349, 187] on select "Select 5 Years 7 Years 9 Years 10 Years 15 Years 15 Year QLI 15 Year QRP 15 Yea…" at bounding box center [375, 194] width 53 height 14
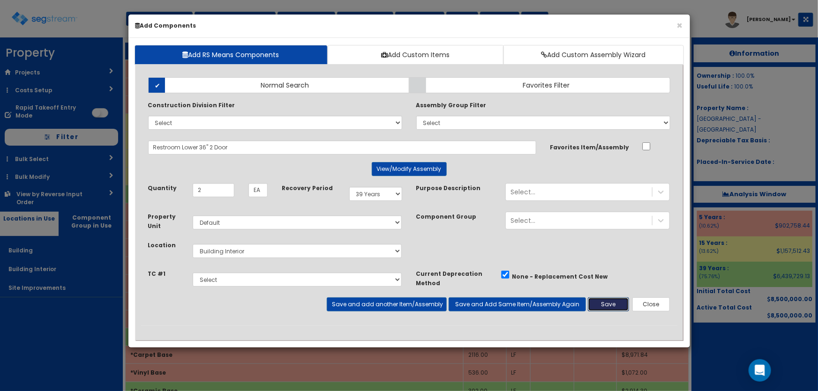
click at [603, 303] on button "Save" at bounding box center [608, 305] width 41 height 14
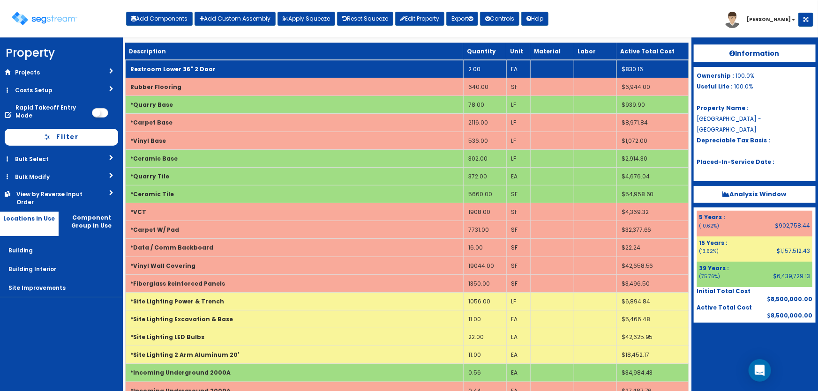
click at [234, 75] on td "Restroom Lower 36" 2 Door" at bounding box center [294, 69] width 338 height 18
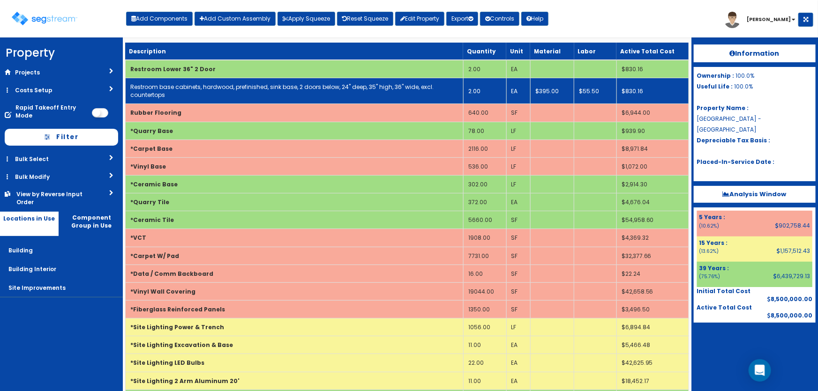
click at [207, 86] on link "Restroom base cabinets, hardwood, prefinished, sink base, 2 doors below, 24" de…" at bounding box center [281, 91] width 303 height 16
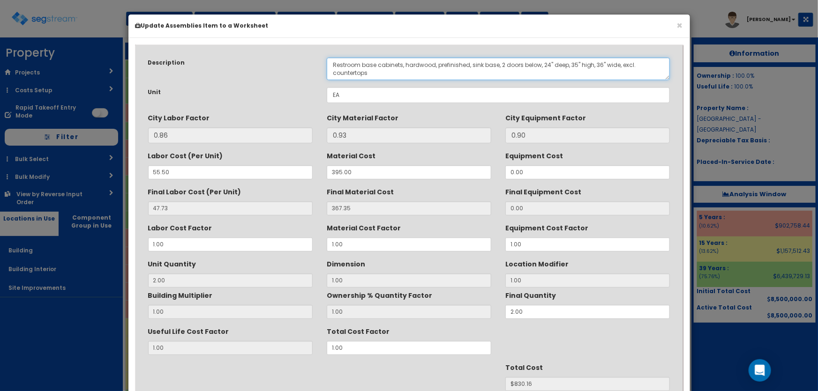
click at [365, 63] on textarea "Restroom base cabinets, hardwood, prefinished, sink base, 2 doors below, 24" de…" at bounding box center [498, 69] width 343 height 22
drag, startPoint x: 501, startPoint y: 64, endPoint x: 544, endPoint y: 61, distance: 42.3
click at [544, 61] on textarea "Restroom base cabinets, hardwood, prefinished, sink base, 2 doors below, 24" de…" at bounding box center [498, 69] width 343 height 22
click at [554, 62] on textarea "Restroom base cabinets, hardwood, prefinished, sink base, 2 doors below, 24" de…" at bounding box center [498, 69] width 343 height 22
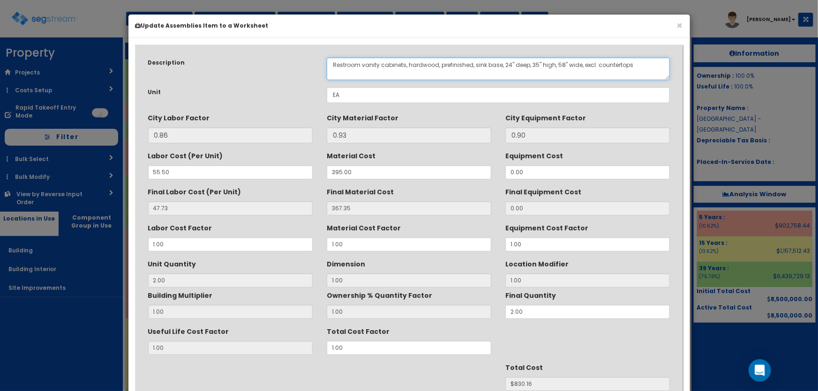
drag, startPoint x: 586, startPoint y: 64, endPoint x: 581, endPoint y: 65, distance: 5.2
click at [581, 65] on textarea "Restroom base cabinets, hardwood, prefinished, sink base, 2 doors below, 24" de…" at bounding box center [498, 69] width 343 height 22
type textarea "Restroom vanity cabinets, hardwood, prefinished, sink base, 24" deep, 35" high,…"
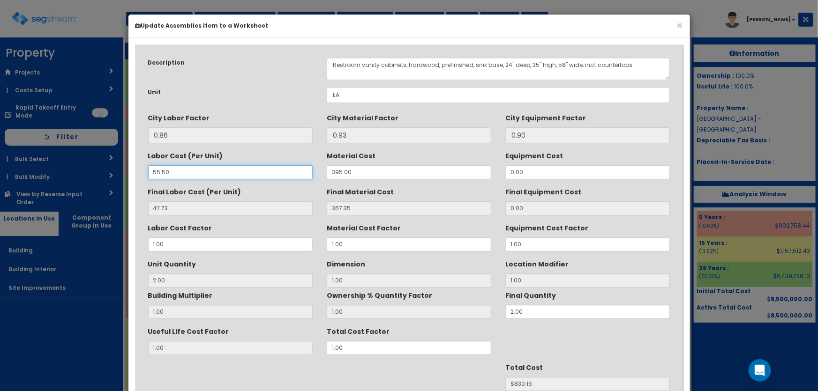
click at [171, 174] on input "55.50" at bounding box center [230, 172] width 164 height 14
drag, startPoint x: 173, startPoint y: 173, endPoint x: 147, endPoint y: 172, distance: 25.8
click at [147, 172] on div "Labor Cost (Per Unit) 55.50" at bounding box center [230, 163] width 179 height 31
type input "0"
type input "0.00"
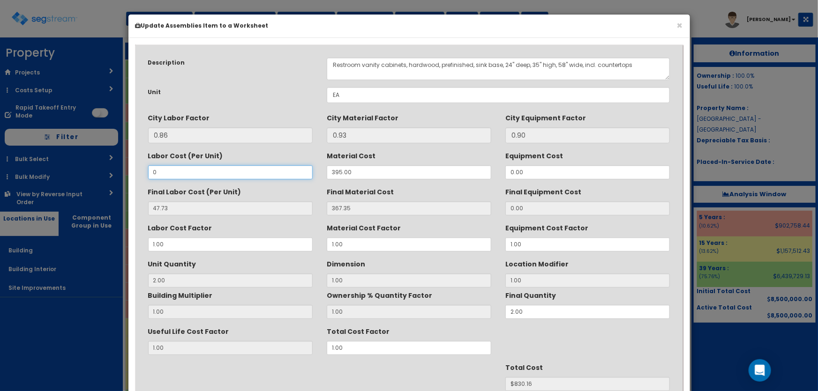
type input "2"
type input "$734.70"
type input "0"
drag, startPoint x: 357, startPoint y: 172, endPoint x: 328, endPoint y: 171, distance: 29.1
click at [328, 171] on input "395.00" at bounding box center [409, 172] width 164 height 14
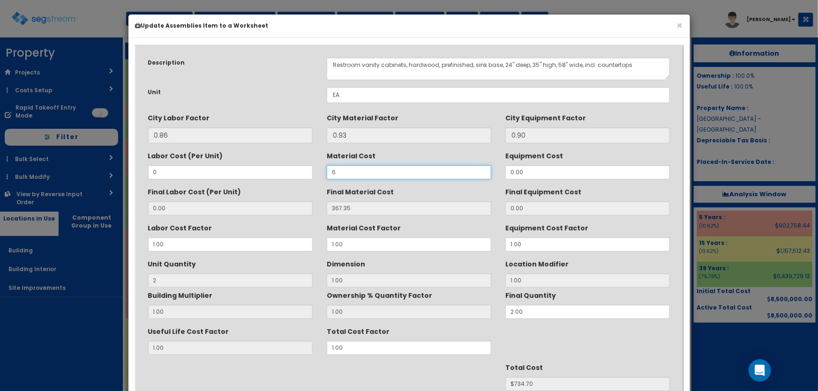
type input "65"
type input "5.58"
type input "$11.16"
type input "60.45"
type input "$120.90"
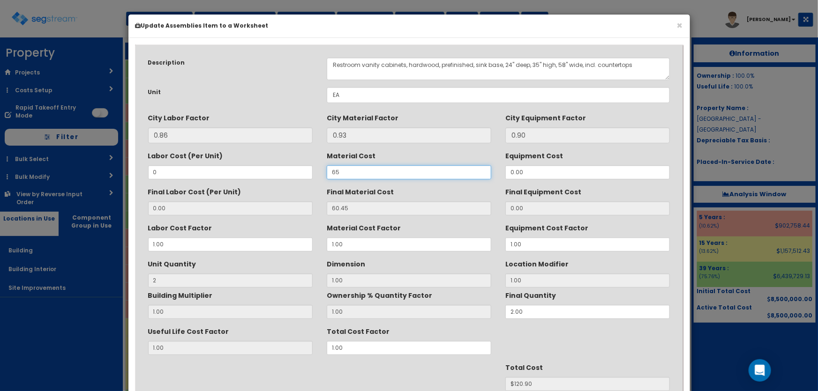
type input "654"
type input "608.22"
type input "$1216.44"
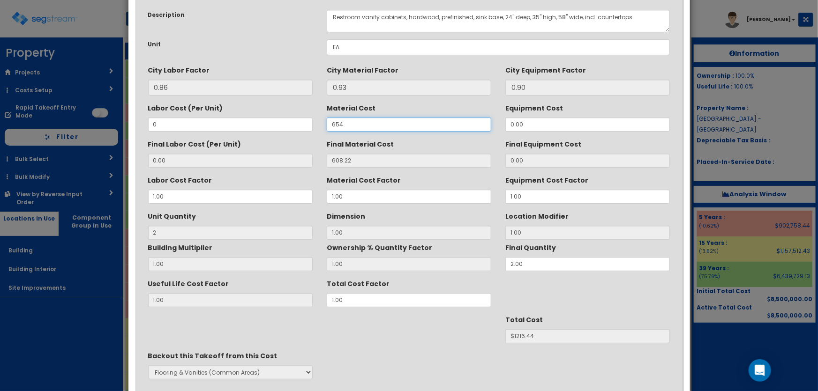
scroll to position [118, 0]
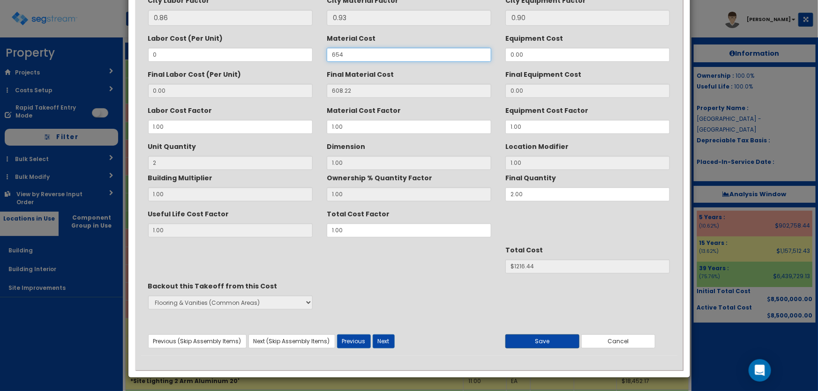
type input "654"
click at [539, 336] on button "Save" at bounding box center [542, 342] width 74 height 14
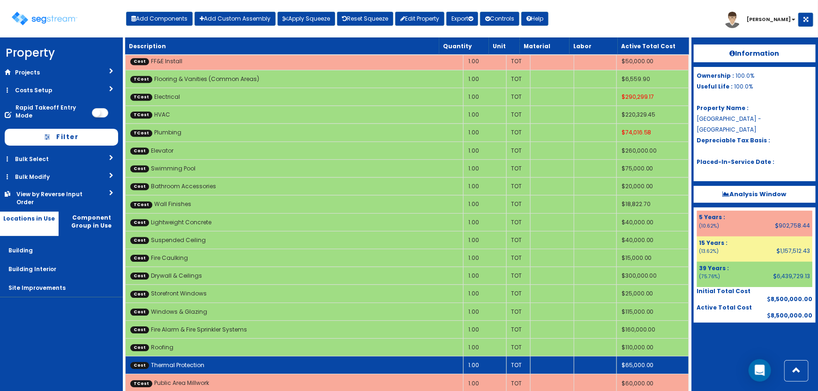
scroll to position [3092, 0]
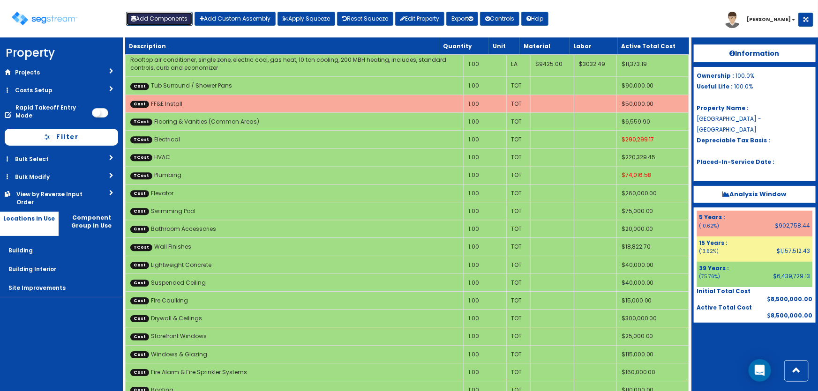
click at [168, 20] on button "Add Components" at bounding box center [159, 19] width 67 height 14
select select "39Y"
select select "default"
select select "7"
select select "5281466"
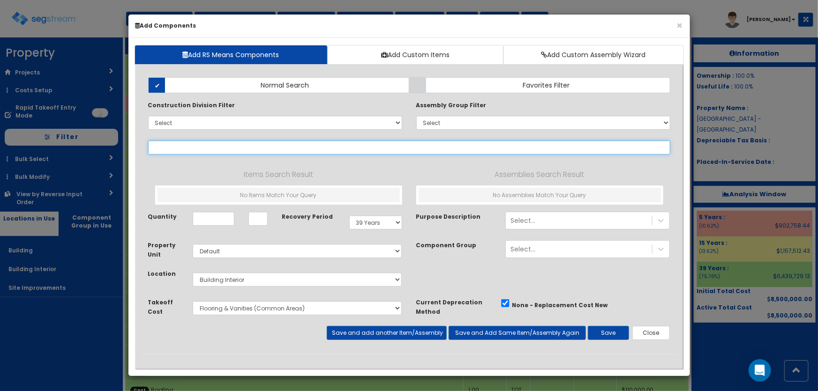
click at [207, 150] on input "text" at bounding box center [409, 148] width 522 height 14
select select
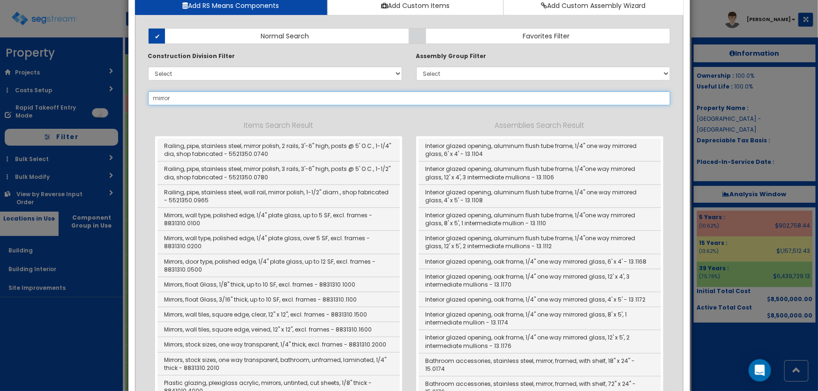
scroll to position [0, 0]
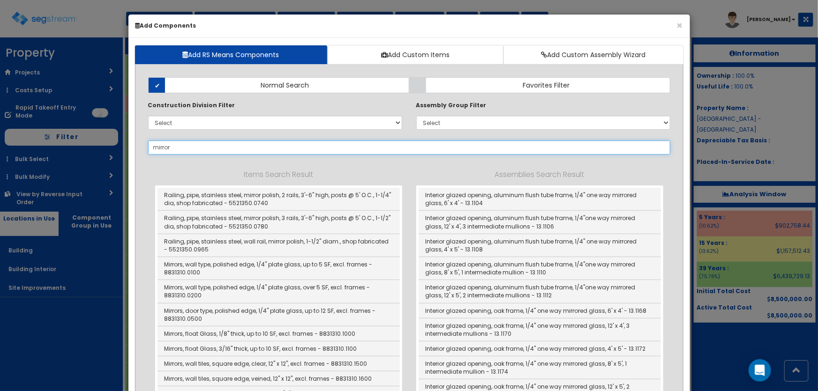
click at [149, 146] on input "mirror" at bounding box center [409, 148] width 522 height 14
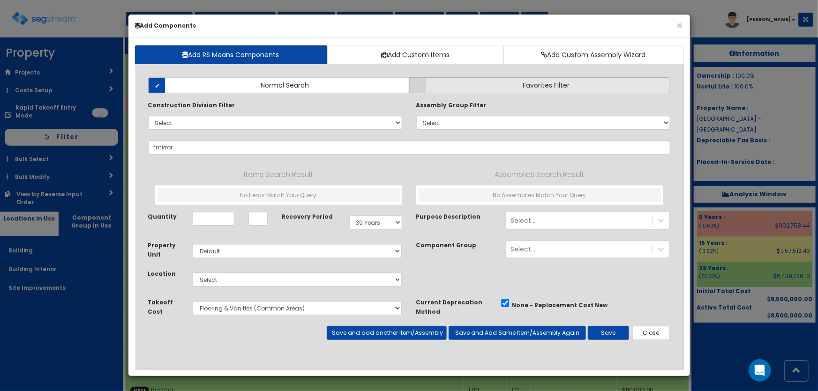
click at [522, 83] on span "Favorites Filter" at bounding box center [545, 85] width 47 height 9
click at [0, 0] on input "Favorites Filter" at bounding box center [0, 0] width 0 height 0
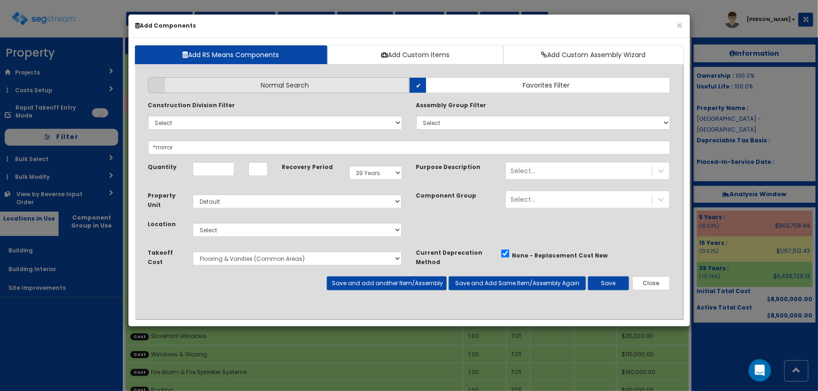
click at [365, 88] on label "Normal Search" at bounding box center [278, 85] width 261 height 16
click at [0, 0] on input "Normal Search" at bounding box center [0, 0] width 0 height 0
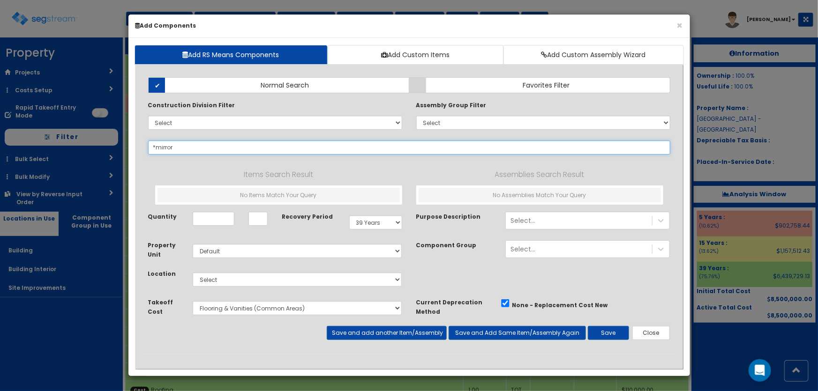
click at [155, 146] on input "*mirror" at bounding box center [409, 148] width 522 height 14
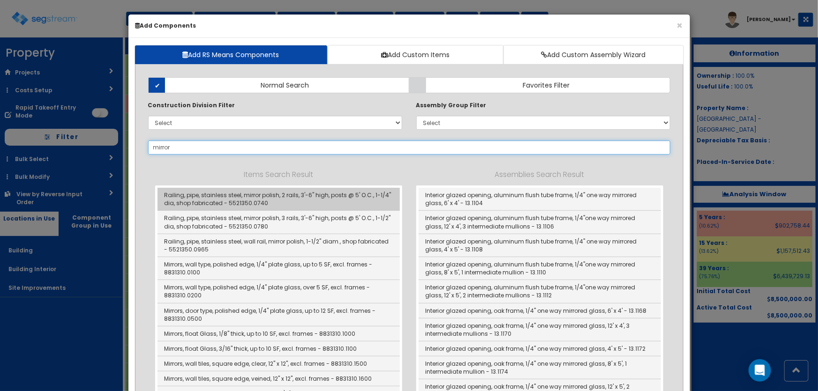
scroll to position [42, 0]
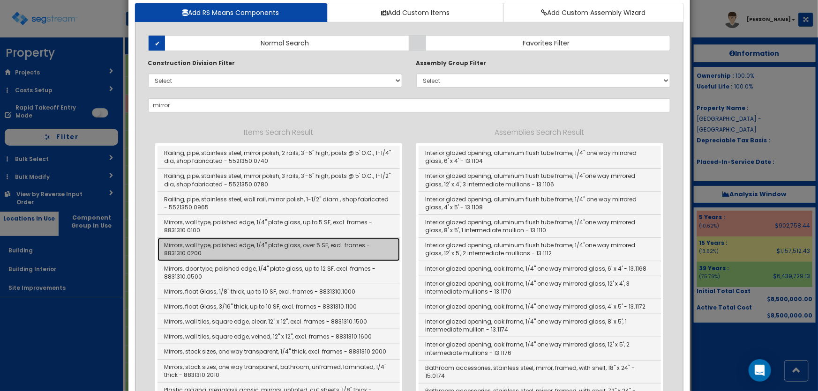
click at [330, 249] on link "Mirrors, wall type, polished edge, 1/4" plate glass, over 5 SF, excl. frames - …" at bounding box center [278, 249] width 242 height 23
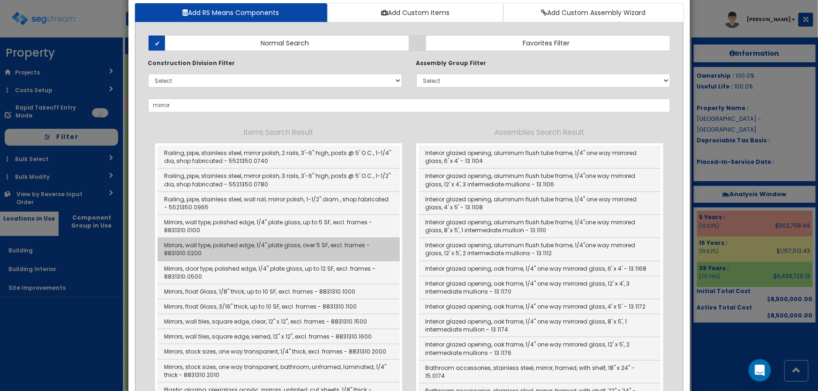
type input "Mirrors, wall type, polished edge, 1/4" plate glass, over 5 SF, excl. frames - …"
checkbox input "true"
type input "SF"
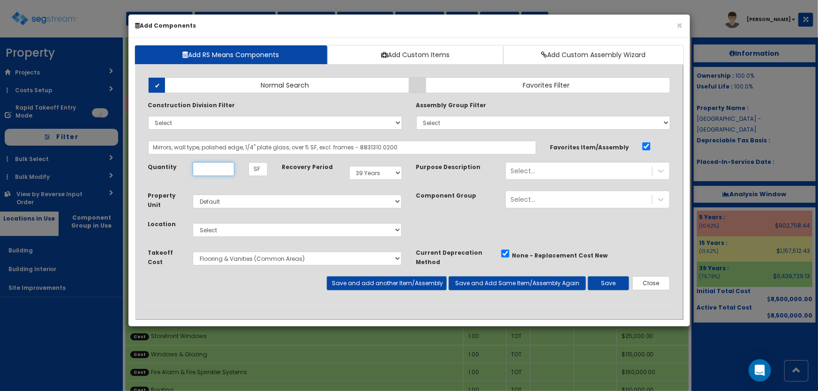
scroll to position [0, 0]
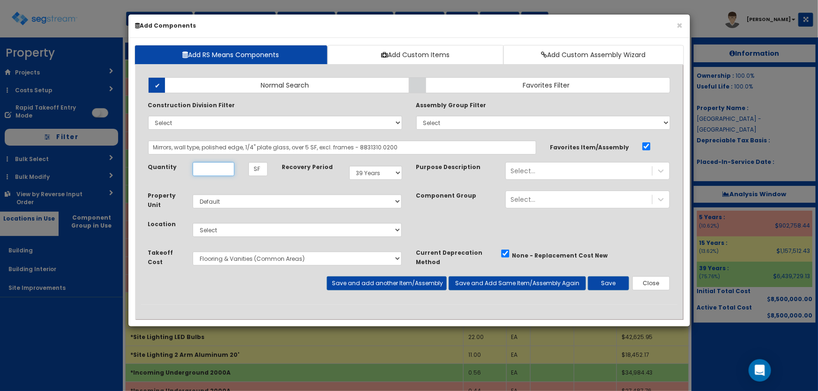
click at [222, 169] on input "Quantity" at bounding box center [214, 169] width 42 height 14
type input "126"
click at [226, 228] on select "Select Building Building Interior Site Improvements Add Additional Location" at bounding box center [297, 230] width 209 height 14
select select "7"
click at [193, 223] on select "Select Building Building Interior Site Improvements Add Additional Location" at bounding box center [297, 230] width 209 height 14
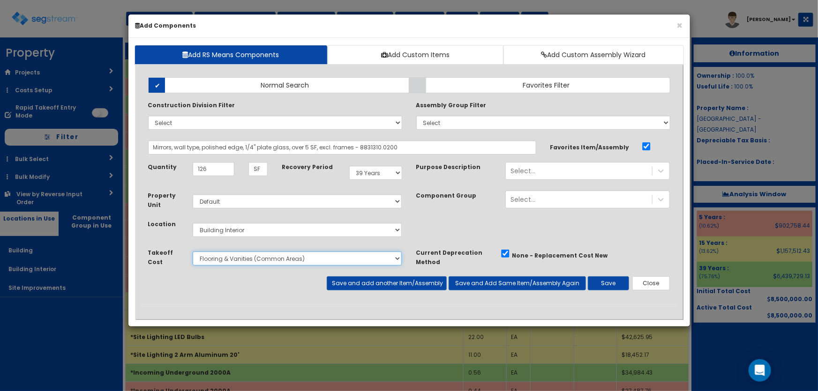
click at [228, 253] on select "Select Site Work Doors, Frames & Hardware Finish Carpentry Public Area Millwork…" at bounding box center [297, 259] width 209 height 14
select select "5281459"
click at [193, 252] on select "Select Site Work Doors, Frames & Hardware Finish Carpentry Public Area Millwork…" at bounding box center [297, 259] width 209 height 14
click at [380, 169] on select "Select 5 Years 7 Years 9 Years 10 Years 15 Years 15 Year QLI 15 Year QRP 15 Yea…" at bounding box center [375, 173] width 53 height 14
select select "5Y"
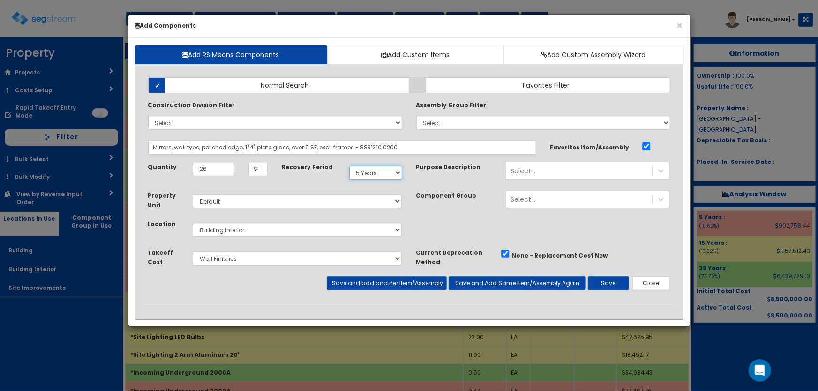
click at [349, 166] on select "Select 5 Years 7 Years 9 Years 10 Years 15 Years 15 Year QLI 15 Year QRP 15 Yea…" at bounding box center [375, 173] width 53 height 14
click at [612, 286] on button "Save" at bounding box center [608, 283] width 41 height 14
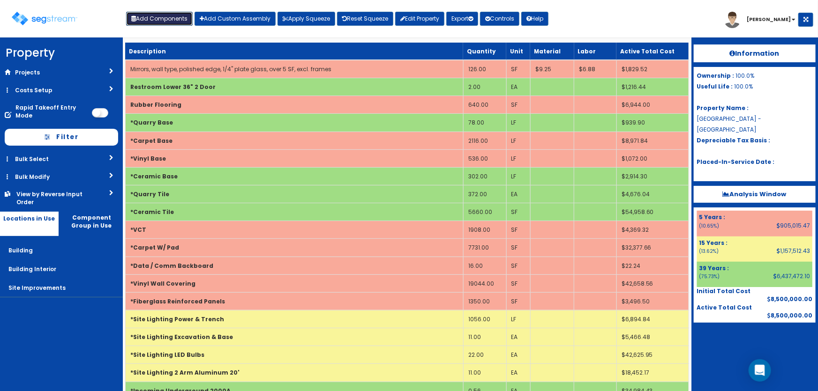
click at [166, 23] on button "Add Components" at bounding box center [159, 19] width 67 height 14
select select "5Y"
select select "default"
select select "7"
select select "5281459"
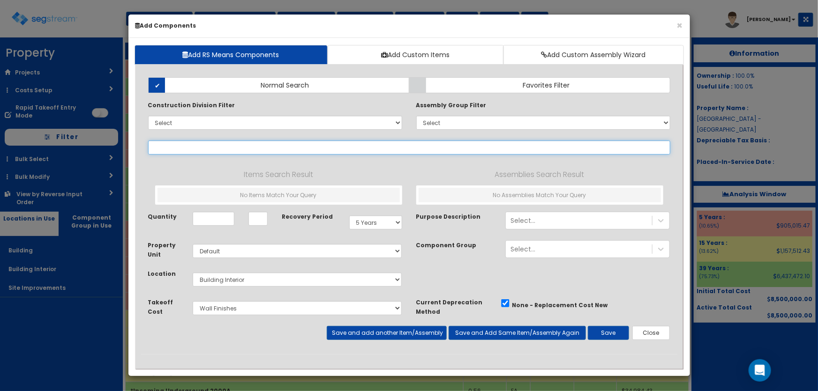
select select
click at [179, 144] on input "text" at bounding box center [409, 148] width 522 height 14
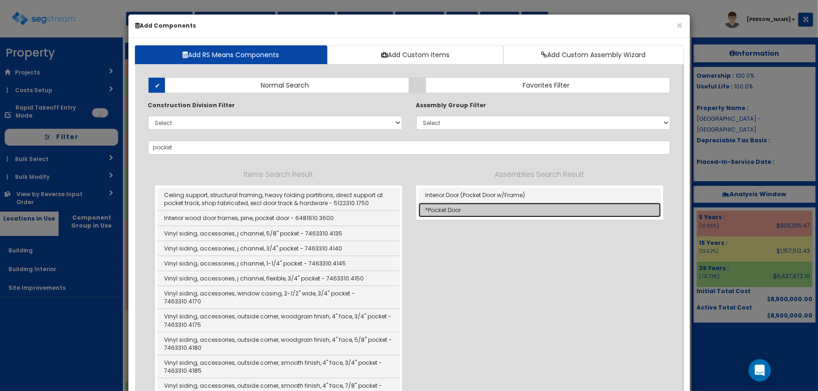
click at [455, 207] on link "*Pocket Door" at bounding box center [539, 210] width 242 height 15
type input "*Pocket Door"
type input "EA"
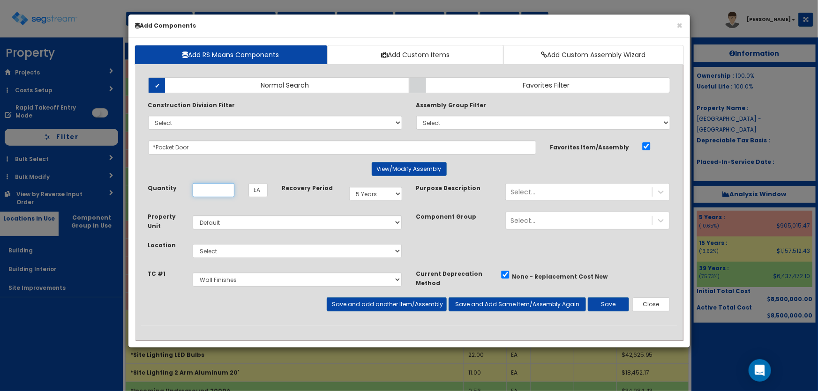
click at [226, 188] on input "Quantity" at bounding box center [214, 190] width 42 height 14
type input "2"
drag, startPoint x: 216, startPoint y: 251, endPoint x: 221, endPoint y: 257, distance: 7.3
click at [216, 251] on select "Select Building Building Interior Site Improvements Add Additional Location" at bounding box center [297, 251] width 209 height 14
select select "7"
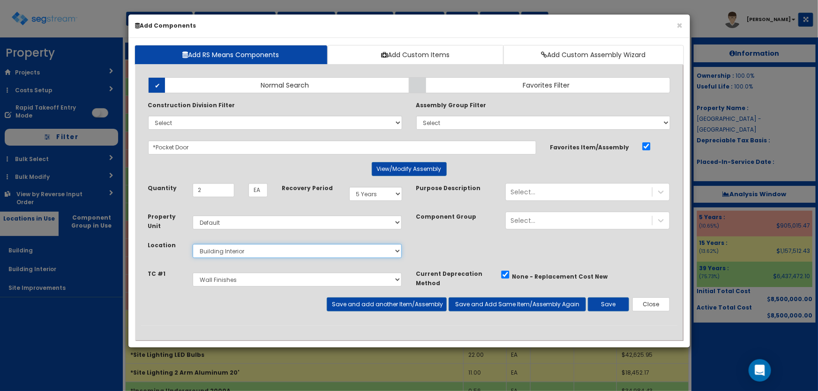
click at [193, 244] on select "Select Building Building Interior Site Improvements Add Additional Location" at bounding box center [297, 251] width 209 height 14
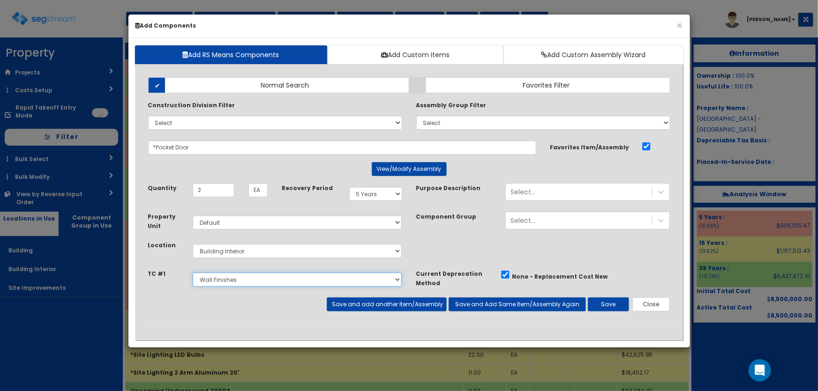
click at [234, 277] on select "Select Site Work Doors, Frames & Hardware Finish Carpentry Public Area Millwork…" at bounding box center [297, 280] width 209 height 14
select select "5281447"
click at [193, 273] on select "Select Site Work Doors, Frames & Hardware Finish Carpentry Public Area Millwork…" at bounding box center [297, 280] width 209 height 14
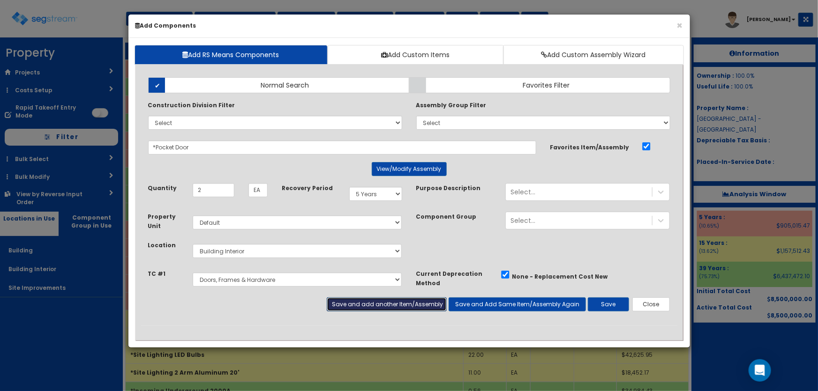
click at [355, 301] on button "Save and add another Item/Assembly" at bounding box center [387, 305] width 120 height 14
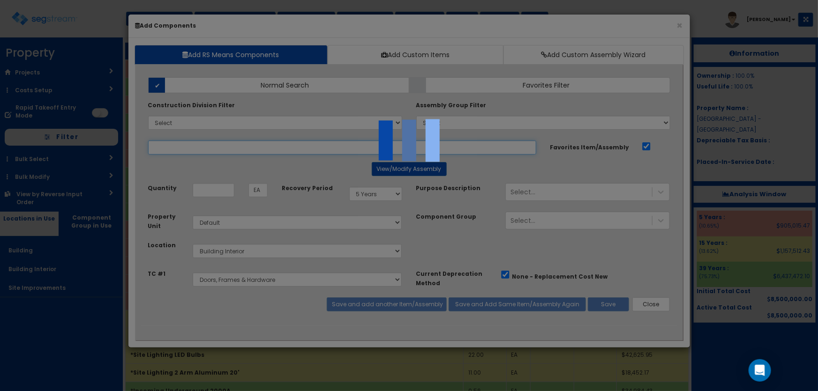
select select "5281447"
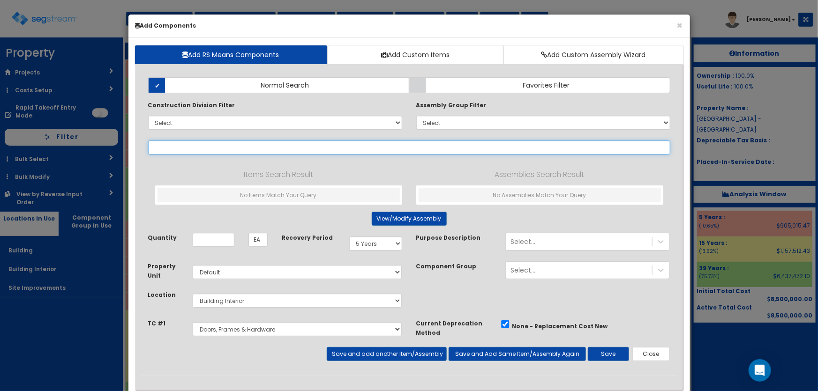
click at [171, 147] on input "text" at bounding box center [409, 148] width 522 height 14
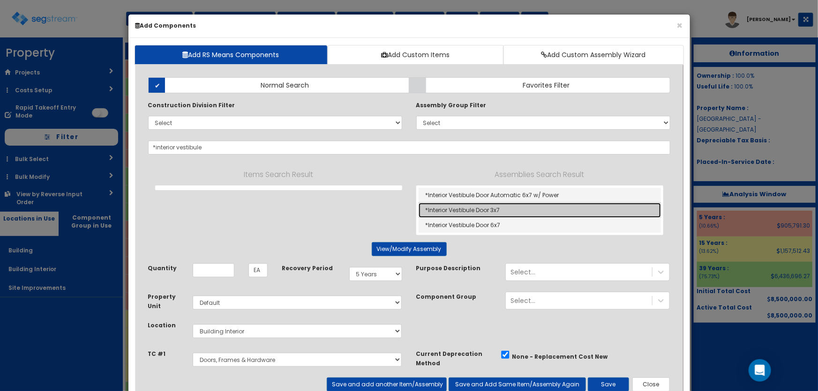
click at [504, 208] on link "*Interior Vestibule Door 3x7" at bounding box center [539, 210] width 242 height 15
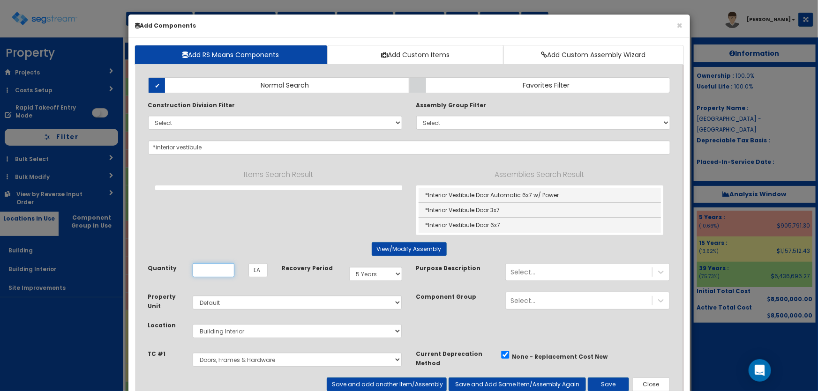
type input "*Interior Vestibule Door 3x7"
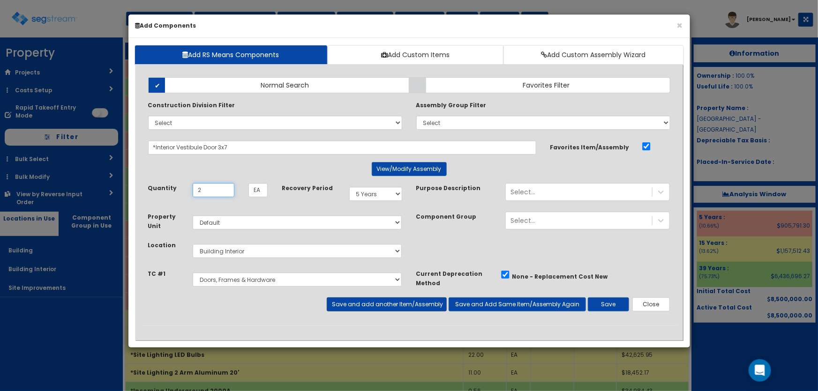
type input "2"
click at [362, 301] on button "Save and add another Item/Assembly" at bounding box center [387, 305] width 120 height 14
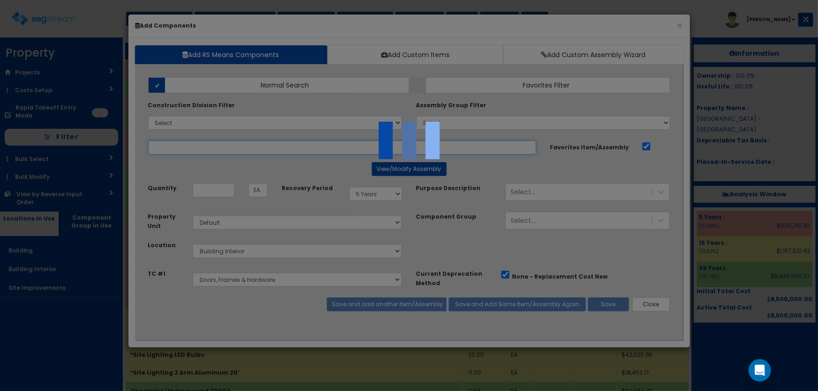
select select "5281447"
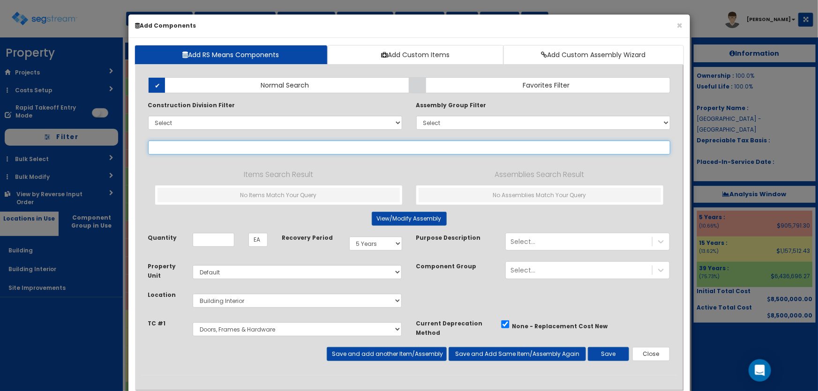
click at [163, 142] on input "text" at bounding box center [409, 148] width 522 height 14
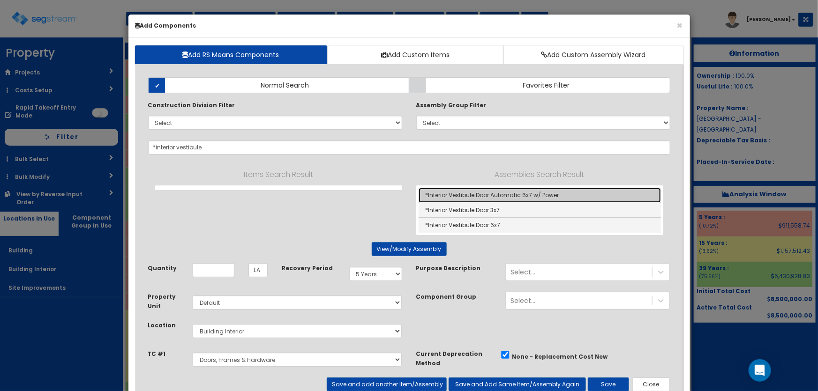
click at [489, 189] on link "*Interior Vestibule Door Automatic 6x7 w/ Power" at bounding box center [539, 195] width 242 height 15
type input "*Interior Vestibule Door Automatic 6x7 w/ Power"
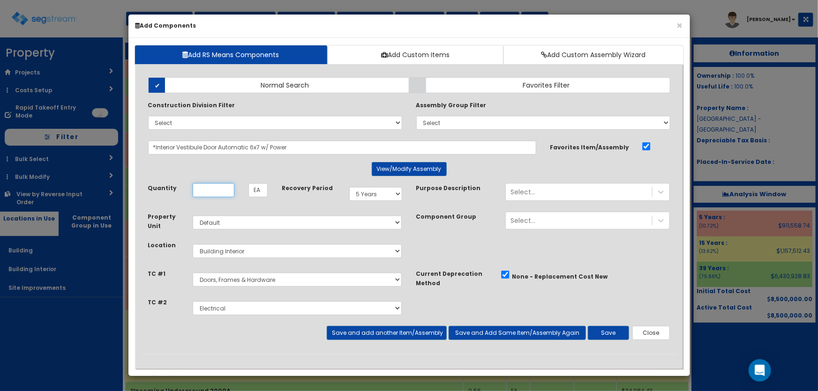
click at [227, 189] on input "Quantity" at bounding box center [214, 190] width 42 height 14
type input "1"
click at [387, 170] on button "View/Modify Assembly" at bounding box center [409, 169] width 75 height 14
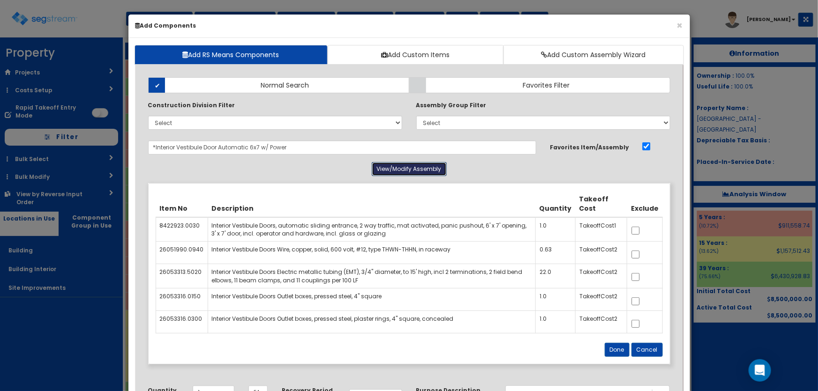
click at [388, 169] on button "View/Modify Assembly" at bounding box center [409, 169] width 75 height 14
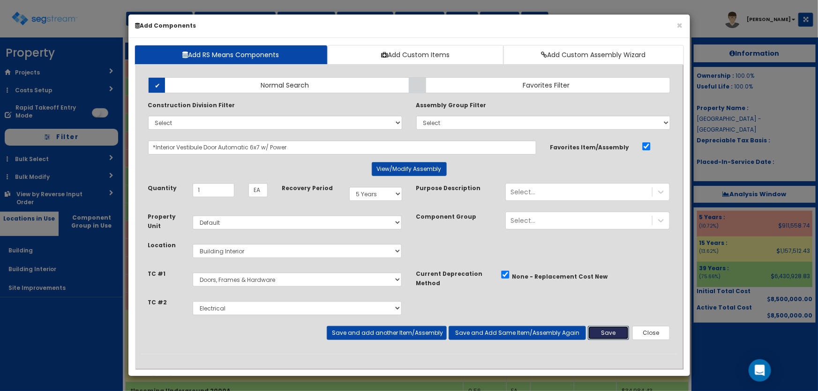
click at [597, 327] on button "Save" at bounding box center [608, 333] width 41 height 14
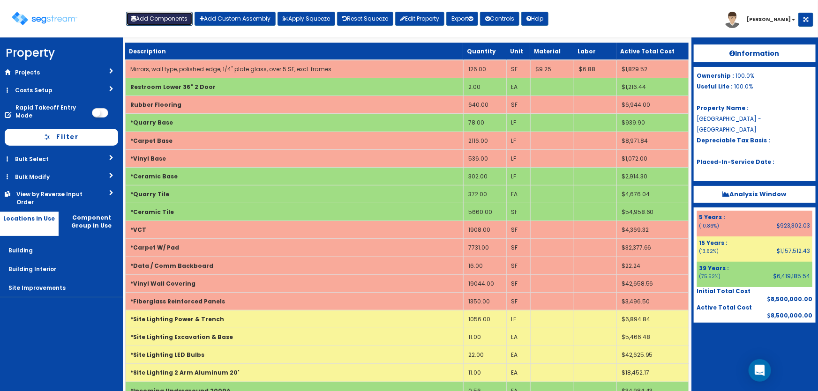
click at [157, 18] on button "Add Components" at bounding box center [159, 19] width 67 height 14
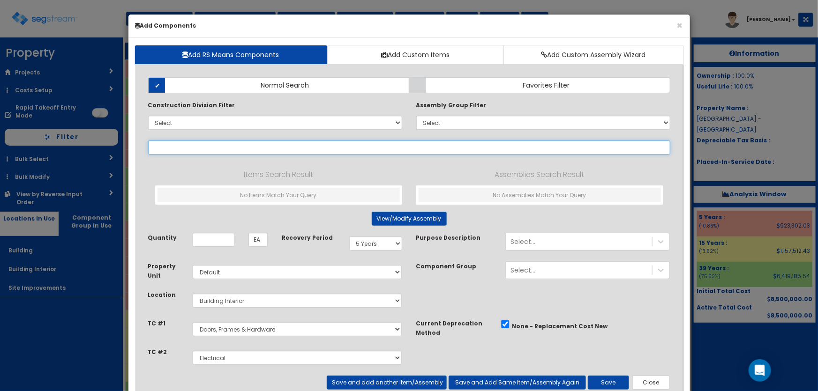
select select
click at [186, 149] on input "text" at bounding box center [409, 148] width 522 height 14
paste input "*Office Upper"
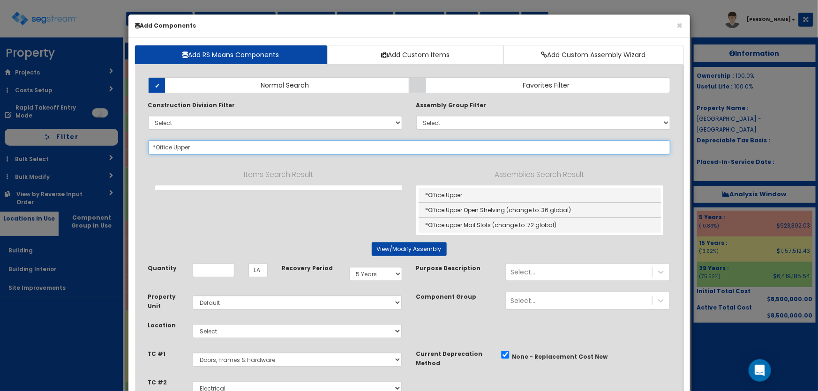
type input "*Office Upper"
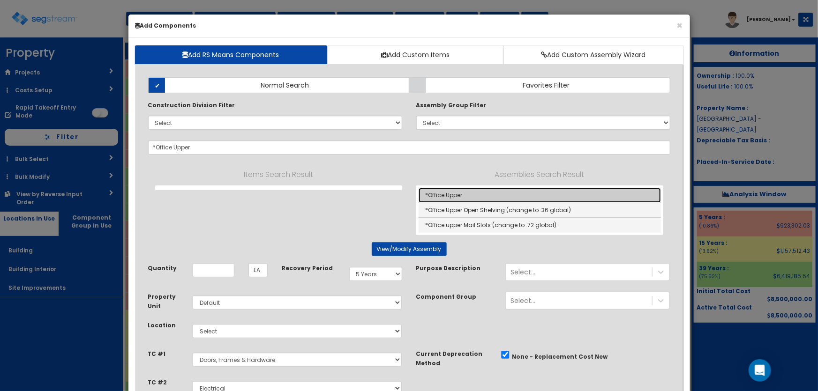
click at [445, 196] on link "*Office Upper" at bounding box center [539, 195] width 242 height 15
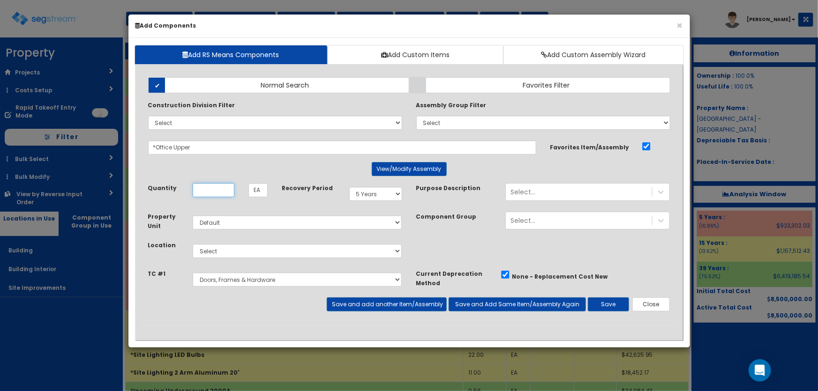
click at [200, 190] on input "Quantity" at bounding box center [214, 190] width 42 height 14
type input "27"
click at [218, 251] on select "Select Building Building Interior Site Improvements Add Additional Location" at bounding box center [297, 251] width 209 height 14
select select "7"
click at [193, 244] on select "Select Building Building Interior Site Improvements Add Additional Location" at bounding box center [297, 251] width 209 height 14
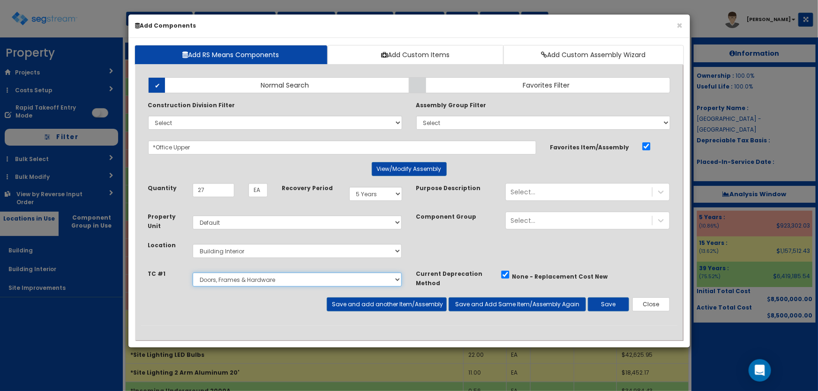
click at [222, 280] on select "Select Site Work Doors, Frames & Hardware Finish Carpentry Public Area Millwork…" at bounding box center [297, 280] width 209 height 14
select select "5281449"
click at [193, 273] on select "Select Site Work Doors, Frames & Hardware Finish Carpentry Public Area Millwork…" at bounding box center [297, 280] width 209 height 14
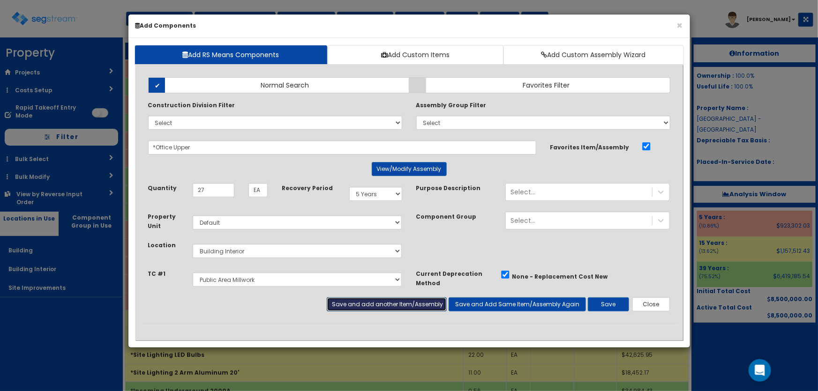
click at [368, 303] on button "Save and add another Item/Assembly" at bounding box center [387, 305] width 120 height 14
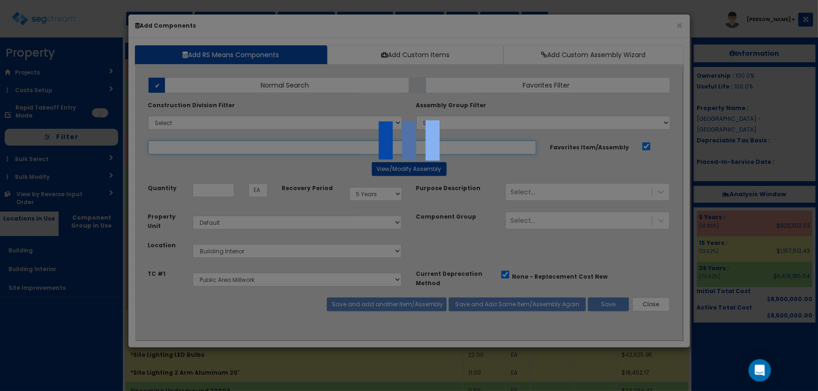
select select "5281449"
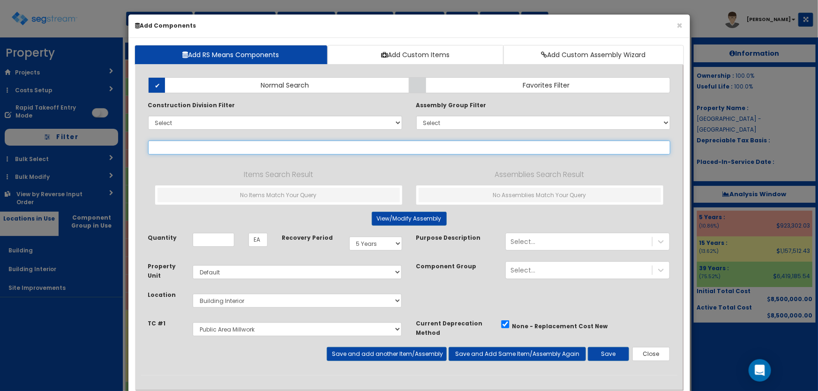
click at [206, 152] on input "text" at bounding box center [409, 148] width 522 height 14
paste input "*Office Lower"
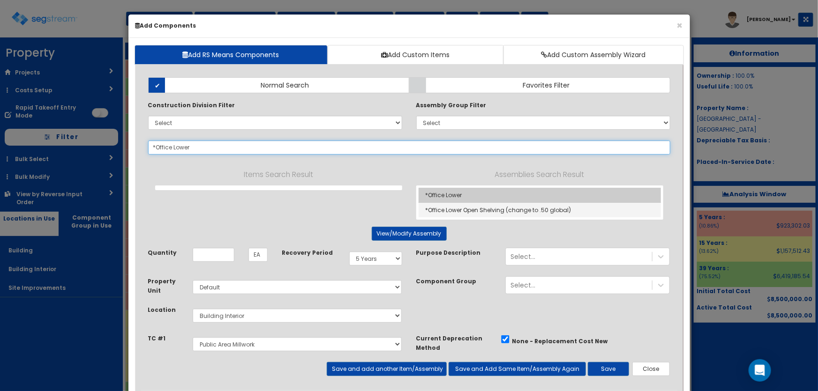
type input "*Office Lower"
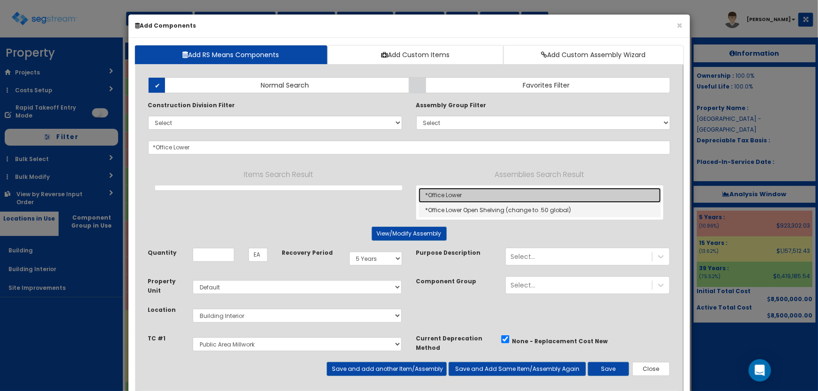
click at [462, 193] on link "*Office Lower" at bounding box center [539, 195] width 242 height 15
type input "LF"
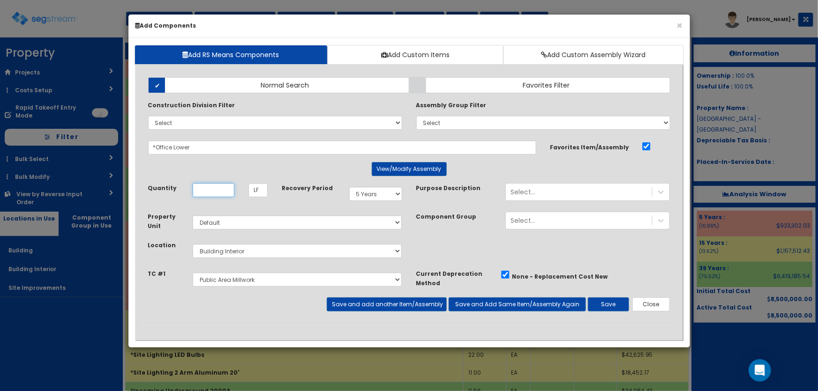
click at [212, 189] on input "Quantity" at bounding box center [214, 190] width 42 height 14
type input "12"
click at [353, 308] on button "Save and add another Item/Assembly" at bounding box center [387, 305] width 120 height 14
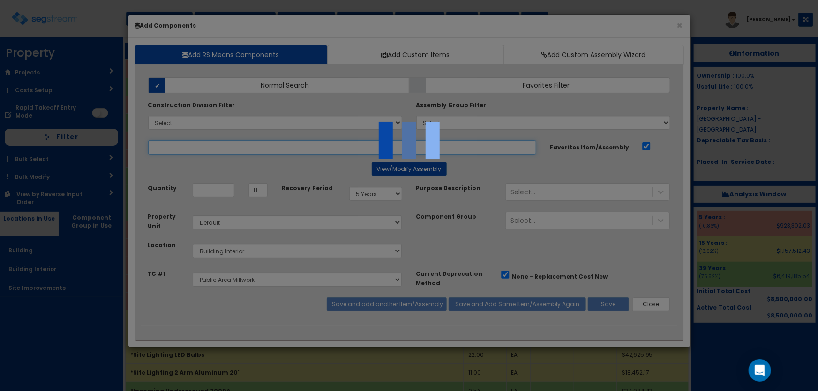
select select "5281449"
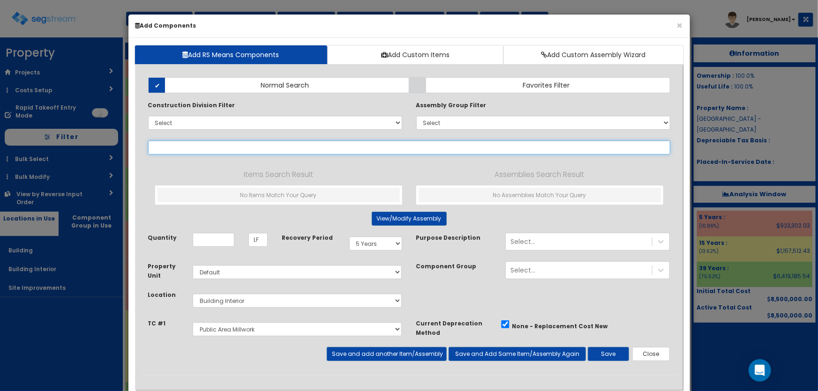
drag, startPoint x: 168, startPoint y: 144, endPoint x: 186, endPoint y: 148, distance: 18.1
click at [168, 144] on input "text" at bounding box center [409, 148] width 522 height 14
paste input "*Office Solid Surface Counter"
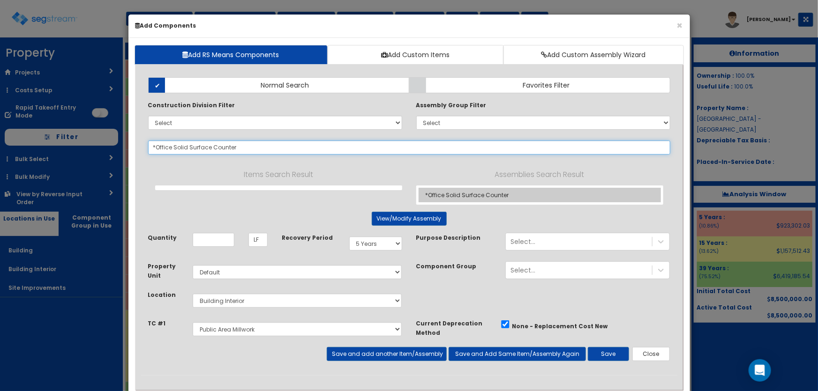
type input "*Office Solid Surface Counter"
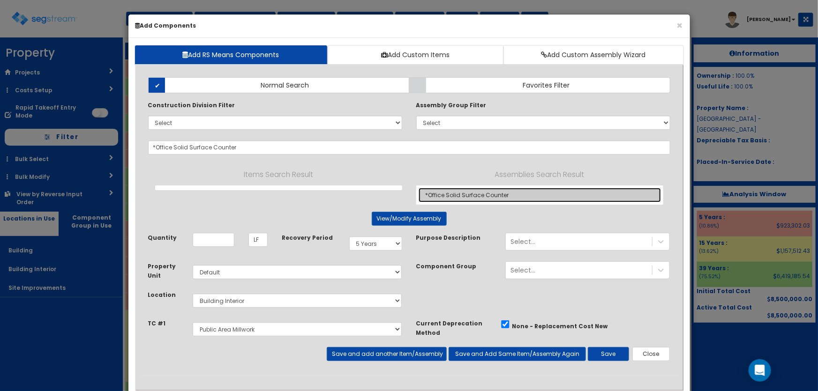
click at [441, 192] on link "*Office Solid Surface Counter" at bounding box center [539, 195] width 242 height 15
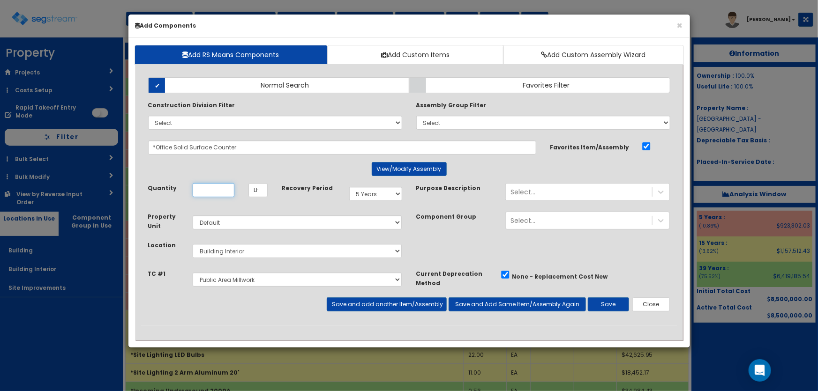
click at [209, 189] on input "Quantity" at bounding box center [214, 190] width 42 height 14
type input "27"
click at [349, 305] on button "Save and add another Item/Assembly" at bounding box center [387, 305] width 120 height 14
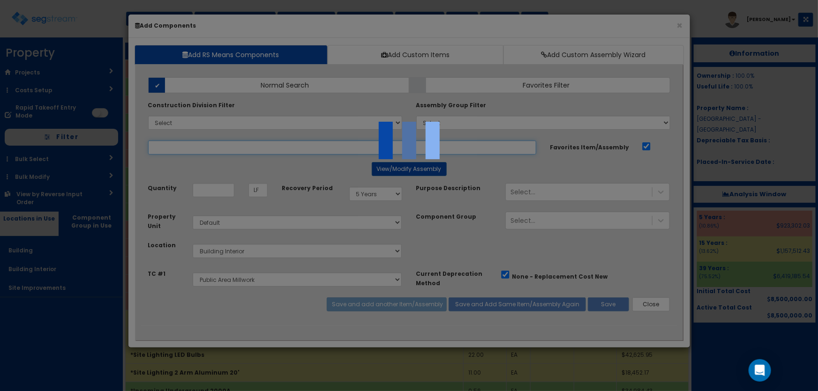
select select "5281449"
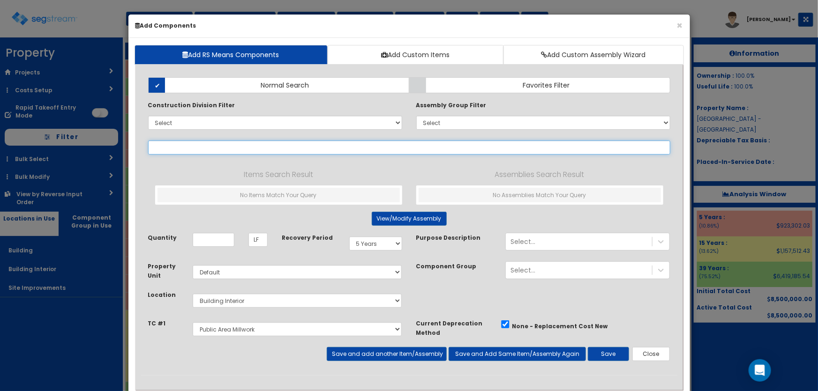
click at [166, 148] on input "text" at bounding box center [409, 148] width 522 height 14
paste input "*Break Room Lower"
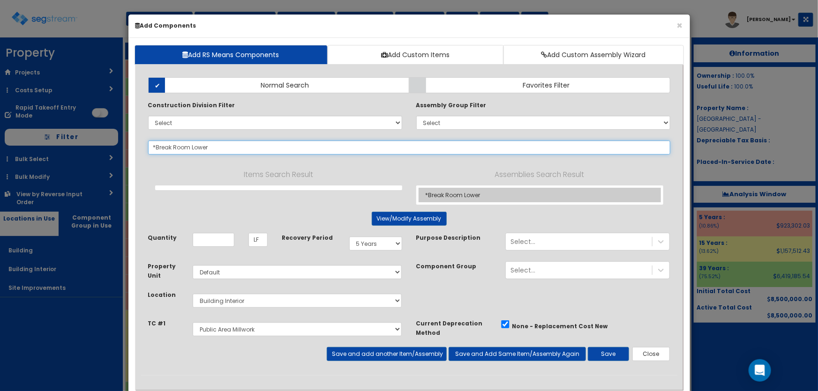
type input "*Break Room Lower"
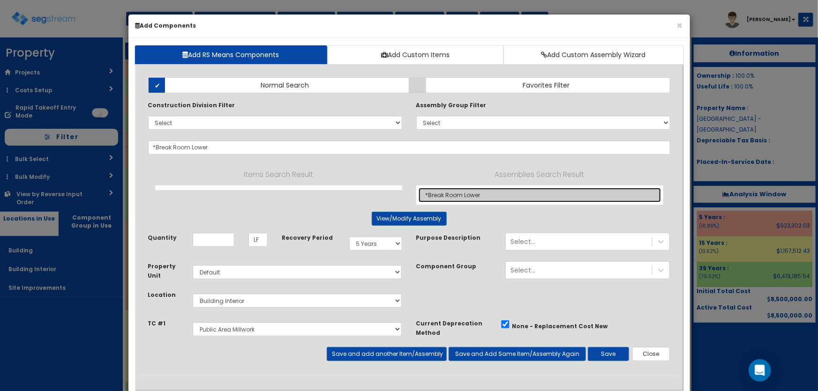
click at [462, 192] on link "*Break Room Lower" at bounding box center [539, 195] width 242 height 15
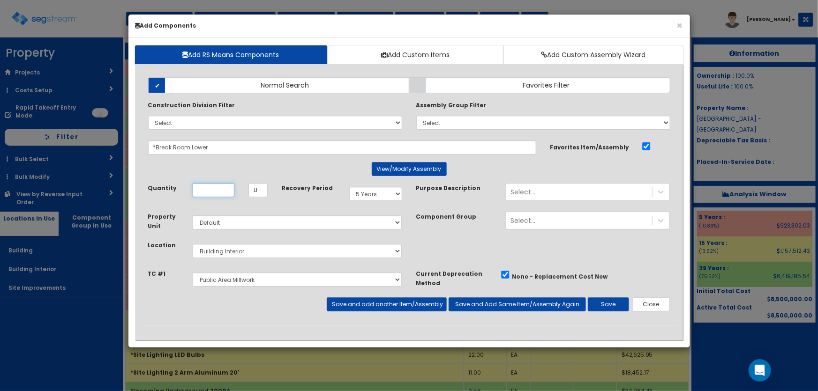
click at [213, 188] on input "Quantity" at bounding box center [214, 190] width 42 height 14
type input "8"
click at [390, 307] on button "Save and add another Item/Assembly" at bounding box center [387, 305] width 120 height 14
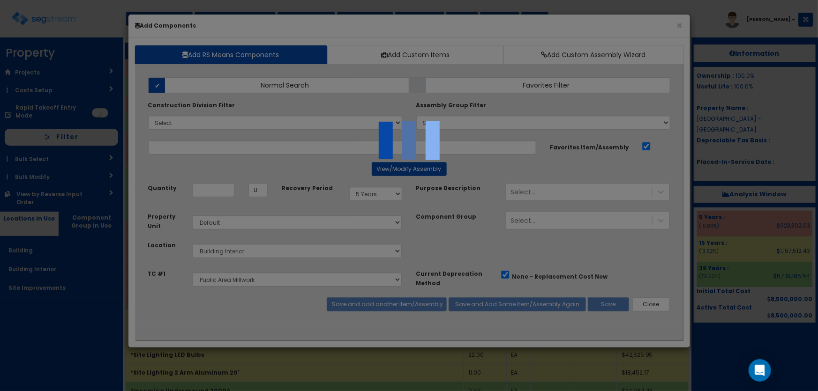
select select "5281449"
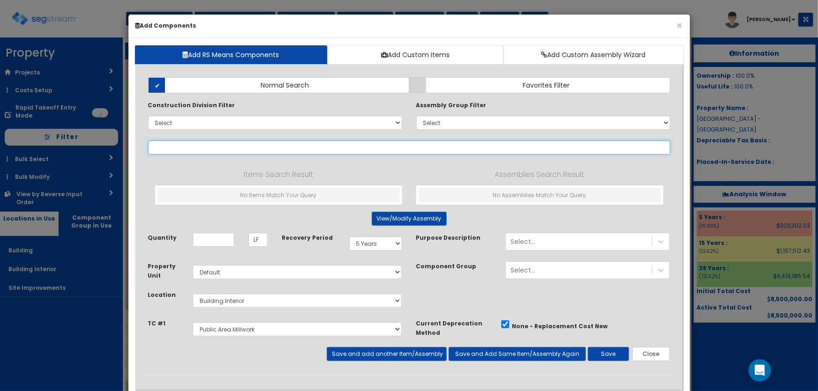
click at [214, 145] on input "text" at bounding box center [409, 148] width 522 height 14
paste input "*Break Room Solid Surface Counter"
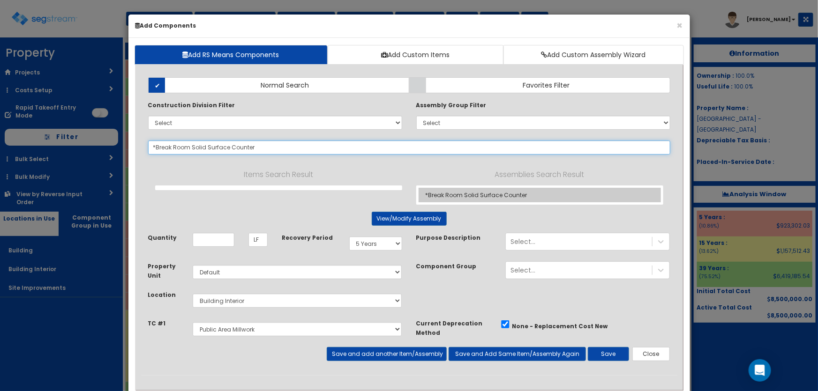
type input "*Break Room Solid Surface Counter"
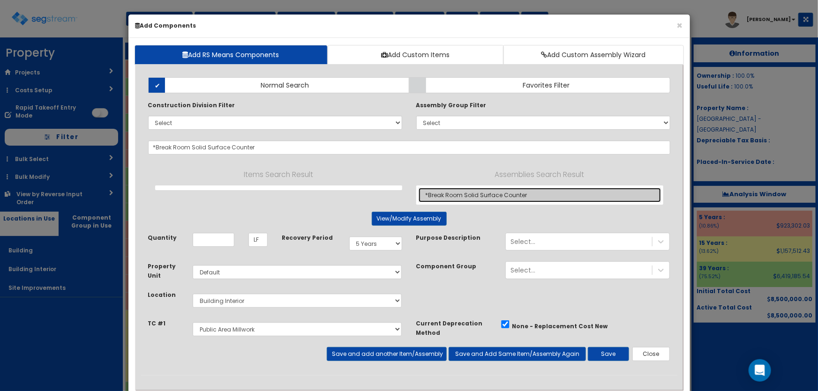
click at [454, 196] on link "*Break Room Solid Surface Counter" at bounding box center [539, 195] width 242 height 15
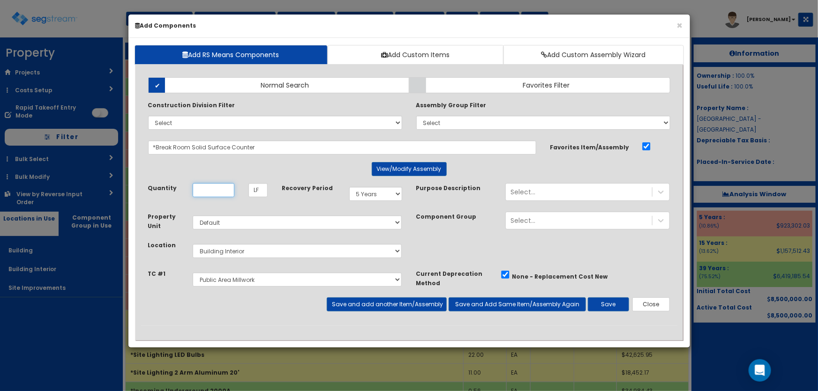
click at [204, 190] on input "Quantity" at bounding box center [214, 190] width 42 height 14
type input "8"
click at [352, 302] on button "Save and add another Item/Assembly" at bounding box center [387, 305] width 120 height 14
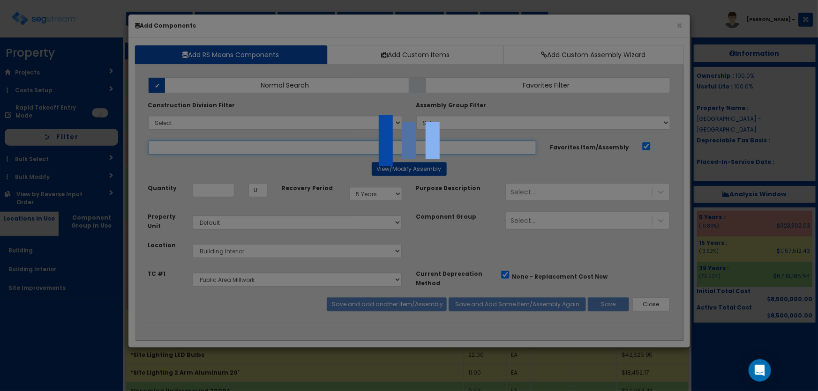
select select "5281449"
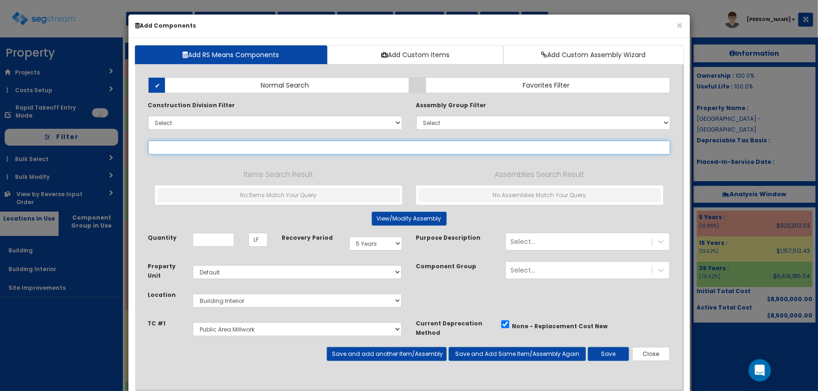
drag, startPoint x: 204, startPoint y: 148, endPoint x: 224, endPoint y: 147, distance: 19.2
click at [205, 148] on input "text" at bounding box center [409, 148] width 522 height 14
paste input "*Laundry Solid Surface Counter"
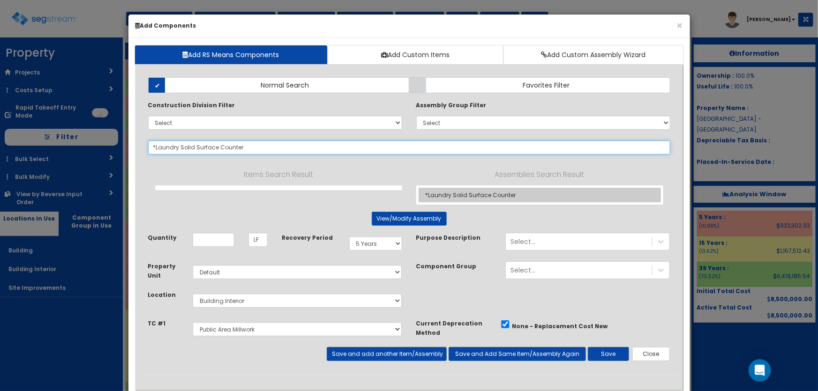
type input "*Laundry Solid Surface Counter"
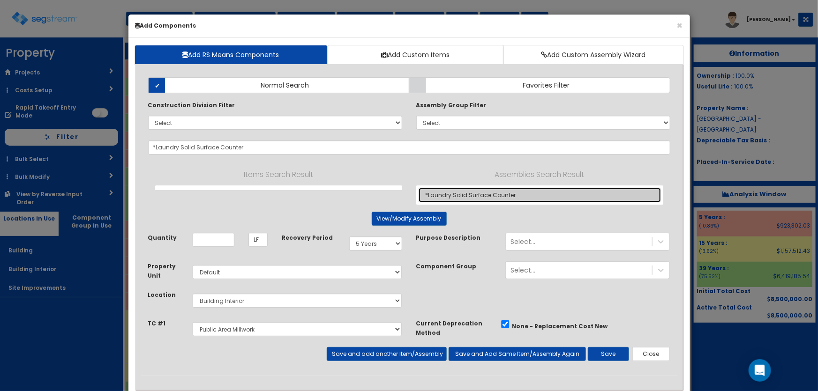
click at [474, 192] on link "*Laundry Solid Surface Counter" at bounding box center [539, 195] width 242 height 15
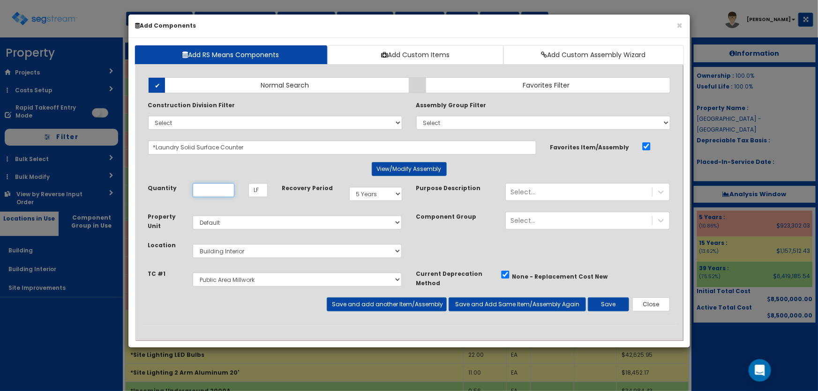
click at [219, 190] on input "Quantity" at bounding box center [214, 190] width 42 height 14
type input "12"
click at [365, 303] on button "Save and add another Item/Assembly" at bounding box center [387, 305] width 120 height 14
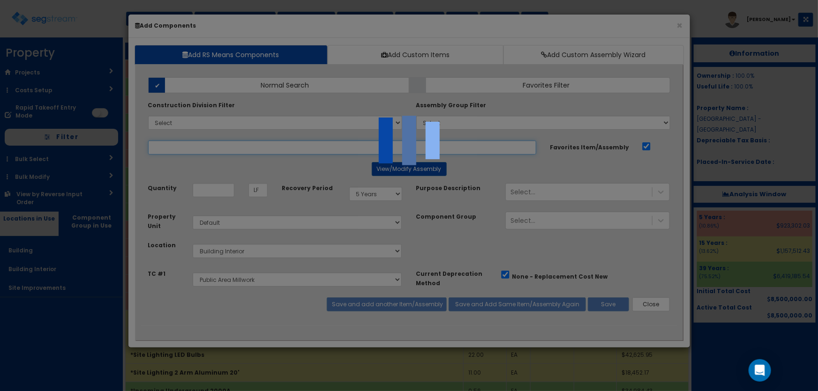
select select "5281449"
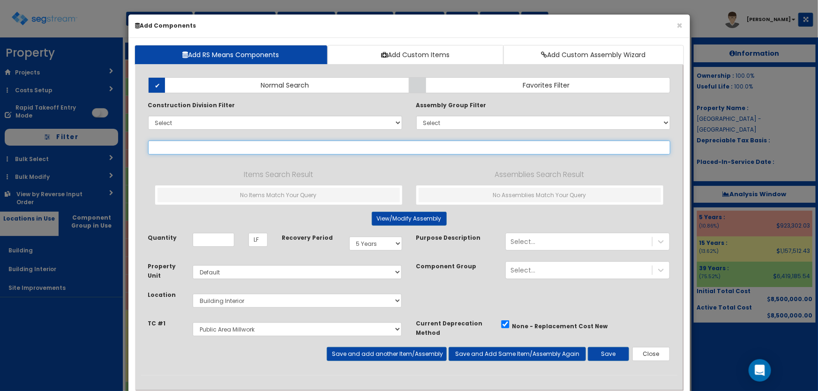
click at [173, 146] on input "text" at bounding box center [409, 148] width 522 height 14
paste input "*Office Lower"
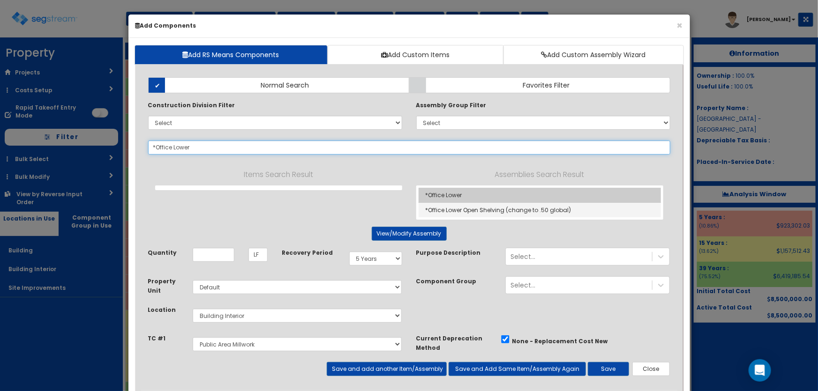
type input "*Office Lower"
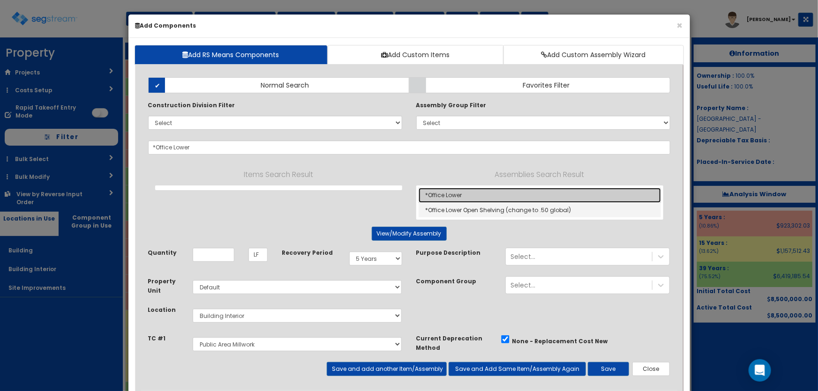
click at [471, 191] on link "*Office Lower" at bounding box center [539, 195] width 242 height 15
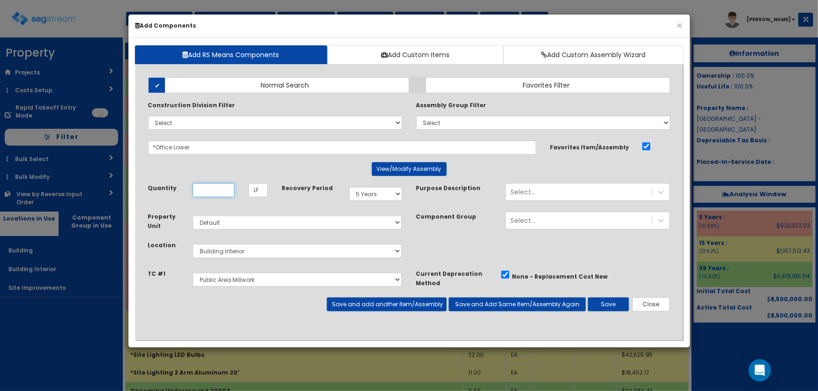
click at [219, 192] on input "Quantity" at bounding box center [214, 190] width 42 height 14
type input "20"
click at [518, 192] on div "Select..." at bounding box center [522, 191] width 25 height 9
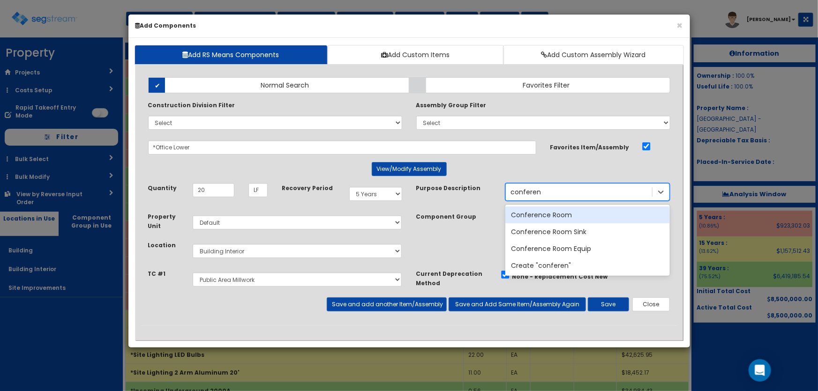
type input "conferenc"
click at [537, 210] on div "Conference Room" at bounding box center [587, 215] width 164 height 17
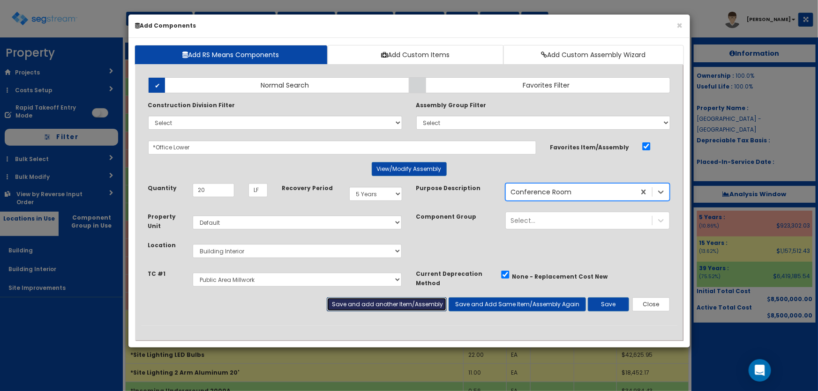
click at [346, 307] on button "Save and add another Item/Assembly" at bounding box center [387, 305] width 120 height 14
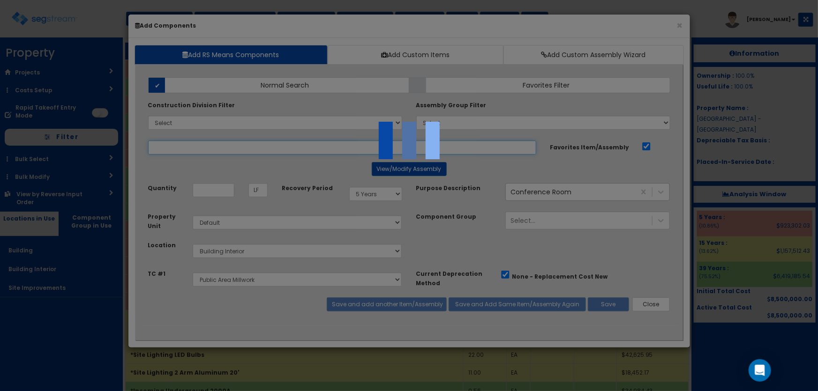
select select "5281449"
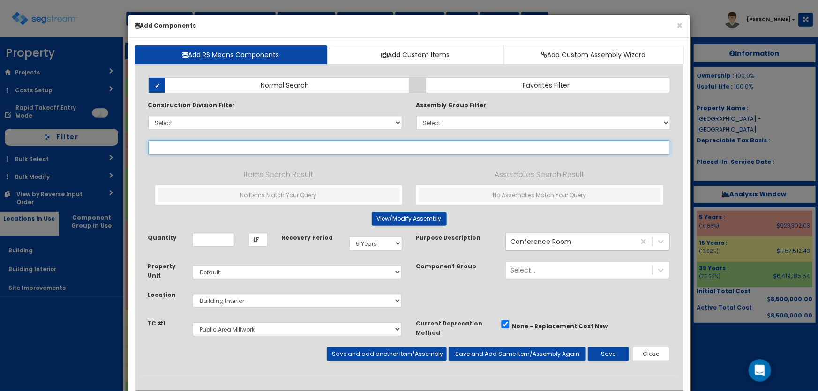
click at [188, 145] on input "text" at bounding box center [409, 148] width 522 height 14
paste input "*Office Solid Surface Counter"
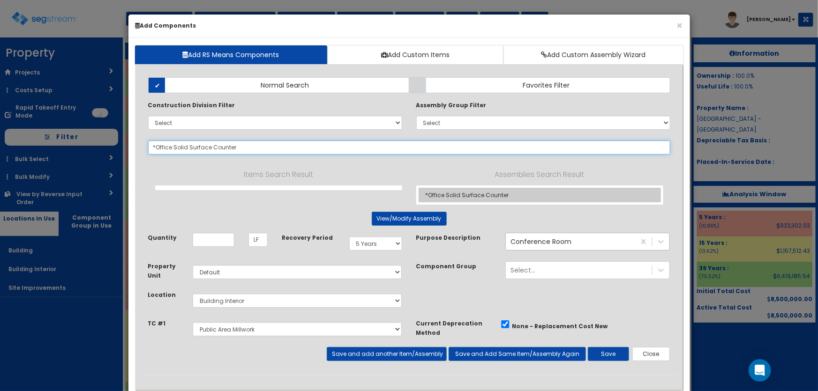
type input "*Office Solid Surface Counter"
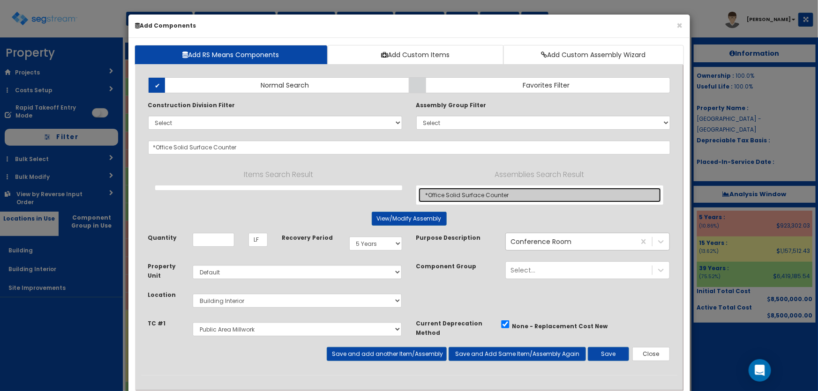
click at [501, 195] on link "*Office Solid Surface Counter" at bounding box center [539, 195] width 242 height 15
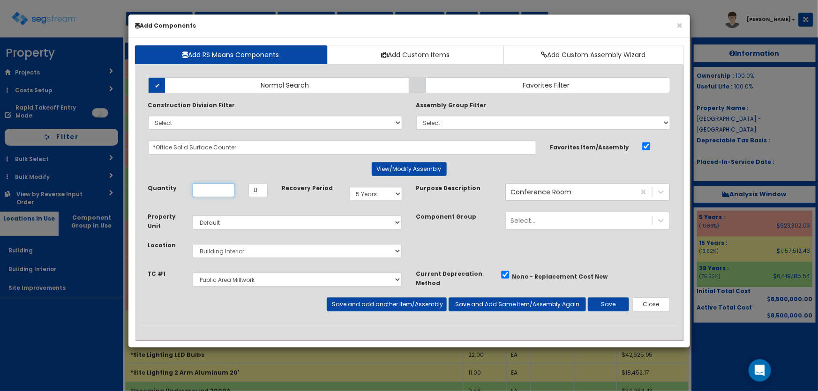
click at [223, 189] on input "Quantity" at bounding box center [214, 190] width 42 height 14
type input "20"
click at [369, 305] on button "Save and add another Item/Assembly" at bounding box center [387, 305] width 120 height 14
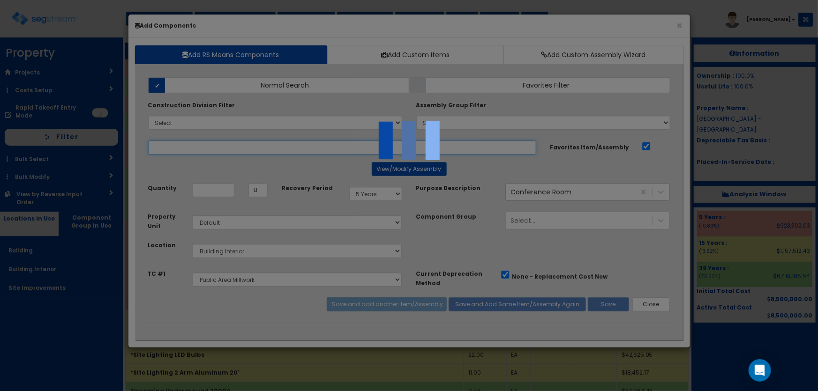
select select "5281449"
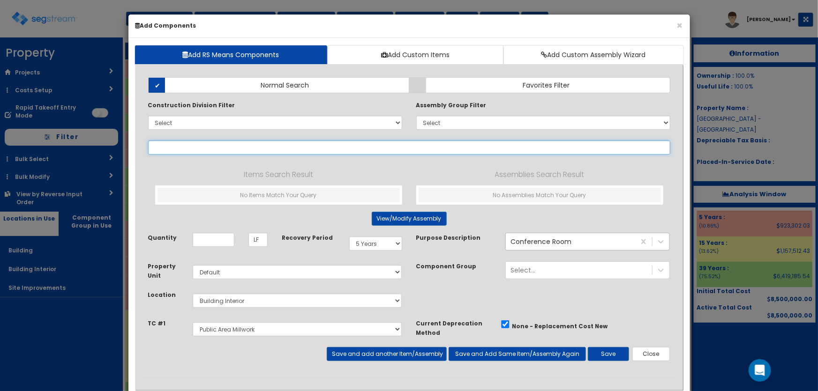
drag, startPoint x: 169, startPoint y: 152, endPoint x: 180, endPoint y: 149, distance: 11.9
click at [169, 152] on input "text" at bounding box center [409, 148] width 522 height 14
paste input "*Office Lower"
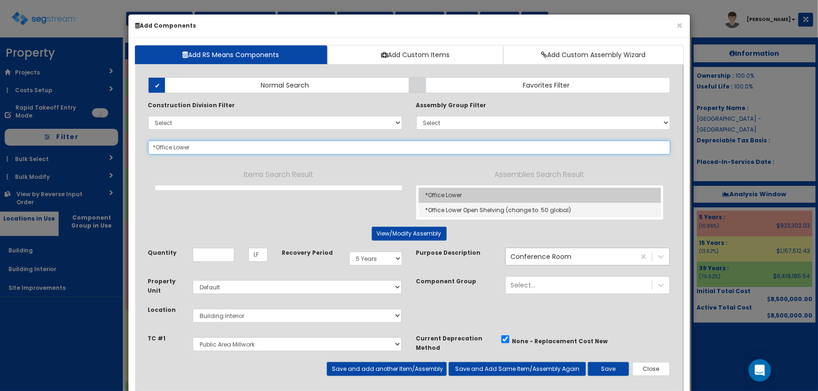
type input "*Office Lower"
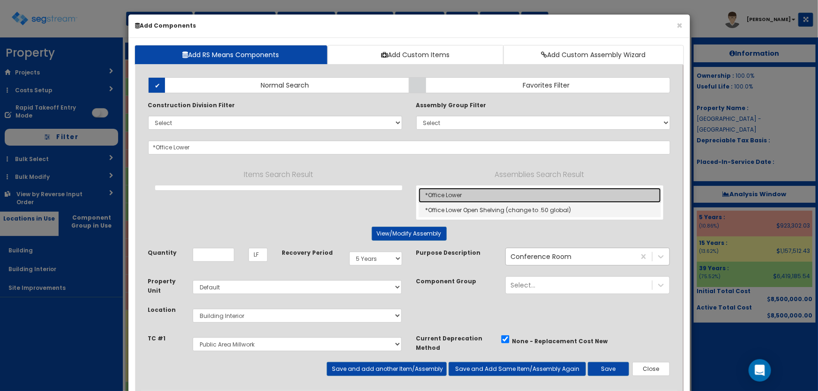
click at [481, 193] on link "*Office Lower" at bounding box center [539, 195] width 242 height 15
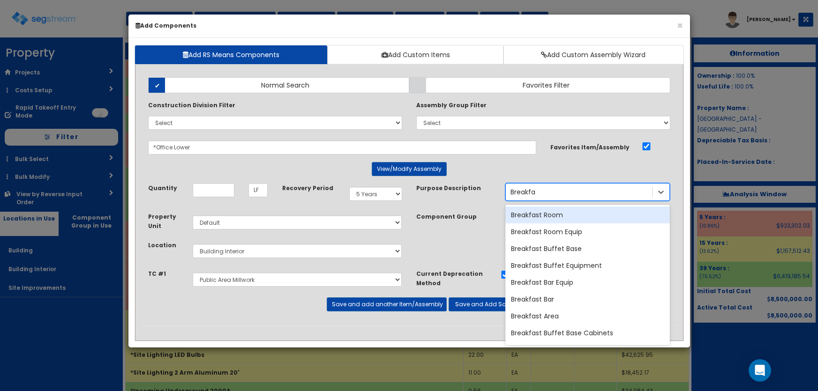
select select "5Y"
select select "default"
select select "7"
select select "5281449"
type input "Breakfast"
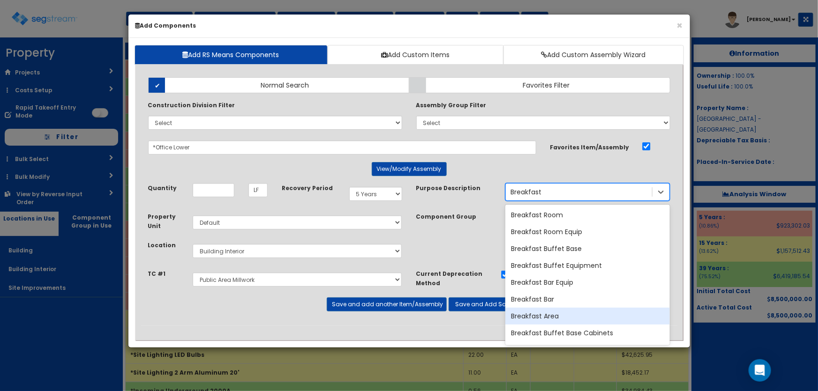
click at [551, 311] on div "Breakfast Area" at bounding box center [587, 316] width 164 height 17
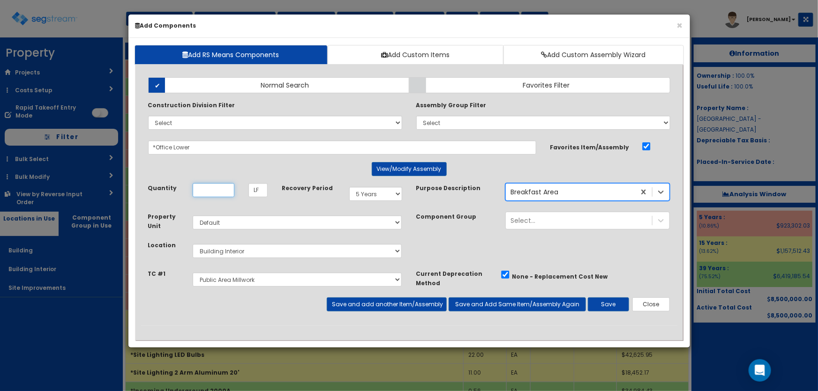
click at [208, 191] on input "Quantity" at bounding box center [214, 190] width 42 height 14
type input "44"
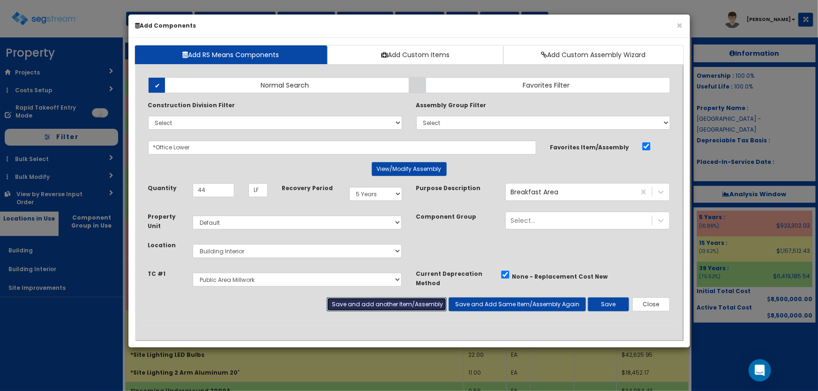
click at [383, 302] on button "Save and add another Item/Assembly" at bounding box center [387, 305] width 120 height 14
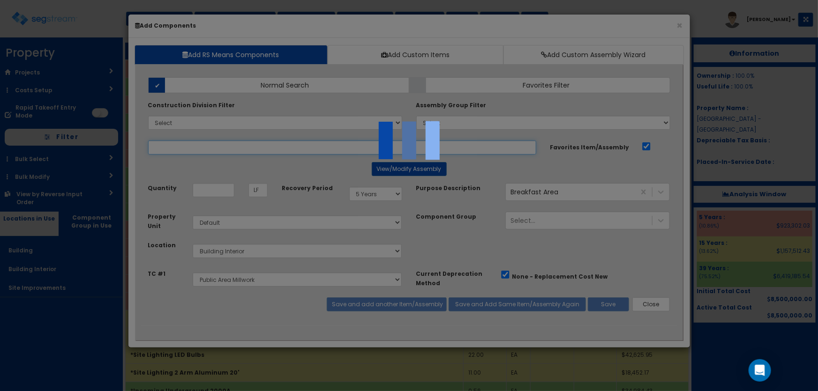
select select "5281449"
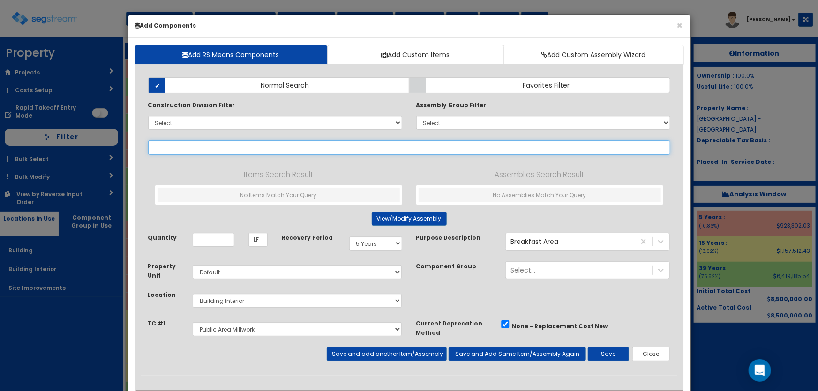
click at [220, 148] on input "text" at bounding box center [409, 148] width 522 height 14
paste input "*Office Solid Surface Counter"
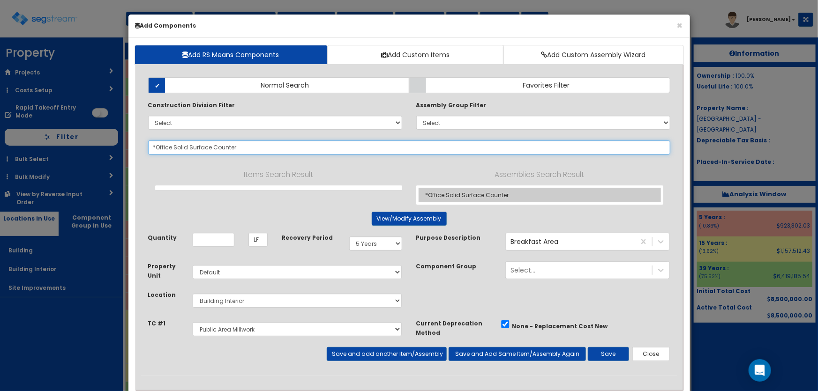
type input "*Office Solid Surface Counter"
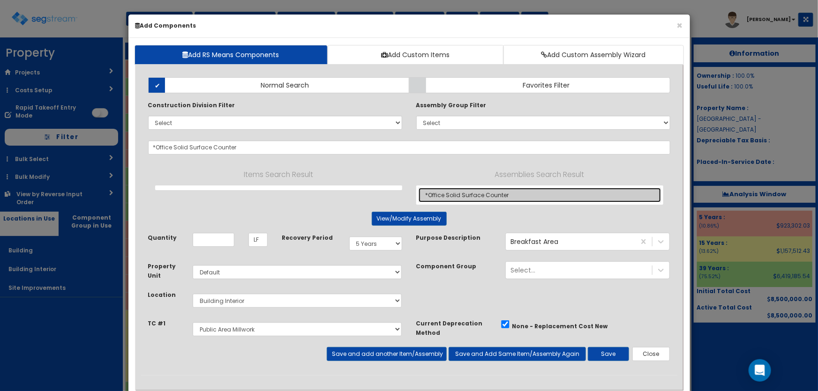
click at [450, 191] on link "*Office Solid Surface Counter" at bounding box center [539, 195] width 242 height 15
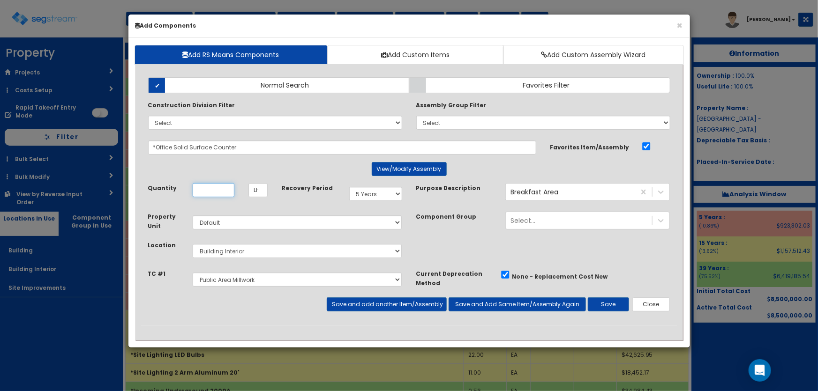
click at [215, 190] on input "Quantity" at bounding box center [214, 190] width 42 height 14
type input "44"
click at [364, 304] on button "Save and add another Item/Assembly" at bounding box center [387, 305] width 120 height 14
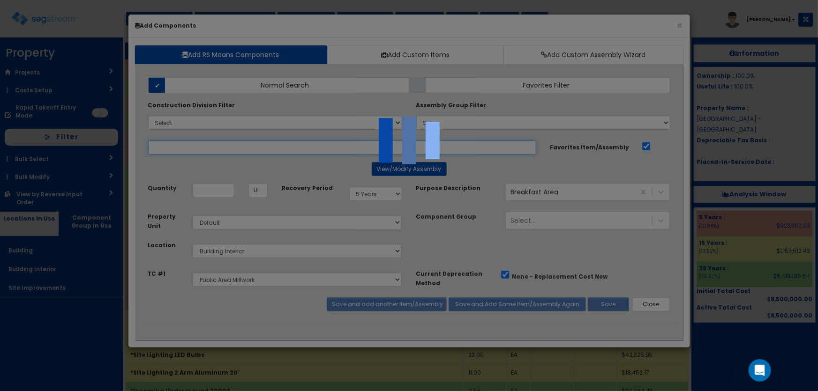
select select "5281449"
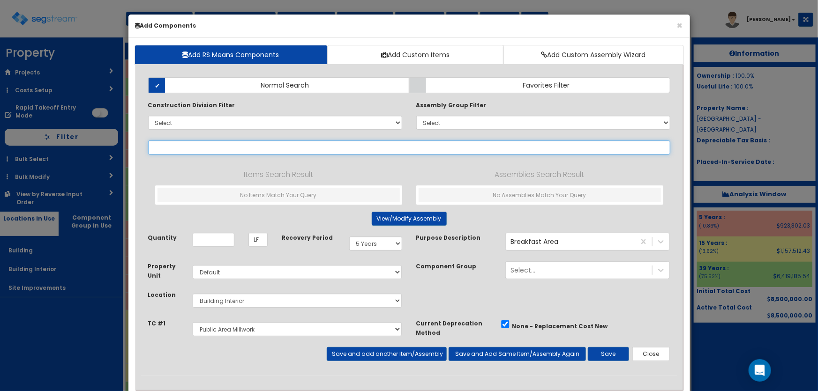
click at [206, 142] on input "text" at bounding box center [409, 148] width 522 height 14
paste input "*Office Lower"
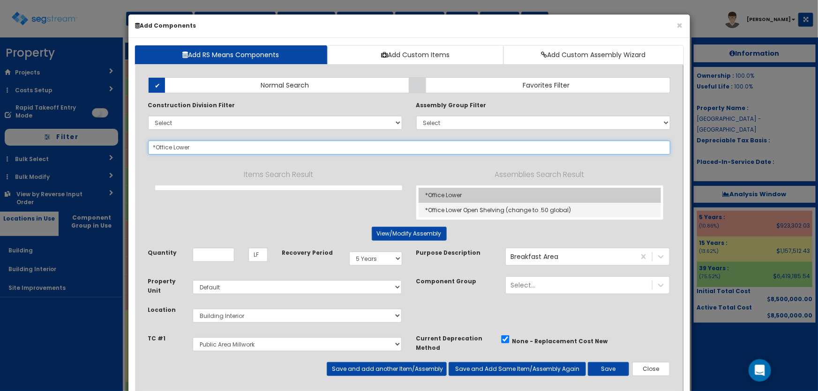
type input "*Office Lower"
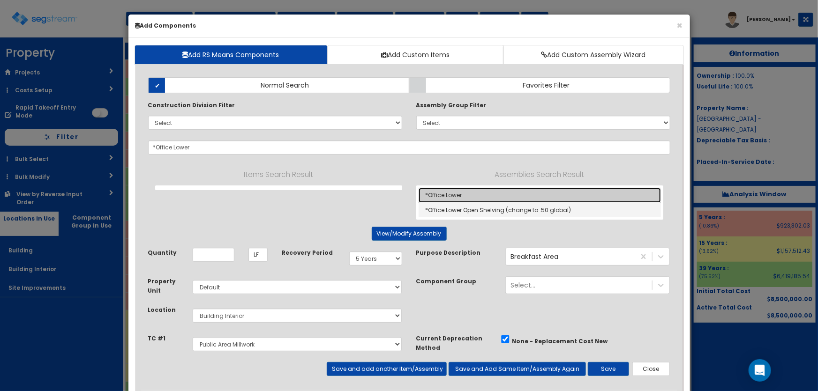
click at [475, 194] on link "*Office Lower" at bounding box center [539, 195] width 242 height 15
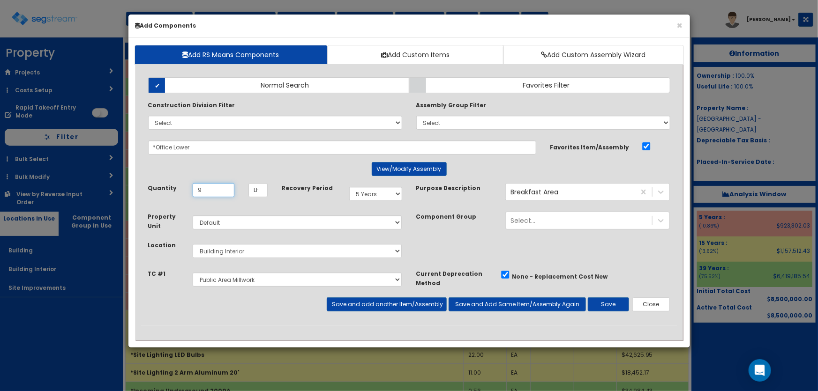
type input "9"
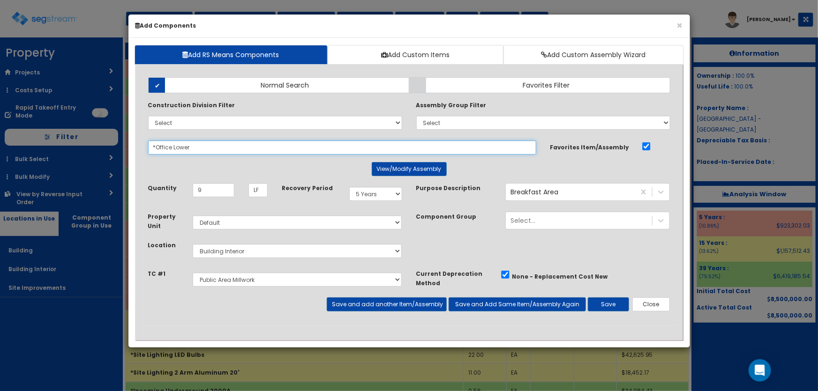
drag, startPoint x: 196, startPoint y: 148, endPoint x: 167, endPoint y: 148, distance: 29.1
click at [167, 148] on input "*Office Lower" at bounding box center [342, 148] width 388 height 14
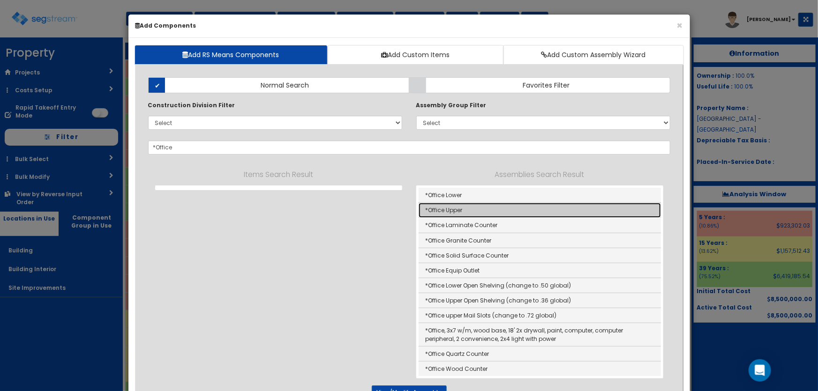
click at [452, 209] on link "*Office Upper" at bounding box center [539, 210] width 242 height 15
type input "*Office Upper"
type input "EA"
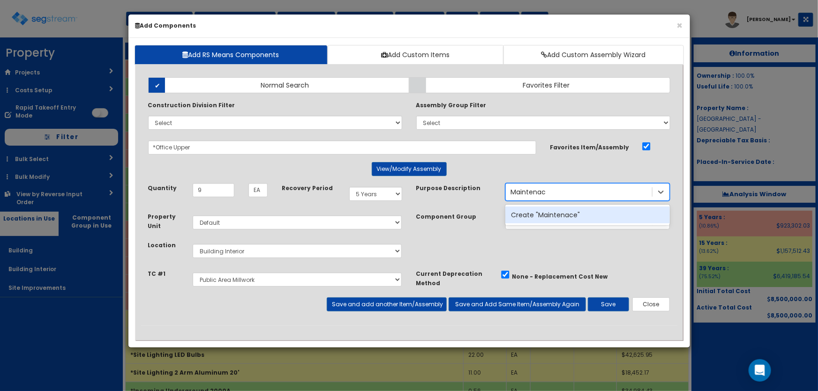
type input "Maintena"
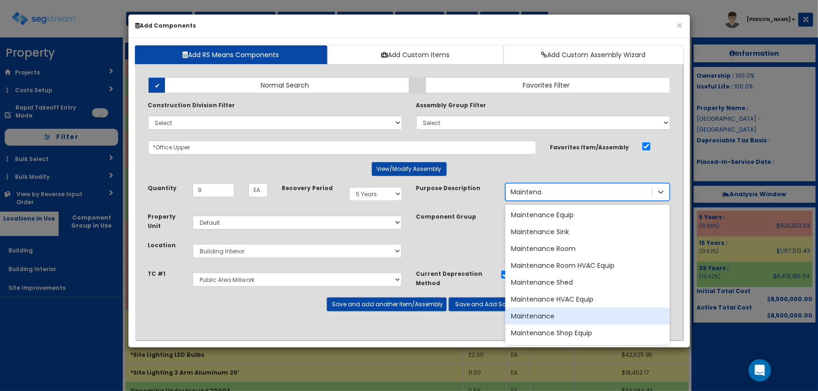
click at [550, 311] on div "Maintenance" at bounding box center [587, 316] width 164 height 17
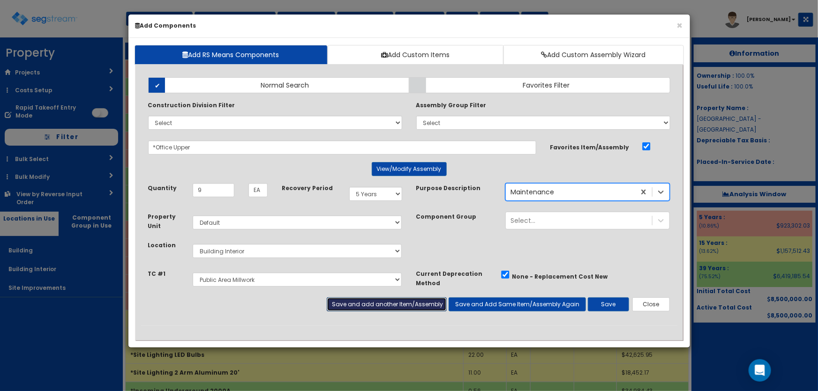
click at [425, 301] on button "Save and add another Item/Assembly" at bounding box center [387, 305] width 120 height 14
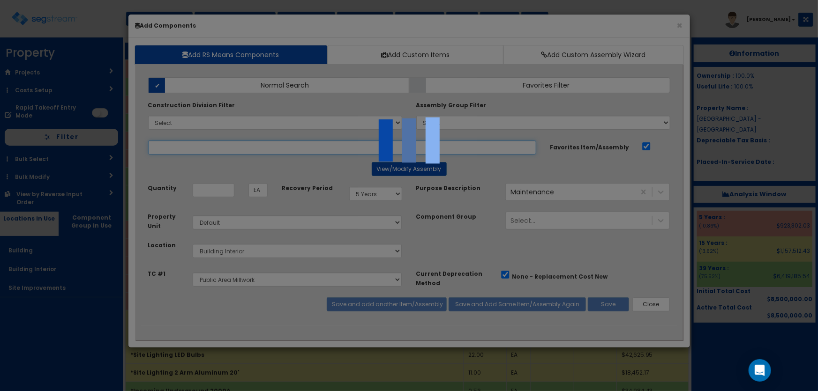
select select "5281449"
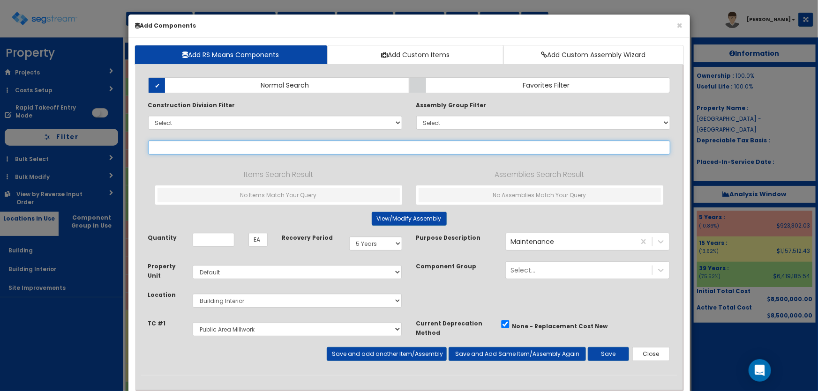
click at [167, 147] on input "text" at bounding box center [409, 148] width 522 height 14
paste input "*Office Solid Surface Counter"
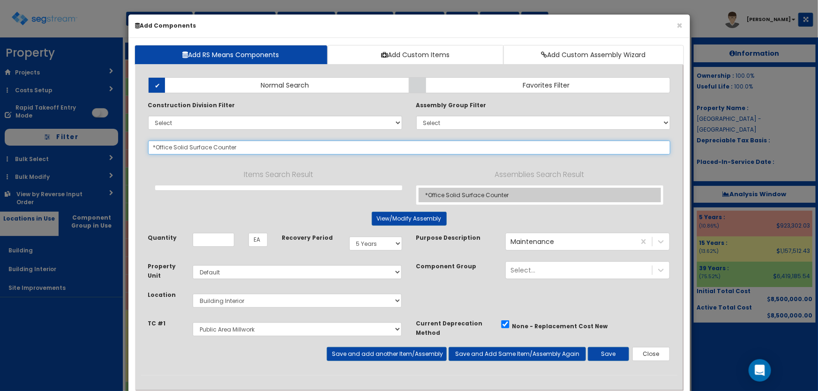
type input "*Office Solid Surface Counter"
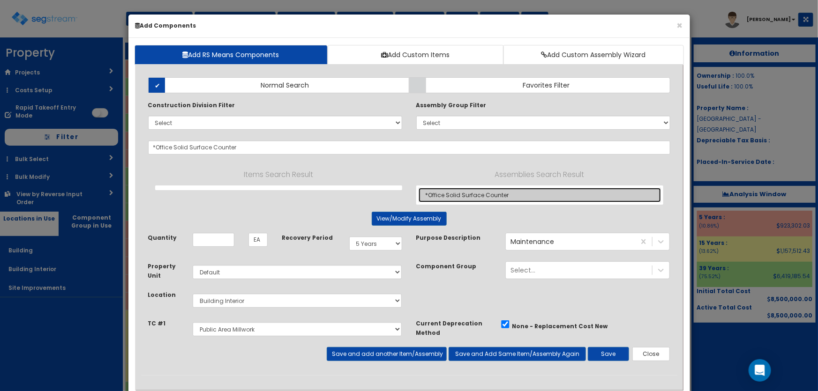
click at [475, 198] on link "*Office Solid Surface Counter" at bounding box center [539, 195] width 242 height 15
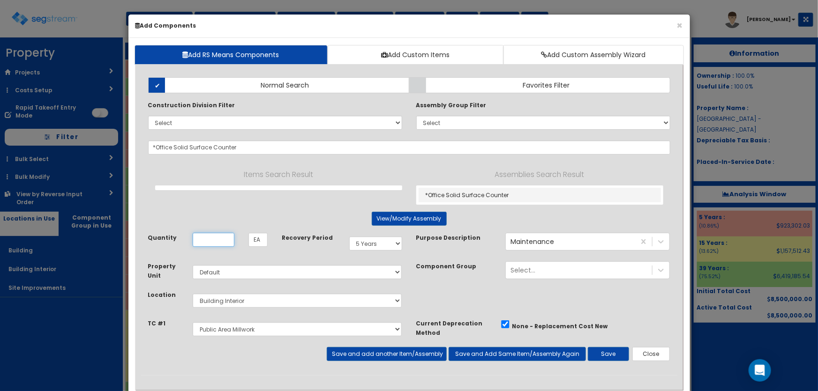
type input "LF"
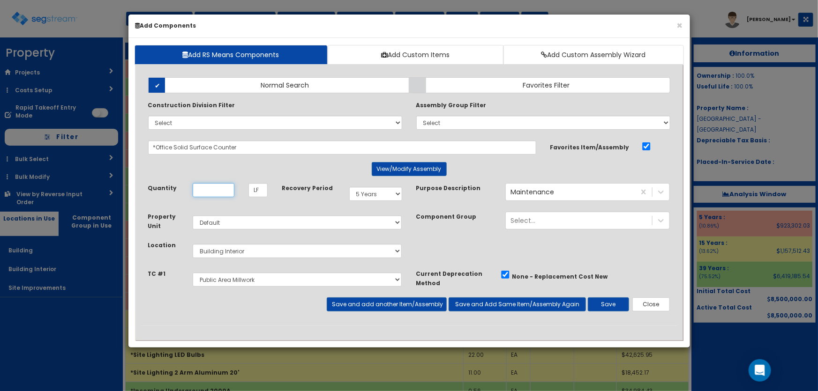
click at [220, 192] on input "Quantity" at bounding box center [214, 190] width 42 height 14
type input "9"
click at [601, 307] on button "Save" at bounding box center [608, 305] width 41 height 14
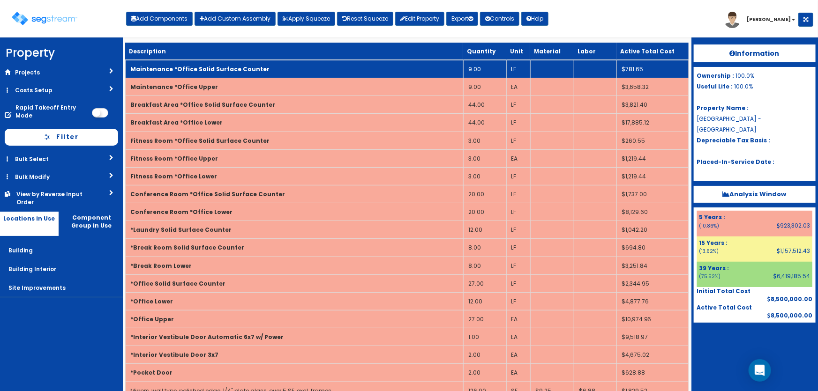
click at [242, 67] on b "Maintenance *Office Solid Surface Counter" at bounding box center [199, 69] width 139 height 8
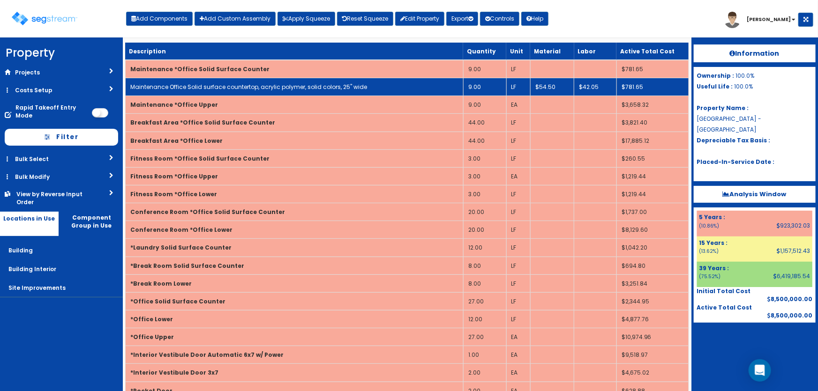
click at [241, 83] on link "Maintenance Office Solid surface countertop, acrylic polymer, solid colors, 25"…" at bounding box center [248, 87] width 237 height 8
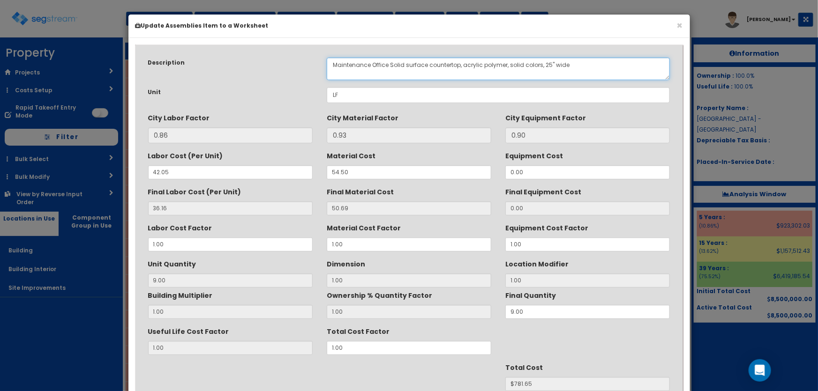
click at [375, 62] on textarea "Maintenance Office Solid surface countertop, acrylic polymer, solid colors, 25"…" at bounding box center [498, 69] width 343 height 22
drag, startPoint x: 443, startPoint y: 64, endPoint x: 488, endPoint y: 62, distance: 45.5
click at [488, 62] on textarea "Maintenance Office Solid surface countertop, acrylic polymer, solid colors, 25"…" at bounding box center [498, 69] width 343 height 22
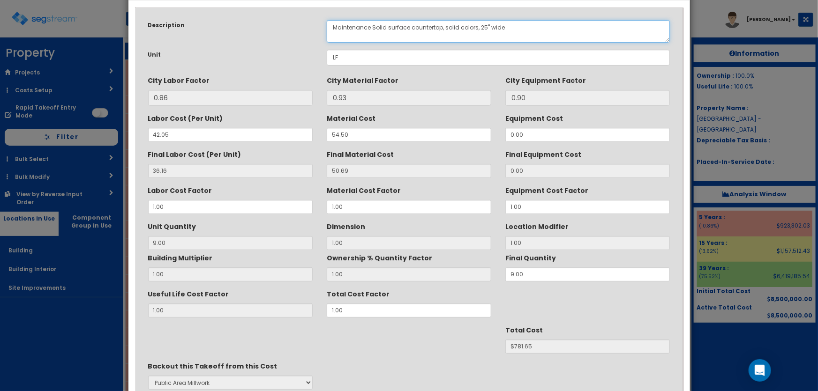
scroll to position [85, 0]
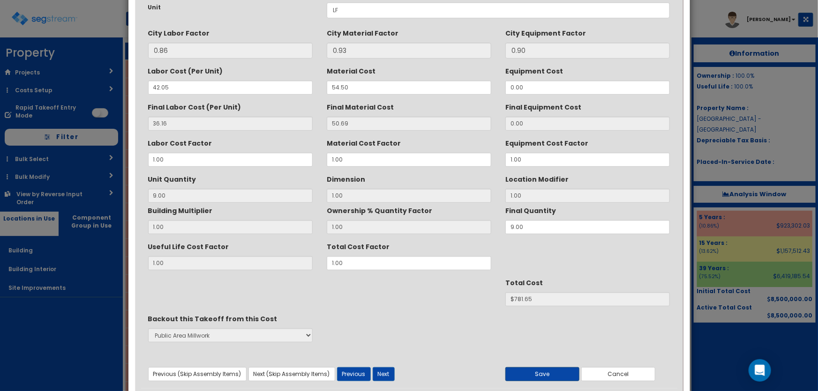
type textarea "Maintenance Solid surface countertop, solid colors, 25" wide"
click at [548, 372] on button "Save" at bounding box center [542, 374] width 74 height 14
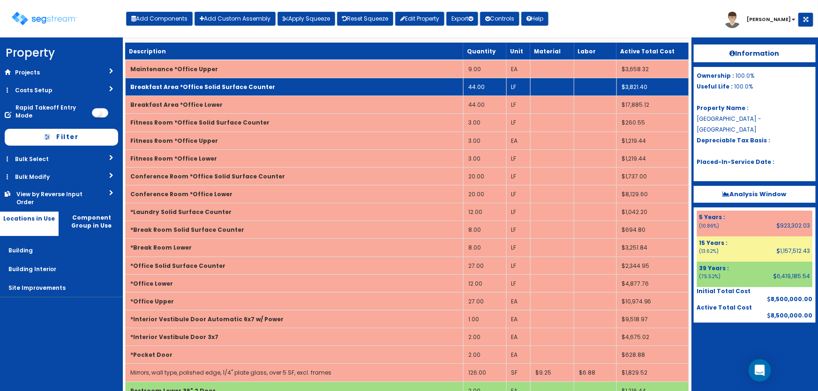
click at [202, 89] on b "Breakfast Area *Office Solid Surface Counter" at bounding box center [202, 87] width 145 height 8
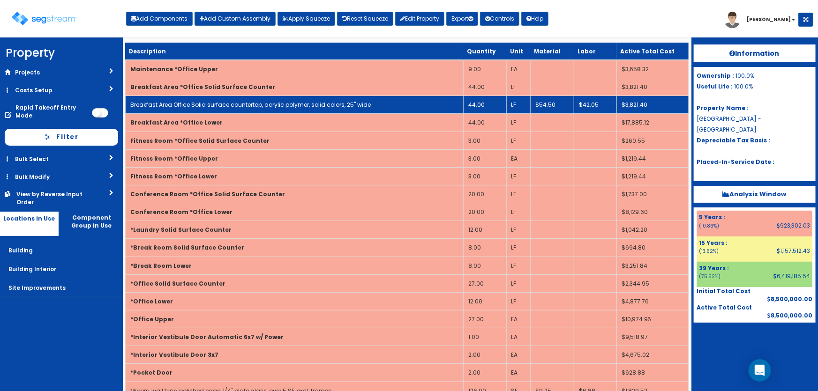
click at [206, 99] on td "Breakfast Area Office Solid surface countertop, acrylic polymer, solid colors, …" at bounding box center [294, 105] width 338 height 18
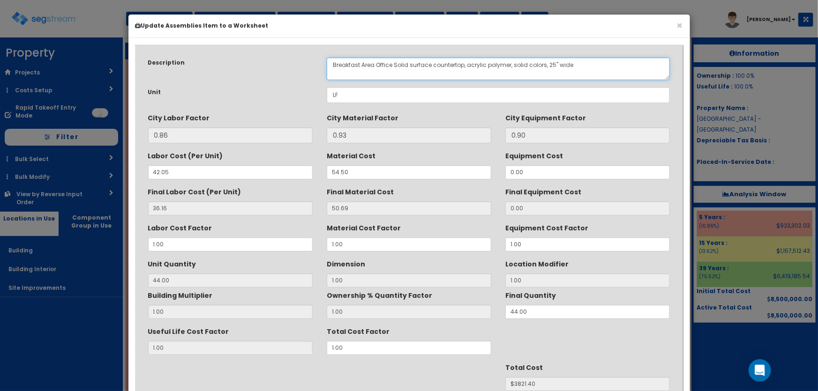
click at [383, 65] on textarea "Breakfast Area Office Solid surface countertop, acrylic polymer, solid colors, …" at bounding box center [498, 69] width 343 height 22
drag, startPoint x: 447, startPoint y: 62, endPoint x: 492, endPoint y: 62, distance: 45.5
click at [492, 62] on textarea "Breakfast Area Office Solid surface countertop, acrylic polymer, solid colors, …" at bounding box center [498, 69] width 343 height 22
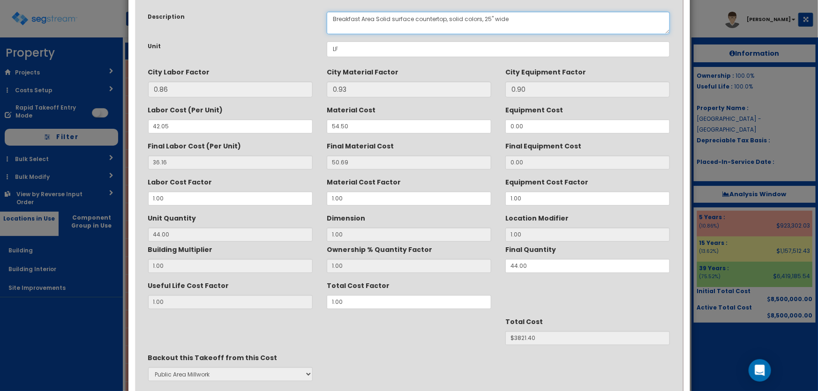
scroll to position [118, 0]
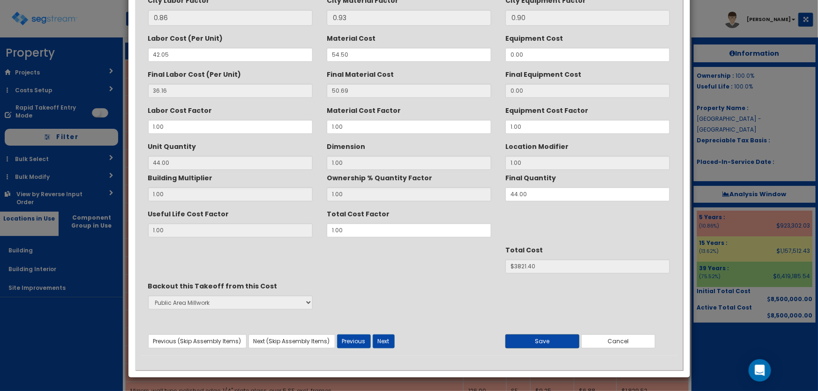
type textarea "Breakfast Area Solid surface countertop, solid colors, 25" wide"
click at [539, 336] on button "Save" at bounding box center [542, 342] width 74 height 14
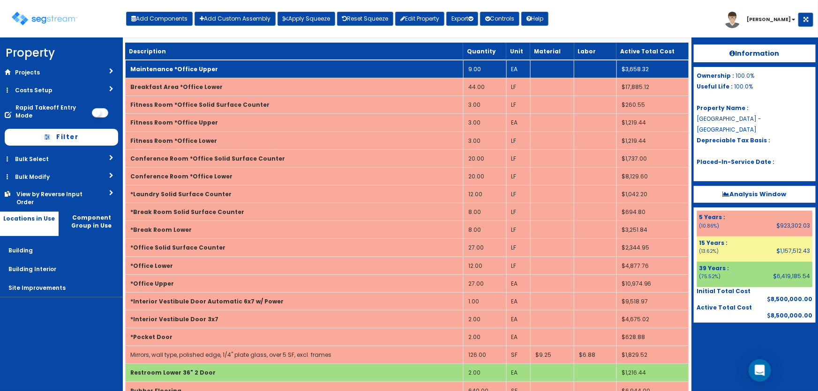
click at [176, 66] on b "Maintenance *Office Upper" at bounding box center [174, 69] width 88 height 8
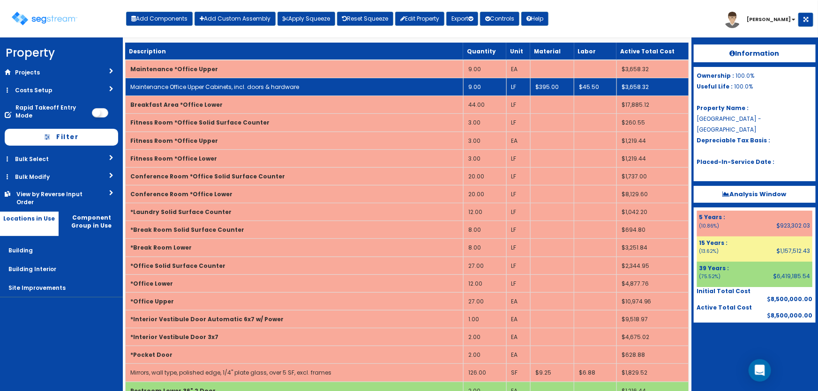
click at [187, 83] on link "Maintenance Office Upper Cabinets, incl. doors & hardware" at bounding box center [214, 87] width 169 height 8
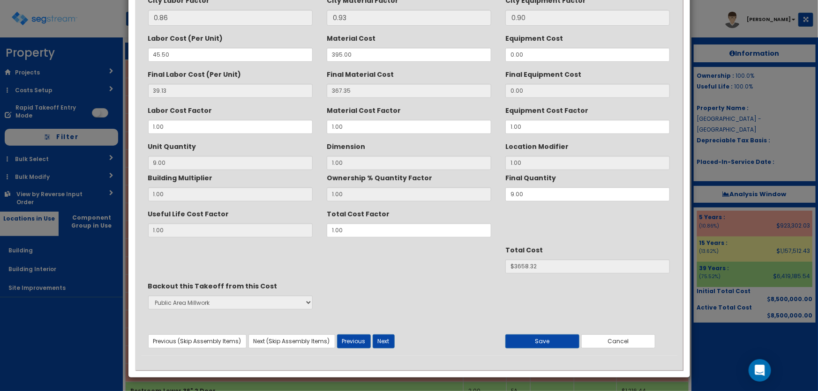
scroll to position [0, 0]
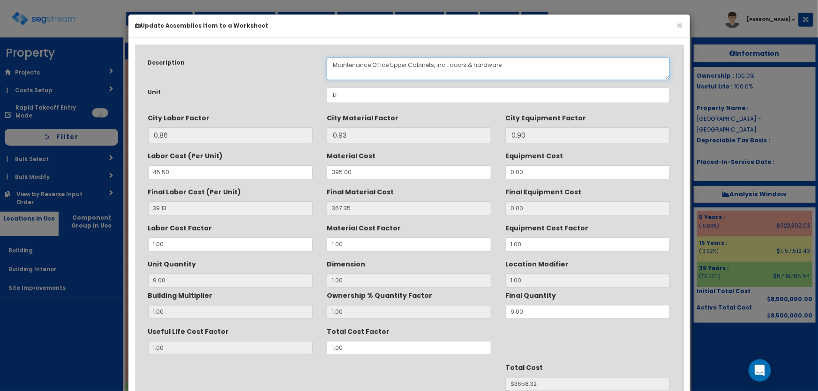
click at [378, 63] on textarea "Maintenance Office Upper Cabinets, incl. doors & hardware" at bounding box center [498, 69] width 343 height 22
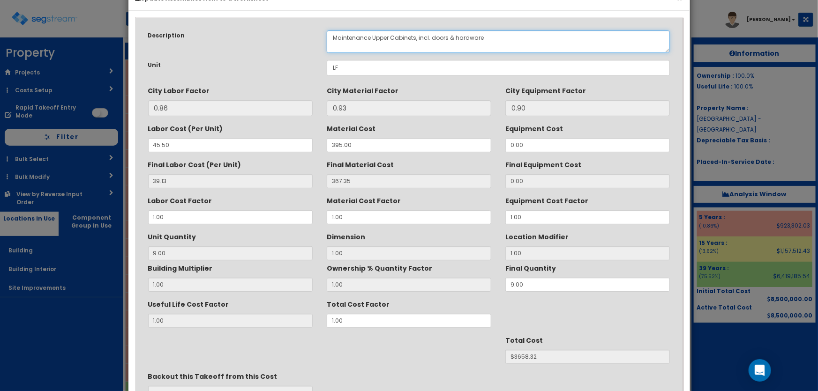
scroll to position [118, 0]
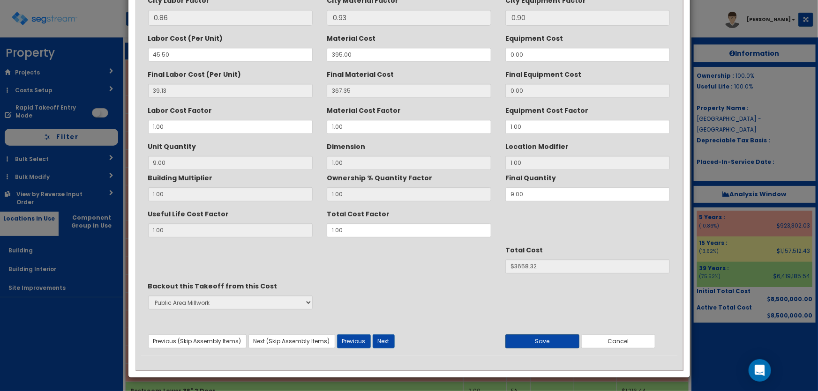
type textarea "Maintenance Upper Cabinets, incl. doors & hardware"
click at [561, 339] on button "Save" at bounding box center [542, 342] width 74 height 14
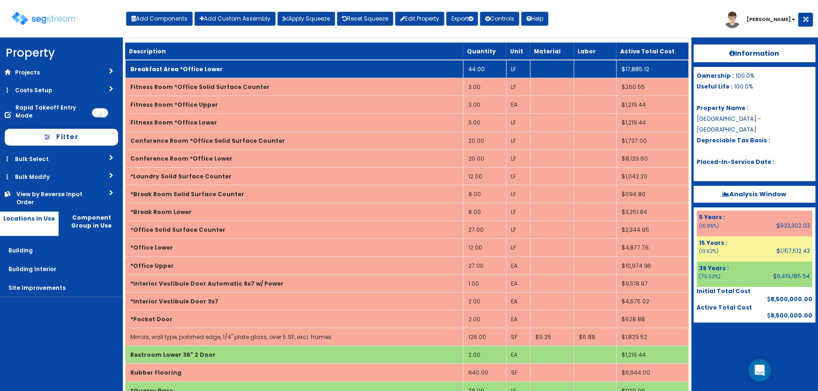
click at [174, 70] on b "Breakfast Area *Office Lower" at bounding box center [176, 69] width 92 height 8
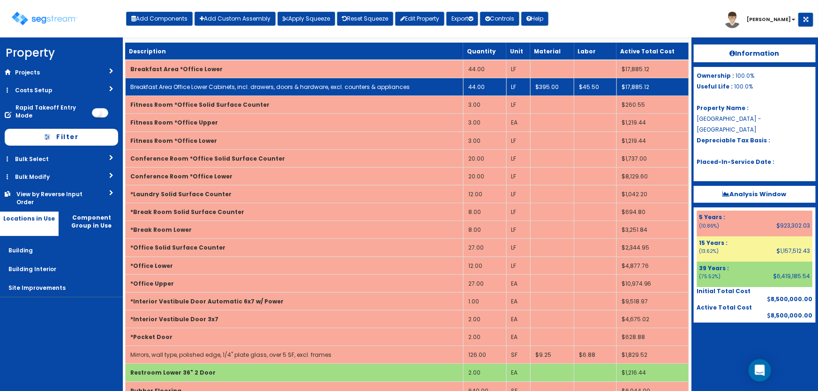
click at [192, 84] on link "Breakfast Area Office Lower Cabinets, incl. drawers, doors & hardware, excl. co…" at bounding box center [269, 87] width 279 height 8
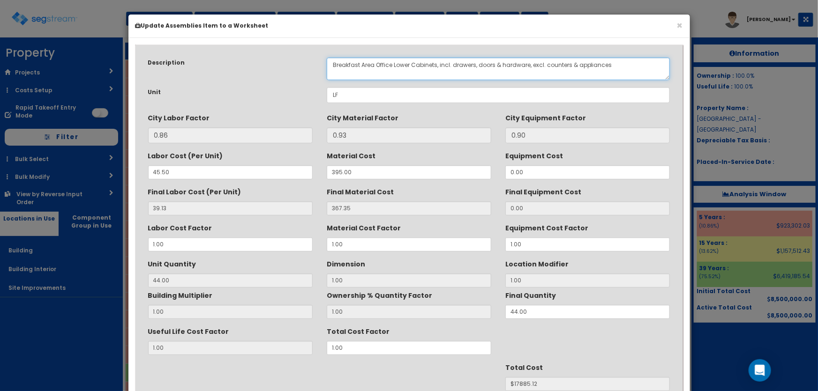
click at [384, 65] on textarea "Breakfast Area Office Lower Cabinets, incl. drawers, doors & hardware, excl. co…" at bounding box center [498, 69] width 343 height 22
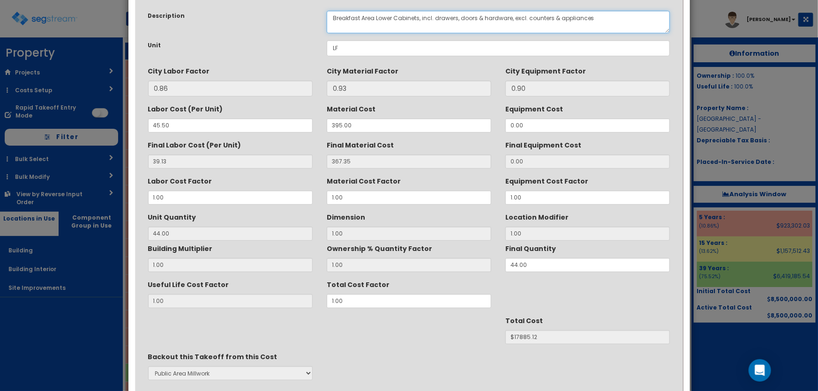
scroll to position [118, 0]
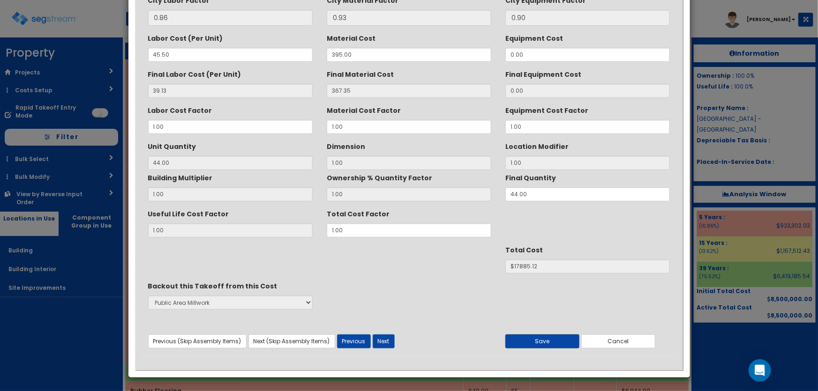
type textarea "Breakfast Area Lower Cabinets, incl. drawers, doors & hardware, excl. counters …"
click at [551, 335] on button "Save" at bounding box center [542, 342] width 74 height 14
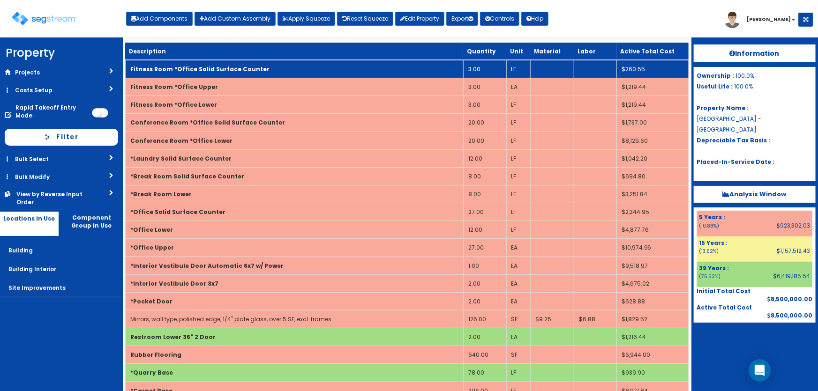
click at [190, 72] on b "Fitness Room *Office Solid Surface Counter" at bounding box center [199, 69] width 139 height 8
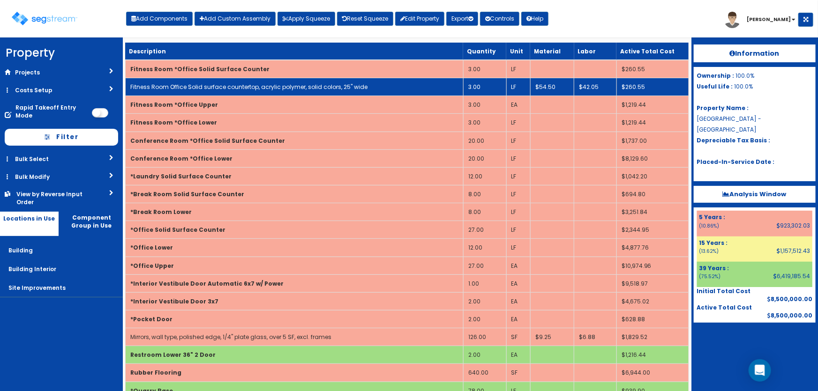
click at [229, 87] on link "Fitness Room Office Solid surface countertop, acrylic polymer, solid colors, 25…" at bounding box center [248, 87] width 237 height 8
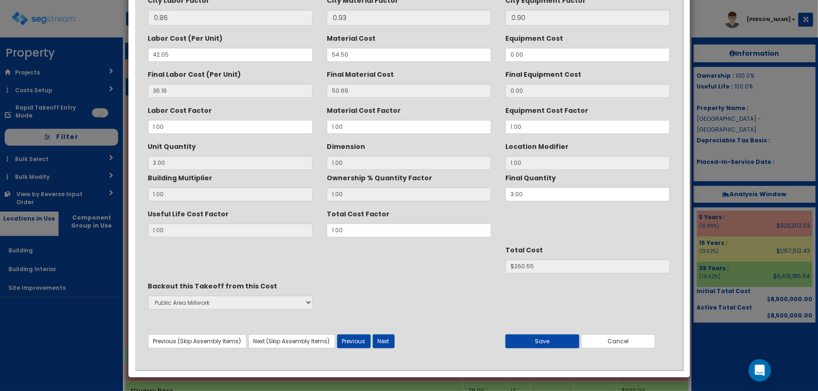
scroll to position [0, 0]
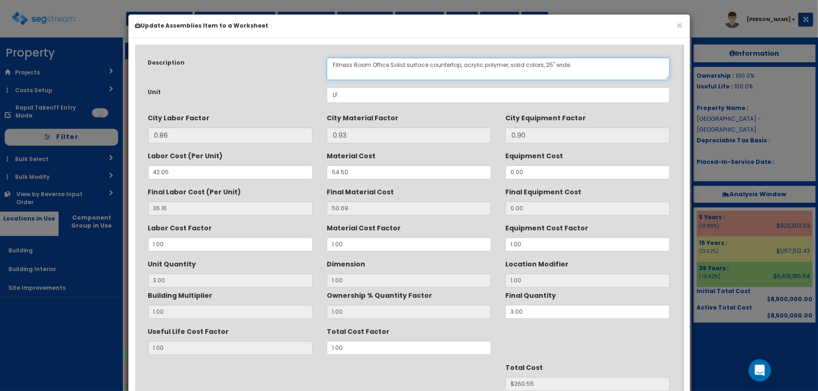
click at [377, 63] on textarea "Fitness Room Office Solid surface countertop, acrylic polymer, solid colors, 25…" at bounding box center [498, 69] width 343 height 22
drag, startPoint x: 442, startPoint y: 62, endPoint x: 489, endPoint y: 61, distance: 46.4
click at [489, 61] on textarea "Fitness Room Office Solid surface countertop, acrylic polymer, solid colors, 25…" at bounding box center [498, 69] width 343 height 22
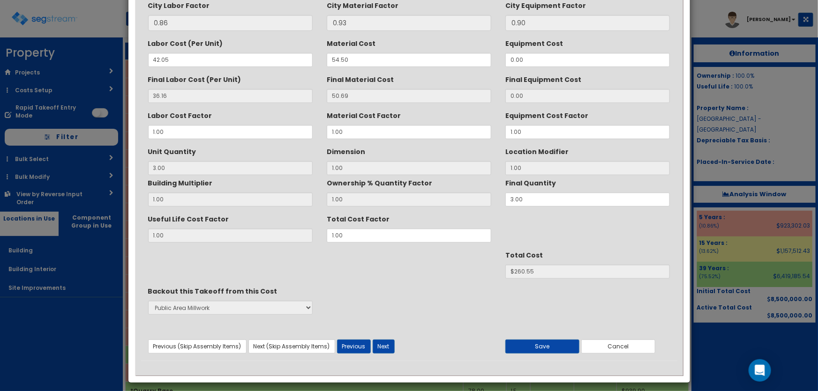
scroll to position [118, 0]
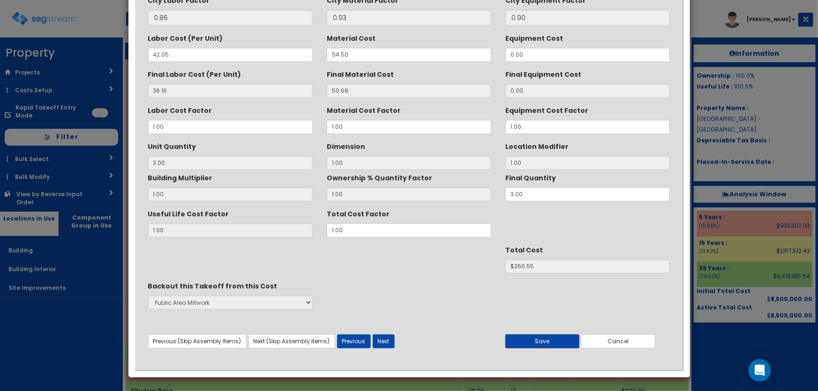
type textarea "Fitness Room Solid surface countertop, solid colors, 25" wide"
click at [548, 339] on button "Save" at bounding box center [542, 342] width 74 height 14
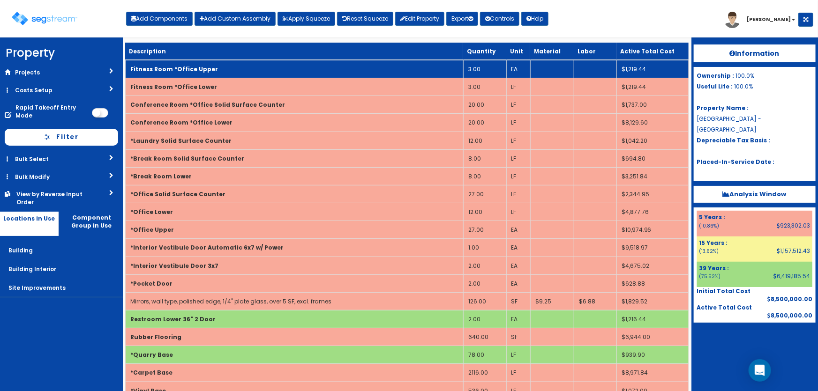
click at [193, 72] on b "Fitness Room *Office Upper" at bounding box center [174, 69] width 88 height 8
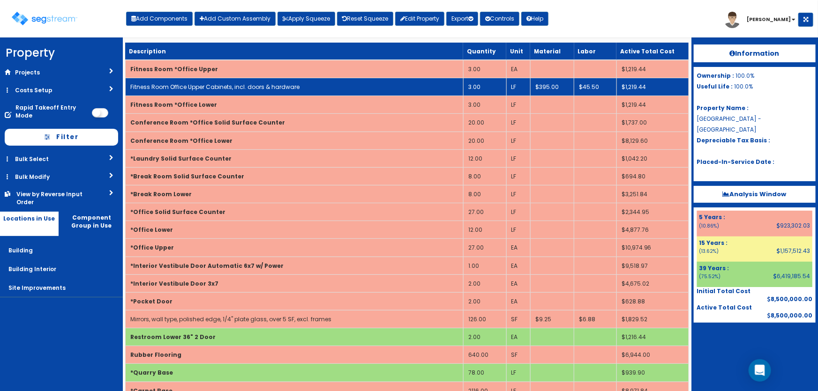
click at [197, 83] on link "Fitness Room Office Upper Cabinets, incl. doors & hardware" at bounding box center [214, 87] width 169 height 8
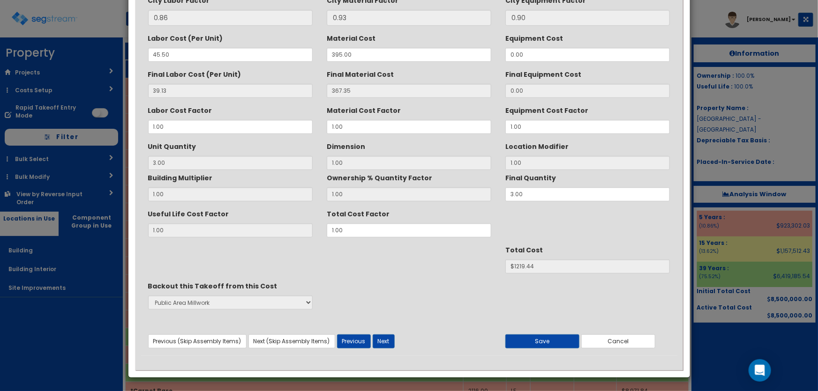
scroll to position [0, 0]
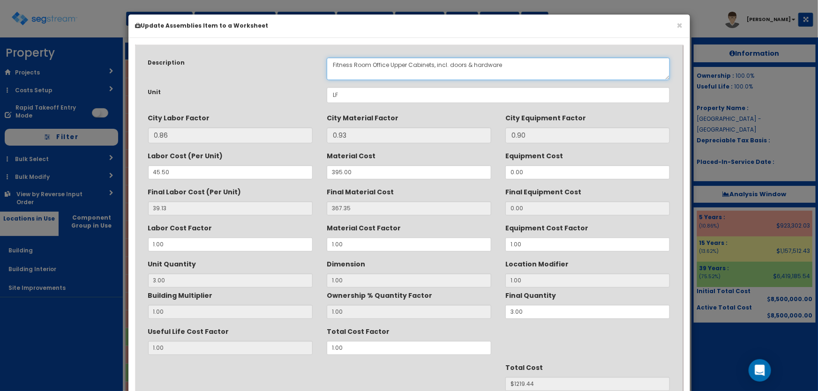
click at [378, 63] on textarea "Fitness Room Office Upper Cabinets, incl. doors & hardware" at bounding box center [498, 69] width 343 height 22
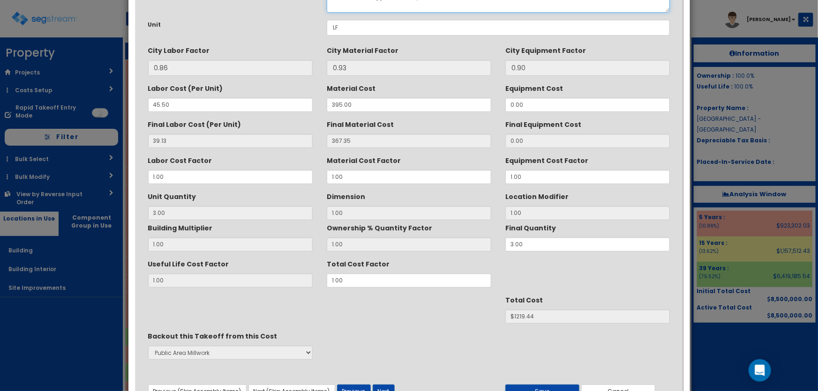
scroll to position [118, 0]
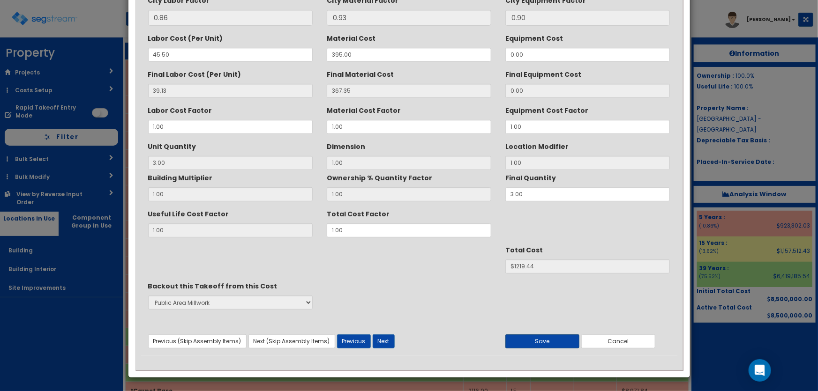
type textarea "Fitness Room Upper Cabinets, incl. doors & hardware"
click at [553, 338] on button "Save" at bounding box center [542, 342] width 74 height 14
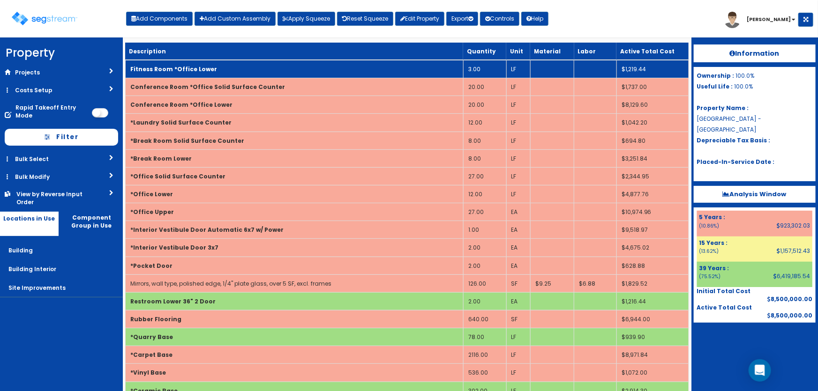
click at [186, 63] on td "Fitness Room *Office Lower" at bounding box center [294, 69] width 338 height 18
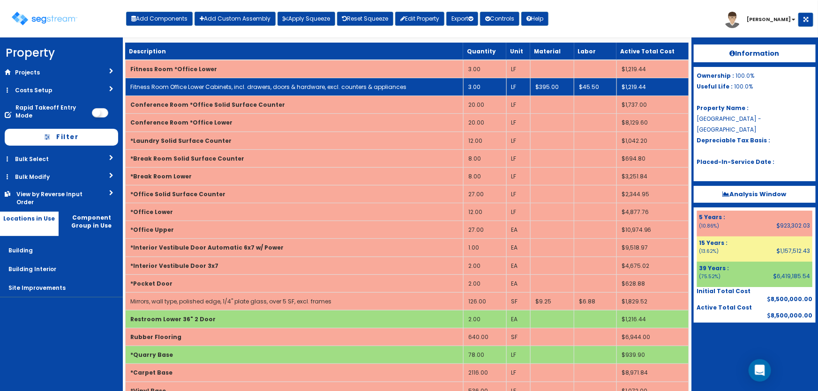
click at [209, 89] on link "Fitness Room Office Lower Cabinets, incl. drawers, doors & hardware, excl. coun…" at bounding box center [268, 87] width 276 height 8
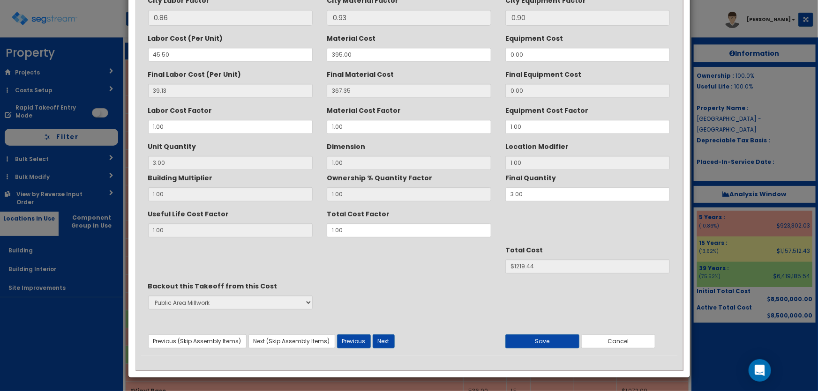
scroll to position [0, 0]
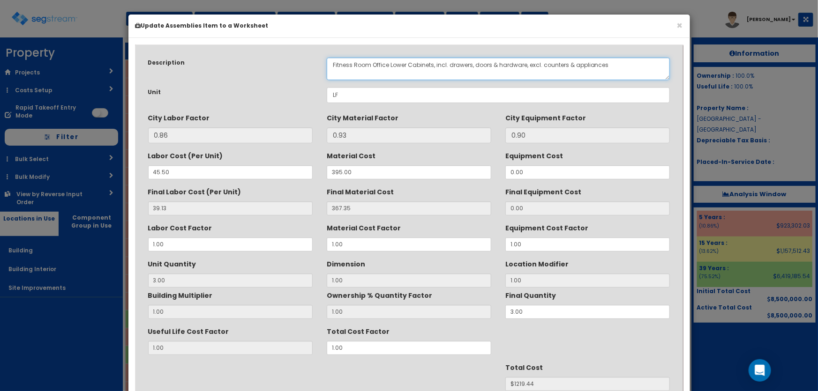
click at [380, 65] on textarea "Fitness Room Office Lower Cabinets, incl. drawers, doors & hardware, excl. coun…" at bounding box center [498, 69] width 343 height 22
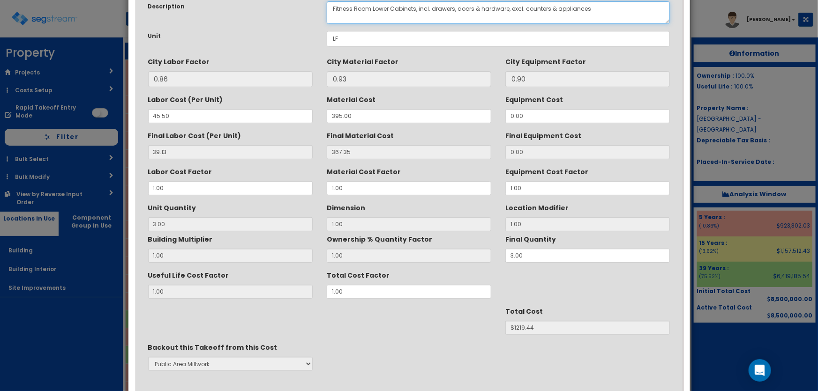
scroll to position [118, 0]
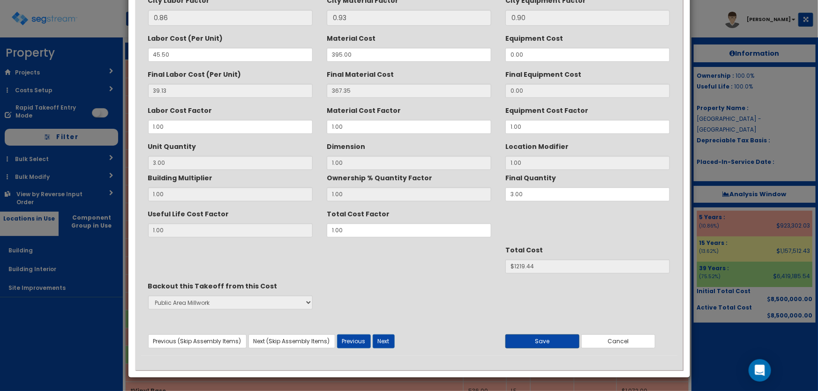
type textarea "Fitness Room Lower Cabinets, incl. drawers, doors & hardware, excl. counters & …"
click at [548, 341] on button "Save" at bounding box center [542, 342] width 74 height 14
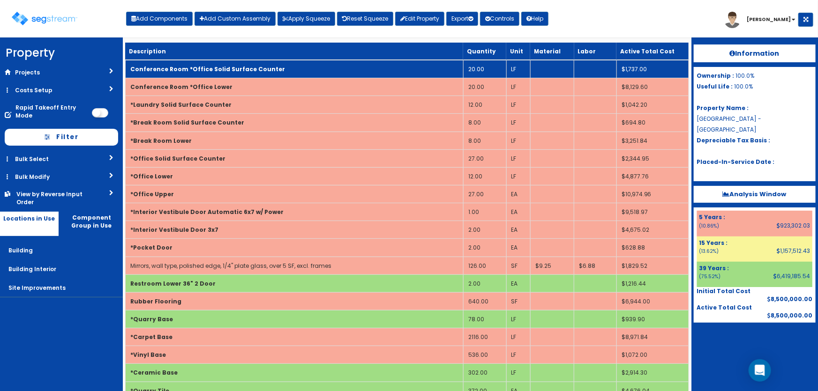
click at [183, 70] on b "Conference Room *Office Solid Surface Counter" at bounding box center [207, 69] width 155 height 8
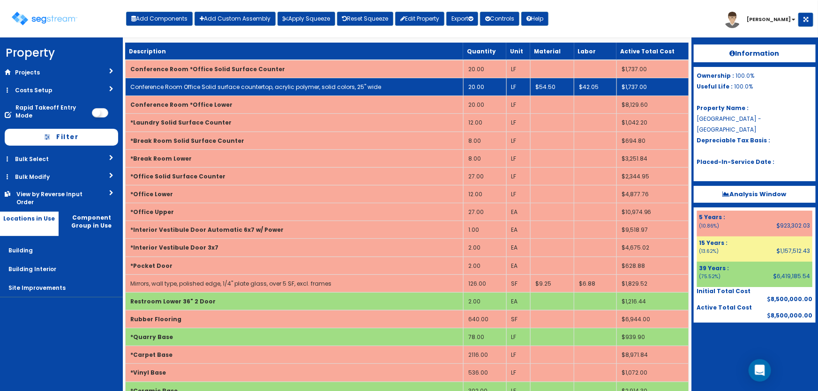
click at [224, 85] on link "Conference Room Office Solid surface countertop, acrylic polymer, solid colors,…" at bounding box center [255, 87] width 251 height 8
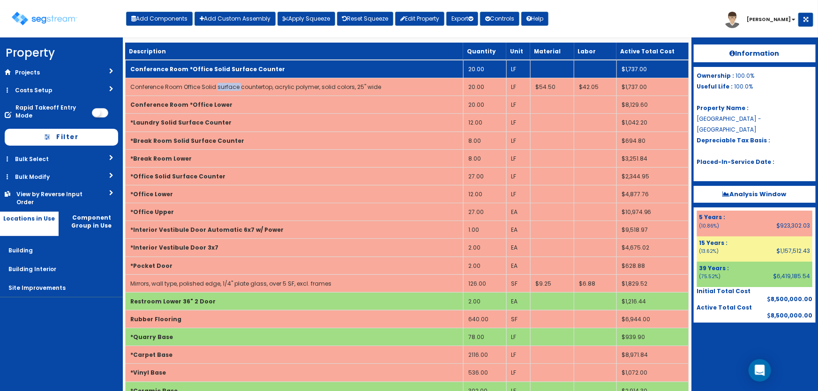
scroll to position [0, 0]
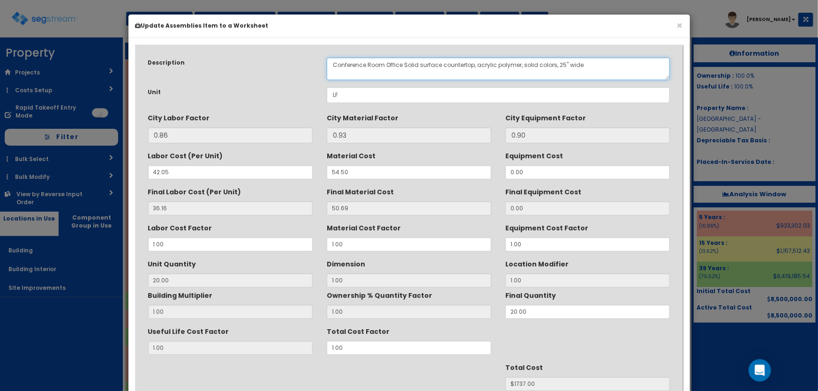
click at [394, 62] on textarea "Conference Room Office Solid surface countertop, acrylic polymer, solid colors,…" at bounding box center [498, 69] width 343 height 22
drag, startPoint x: 458, startPoint y: 63, endPoint x: 503, endPoint y: 65, distance: 45.0
click at [503, 65] on textarea "Conference Room Office Solid surface countertop, acrylic polymer, solid colors,…" at bounding box center [498, 69] width 343 height 22
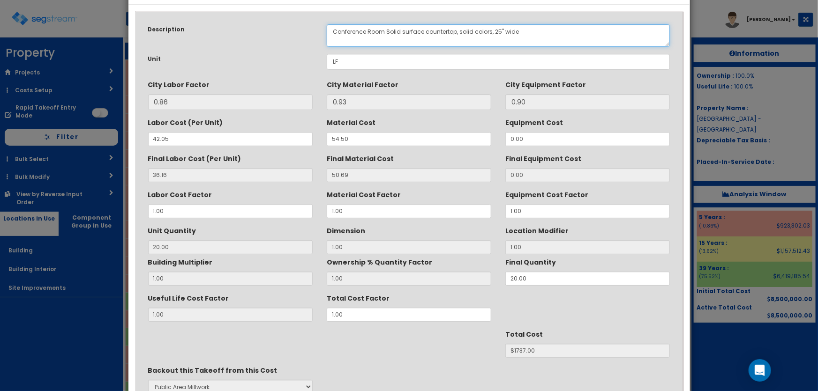
scroll to position [118, 0]
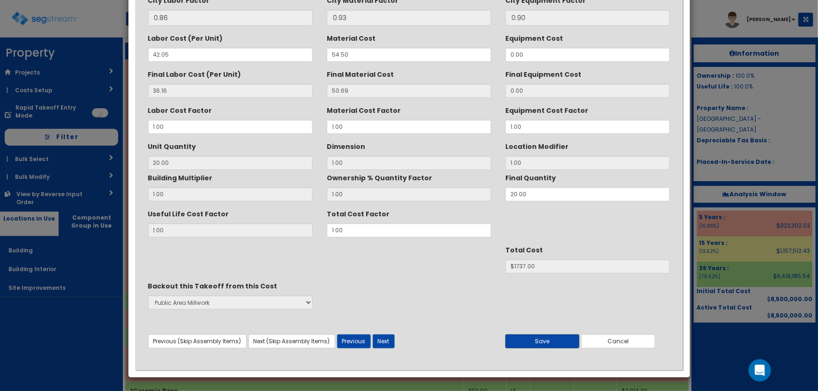
type textarea "Conference Room Solid surface countertop, solid colors, 25" wide"
drag, startPoint x: 552, startPoint y: 336, endPoint x: 488, endPoint y: 272, distance: 90.8
click at [552, 336] on button "Save" at bounding box center [542, 342] width 74 height 14
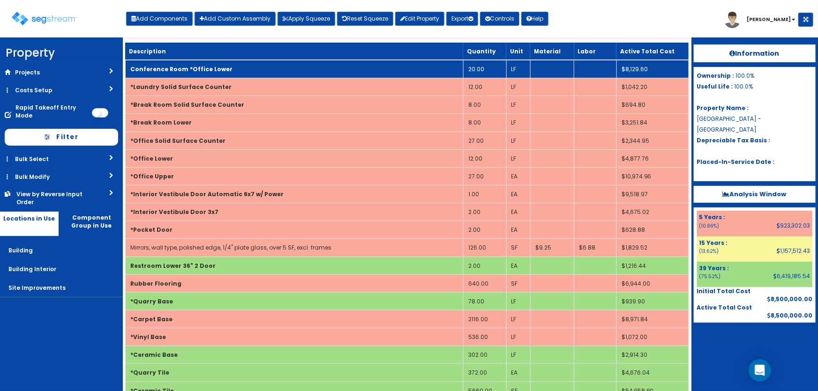
click at [190, 67] on b "Conference Room *Office Lower" at bounding box center [181, 69] width 102 height 8
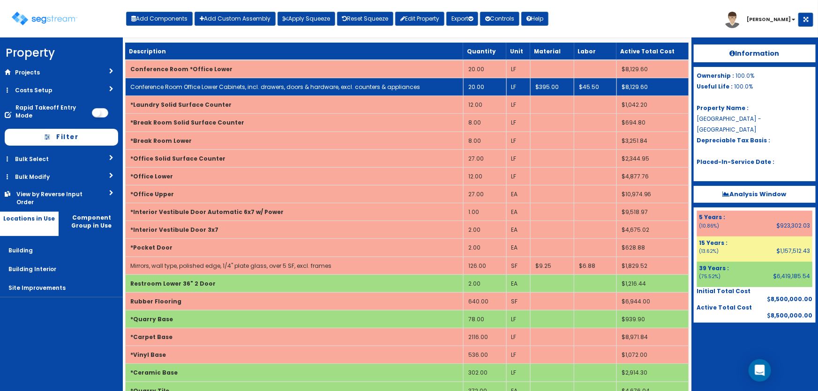
click at [219, 85] on link "Conference Room Office Lower Cabinets, incl. drawers, doors & hardware, excl. c…" at bounding box center [275, 87] width 290 height 8
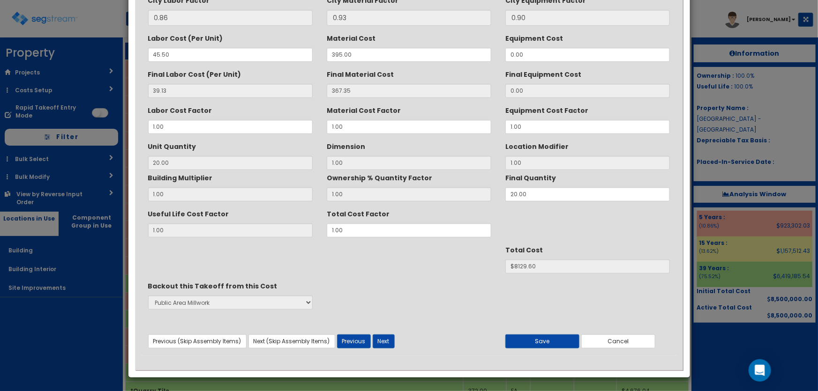
scroll to position [0, 0]
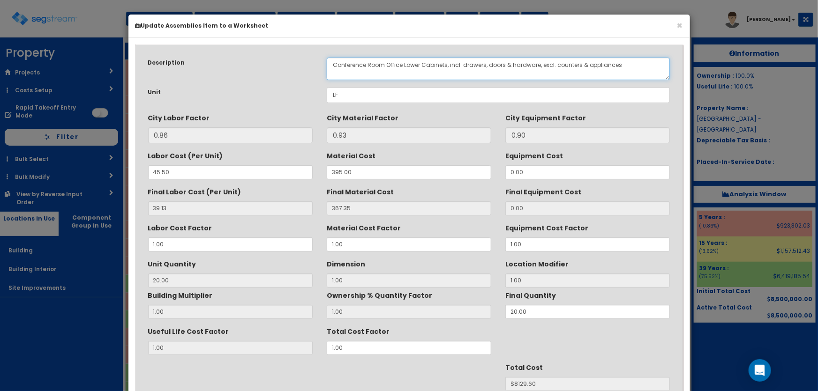
click at [392, 65] on textarea "Conference Room Office Lower Cabinets, incl. drawers, doors & hardware, excl. c…" at bounding box center [498, 69] width 343 height 22
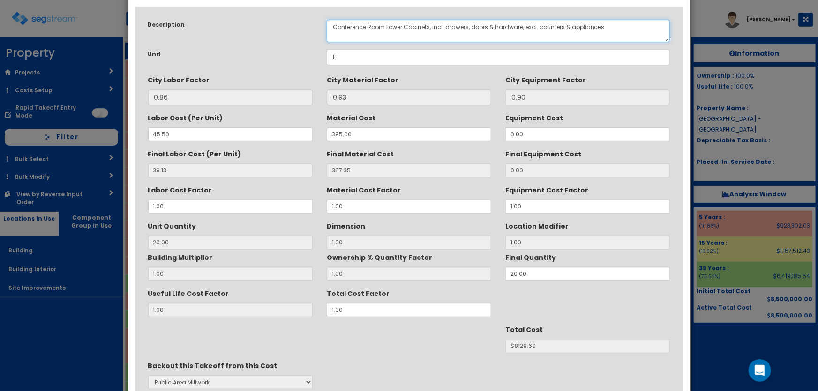
scroll to position [118, 0]
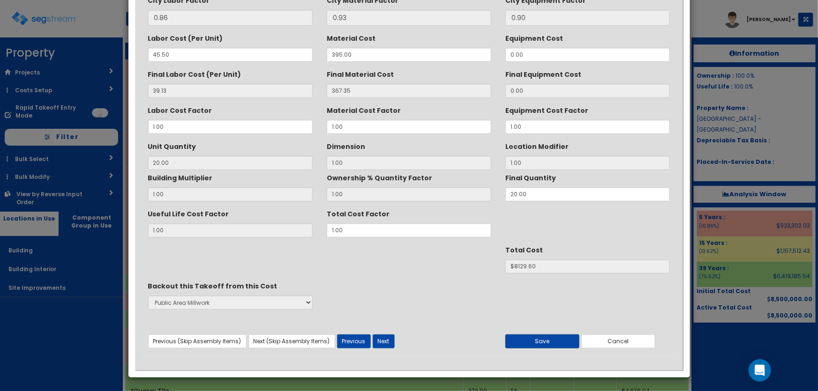
type textarea "Conference Room Lower Cabinets, incl. drawers, doors & hardware, excl. counters…"
click at [544, 343] on button "Save" at bounding box center [542, 342] width 74 height 14
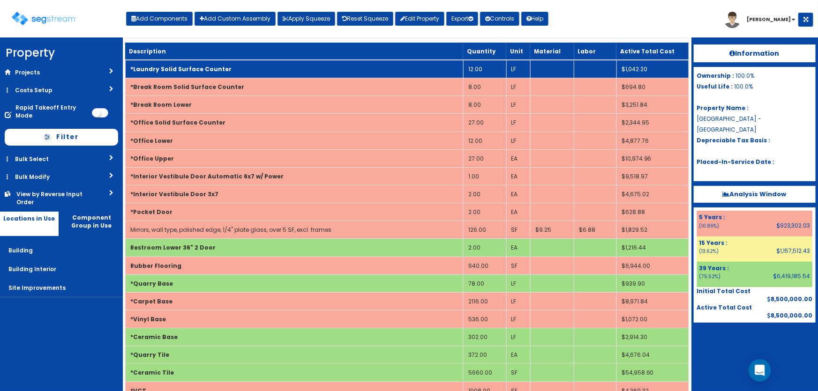
click at [161, 64] on td "*Laundry Solid Surface Counter" at bounding box center [294, 69] width 338 height 18
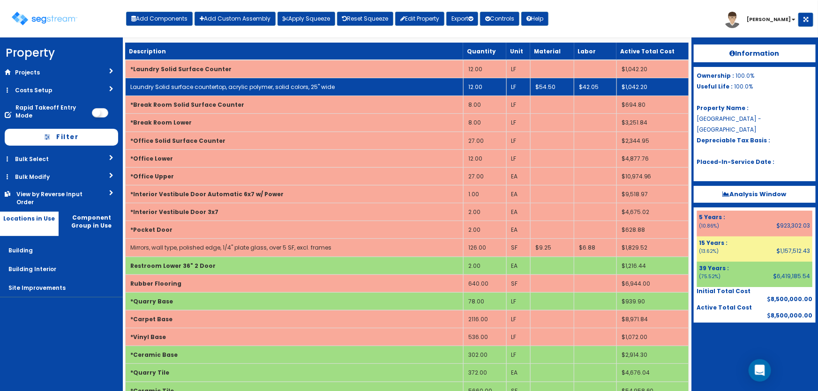
click at [202, 85] on link "Laundry Solid surface countertop, acrylic polymer, solid colors, 25" wide" at bounding box center [232, 87] width 204 height 8
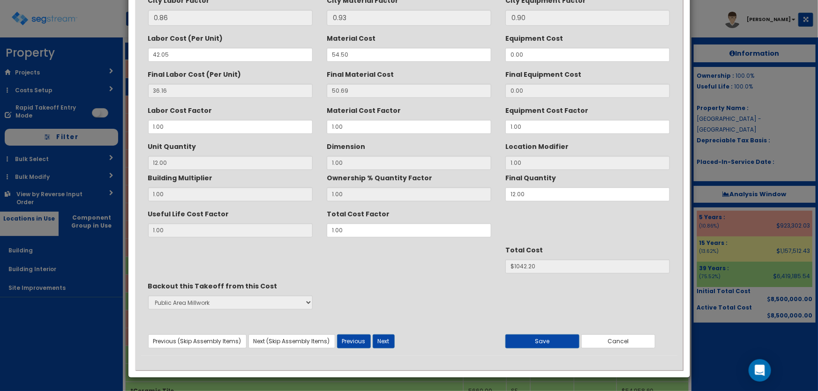
scroll to position [0, 0]
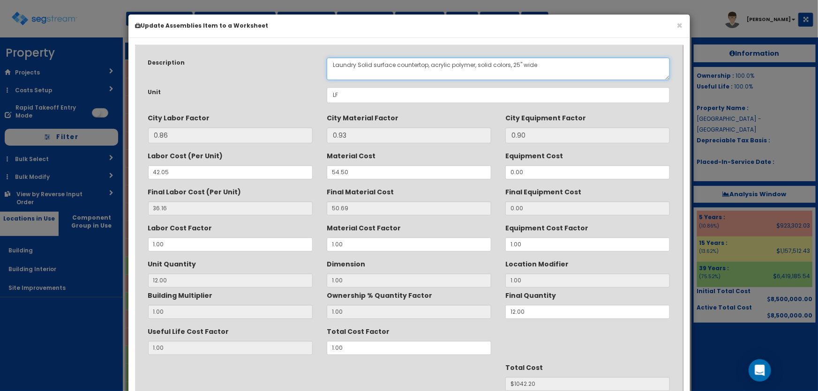
drag, startPoint x: 427, startPoint y: 64, endPoint x: 474, endPoint y: 62, distance: 46.9
click at [474, 62] on textarea "Laundry Solid surface countertop, acrylic polymer, solid colors, 25" wide" at bounding box center [498, 69] width 343 height 22
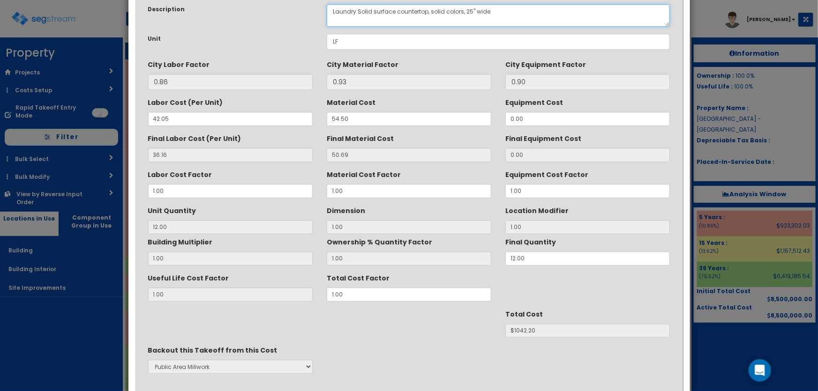
scroll to position [118, 0]
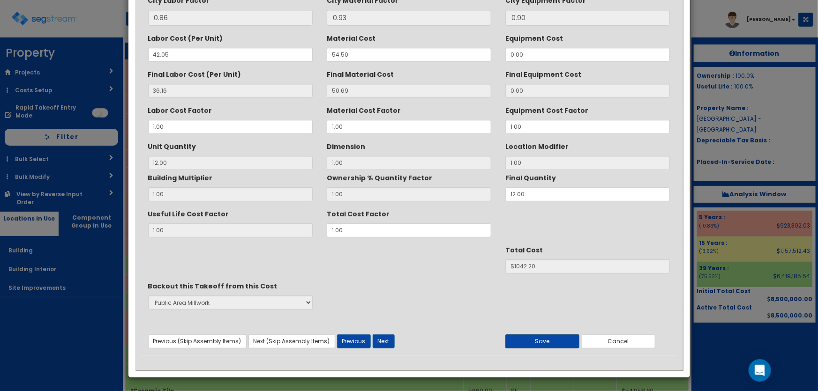
type textarea "Laundry Solid surface countertop, solid colors, 25" wide"
click at [532, 335] on button "Save" at bounding box center [542, 342] width 74 height 14
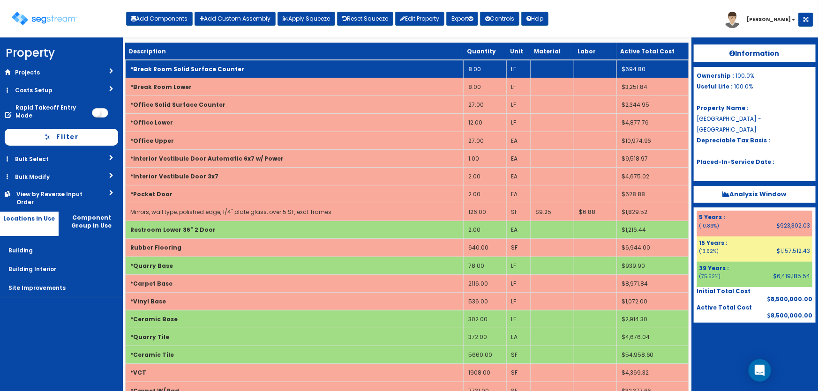
click at [215, 69] on b "*Break Room Solid Surface Counter" at bounding box center [187, 69] width 114 height 8
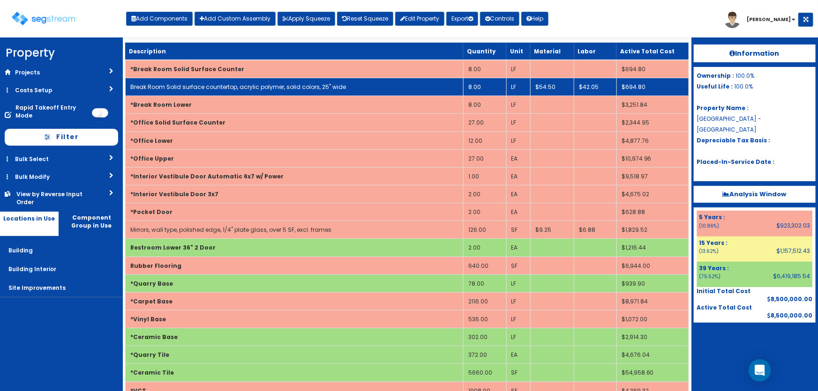
click at [231, 83] on link "Break Room Solid surface countertop, acrylic polymer, solid colors, 25" wide" at bounding box center [238, 87] width 216 height 8
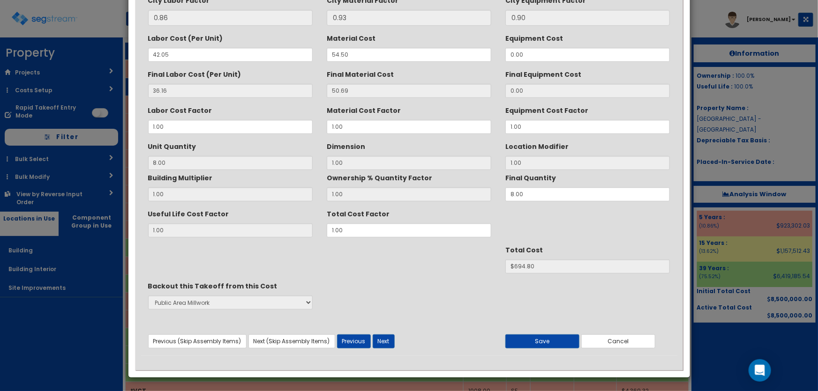
scroll to position [0, 0]
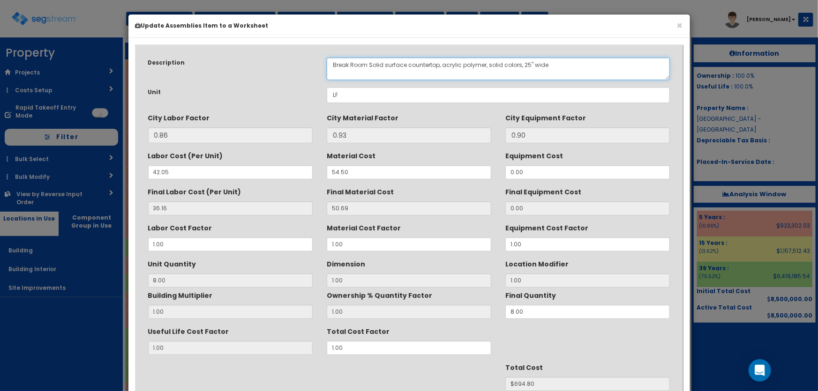
drag, startPoint x: 440, startPoint y: 63, endPoint x: 485, endPoint y: 61, distance: 46.0
click at [485, 61] on textarea "Break Room Solid surface countertop, acrylic polymer, solid colors, 25" wide" at bounding box center [498, 69] width 343 height 22
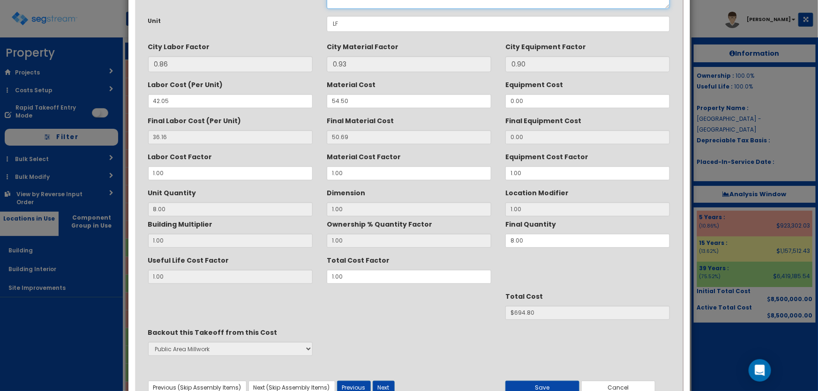
scroll to position [118, 0]
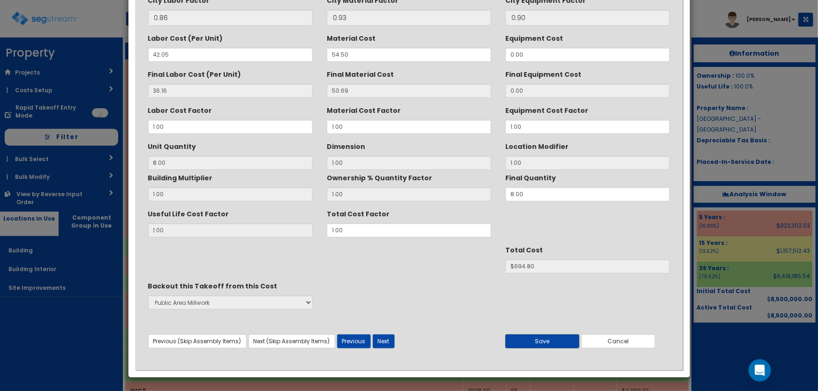
type textarea "Break Room Solid surface countertop, solid colors, 25" wide"
drag, startPoint x: 542, startPoint y: 337, endPoint x: 520, endPoint y: 264, distance: 76.8
click at [542, 337] on button "Save" at bounding box center [542, 342] width 74 height 14
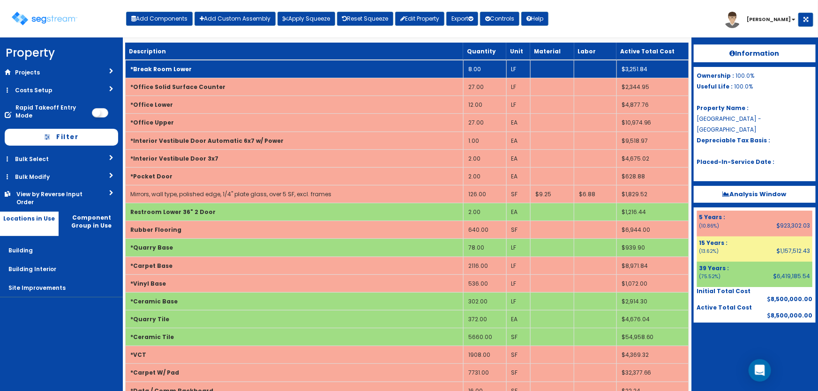
click at [182, 68] on b "*Break Room Lower" at bounding box center [160, 69] width 61 height 8
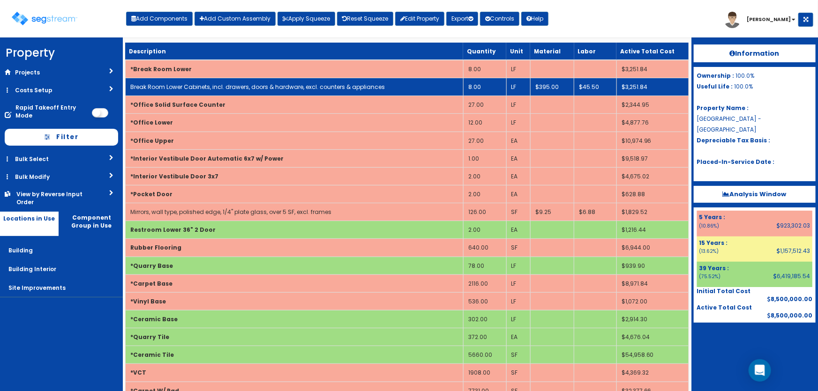
click at [186, 87] on link "Break Room Lower Cabinets, incl. drawers, doors & hardware, excl. counters & ap…" at bounding box center [257, 87] width 254 height 8
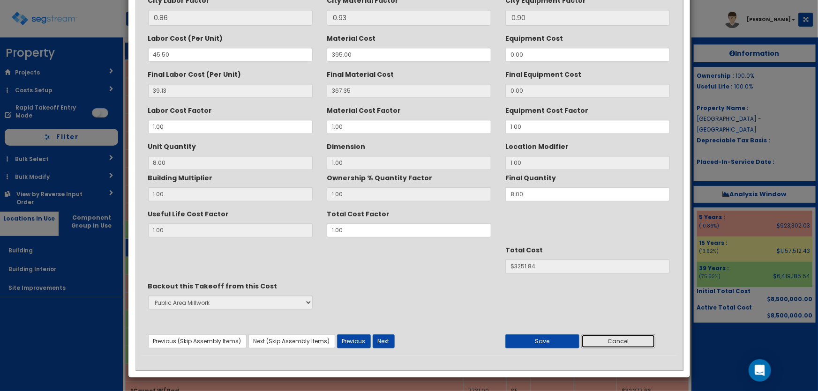
drag, startPoint x: 598, startPoint y: 341, endPoint x: 422, endPoint y: 254, distance: 195.9
click at [598, 341] on button "Cancel" at bounding box center [618, 342] width 74 height 14
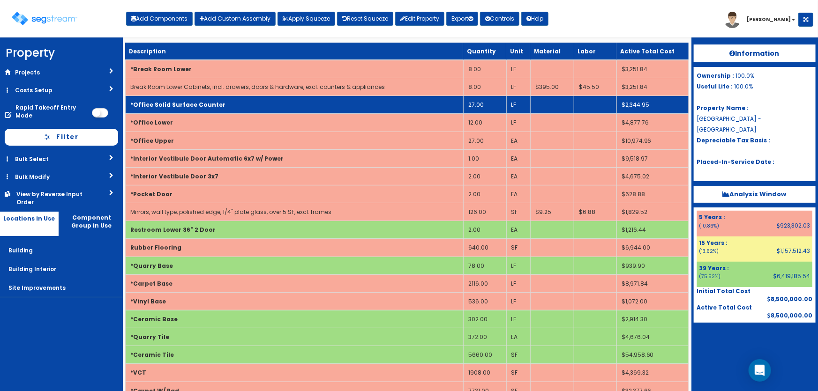
click at [197, 104] on b "*Office Solid Surface Counter" at bounding box center [177, 105] width 95 height 8
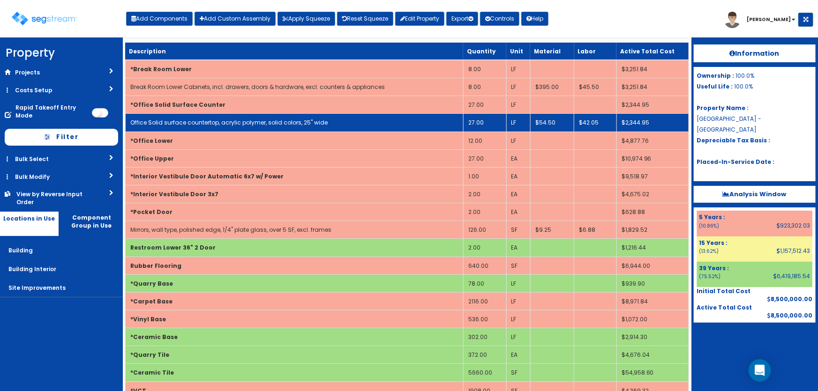
click at [195, 121] on link "Office Solid surface countertop, acrylic polymer, solid colors, 25" wide" at bounding box center [228, 123] width 197 height 8
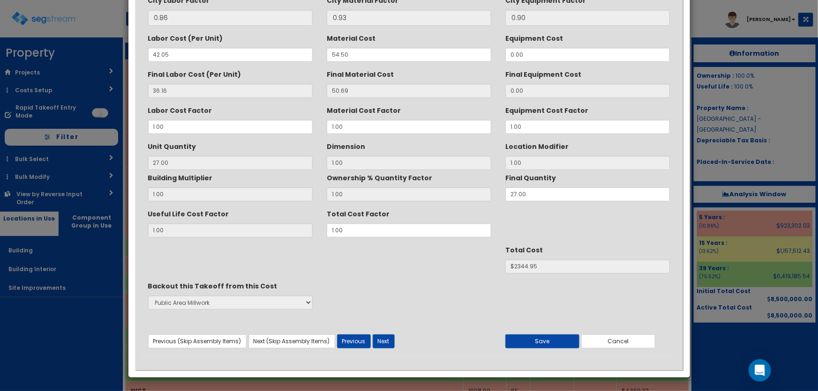
scroll to position [0, 0]
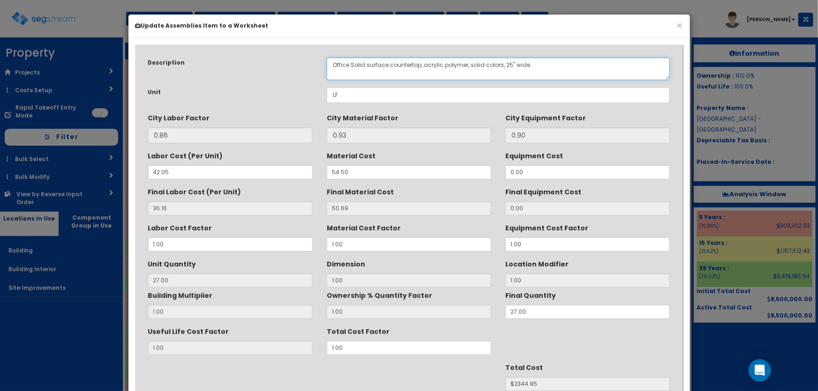
drag, startPoint x: 421, startPoint y: 63, endPoint x: 468, endPoint y: 61, distance: 46.4
click at [468, 61] on textarea "Office Solid surface countertop, acrylic polymer, solid colors, 25" wide" at bounding box center [498, 69] width 343 height 22
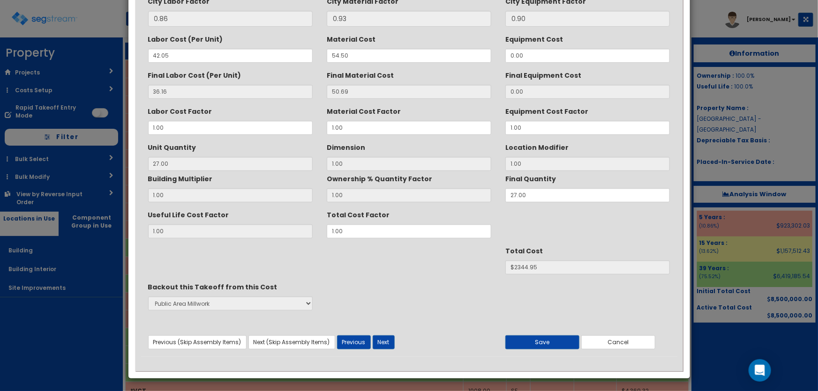
scroll to position [118, 0]
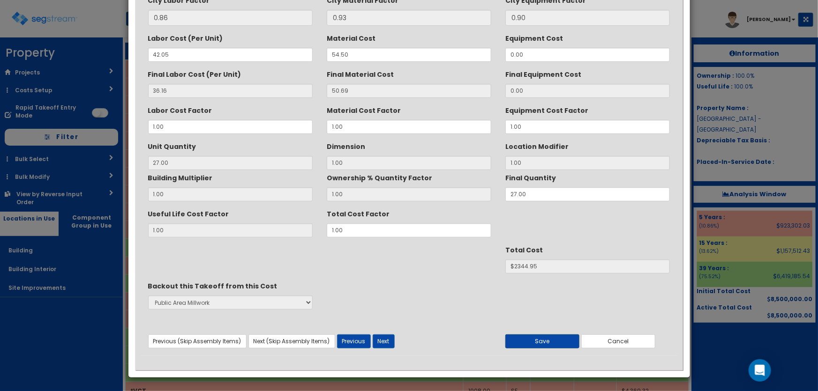
type textarea "Office Solid surface countertop, solid colors, 25" wide"
click at [548, 337] on button "Save" at bounding box center [542, 342] width 74 height 14
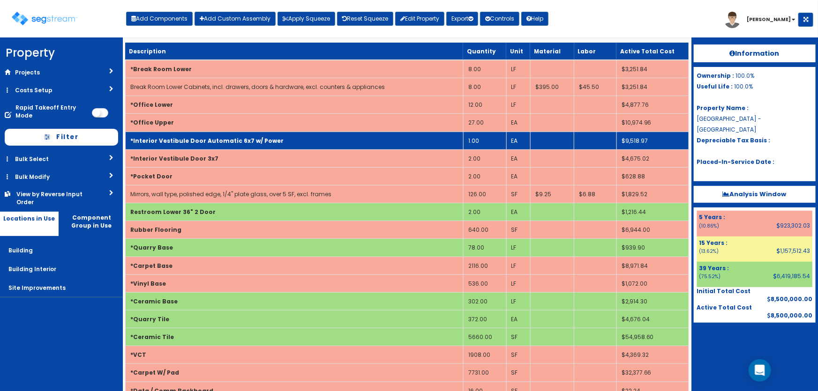
click at [176, 134] on td "*Interior Vestibule Door Automatic 6x7 w/ Power" at bounding box center [294, 141] width 338 height 18
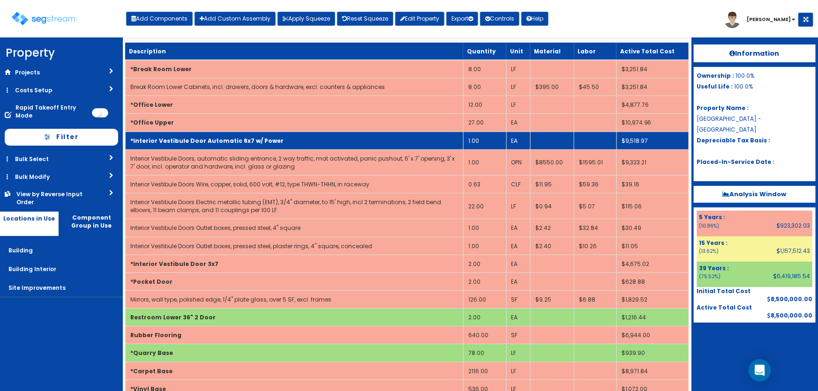
click at [178, 135] on td "*Interior Vestibule Door Automatic 6x7 w/ Power" at bounding box center [294, 141] width 338 height 18
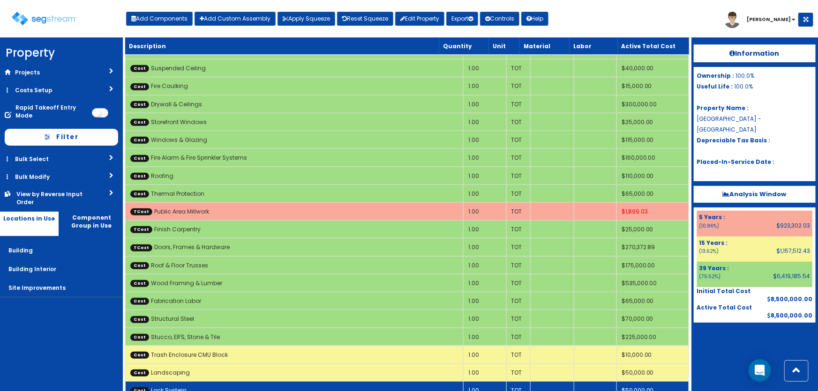
scroll to position [3875, 0]
